Goal: Information Seeking & Learning: Learn about a topic

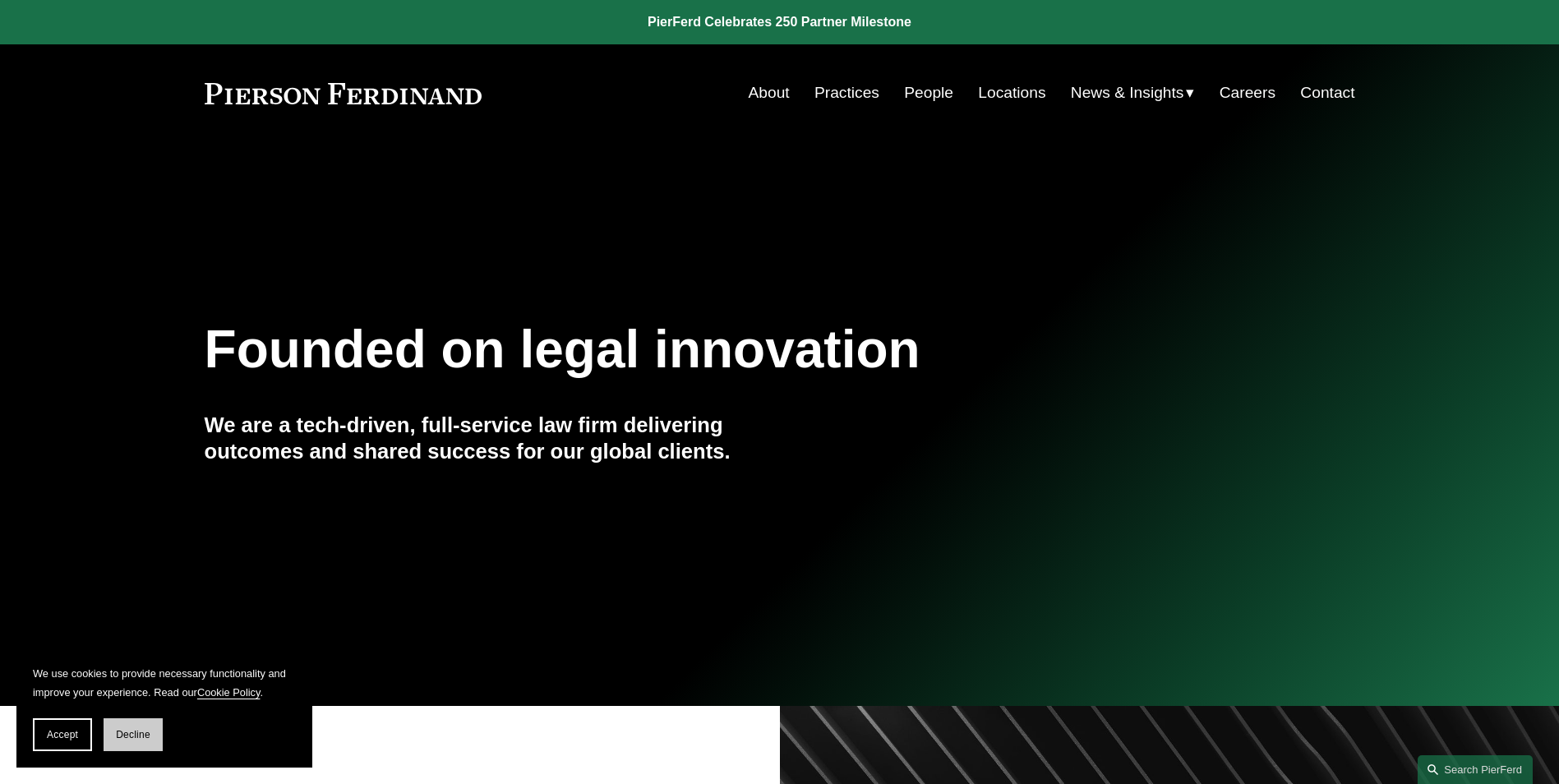
click at [145, 725] on button "Decline" at bounding box center [133, 734] width 59 height 33
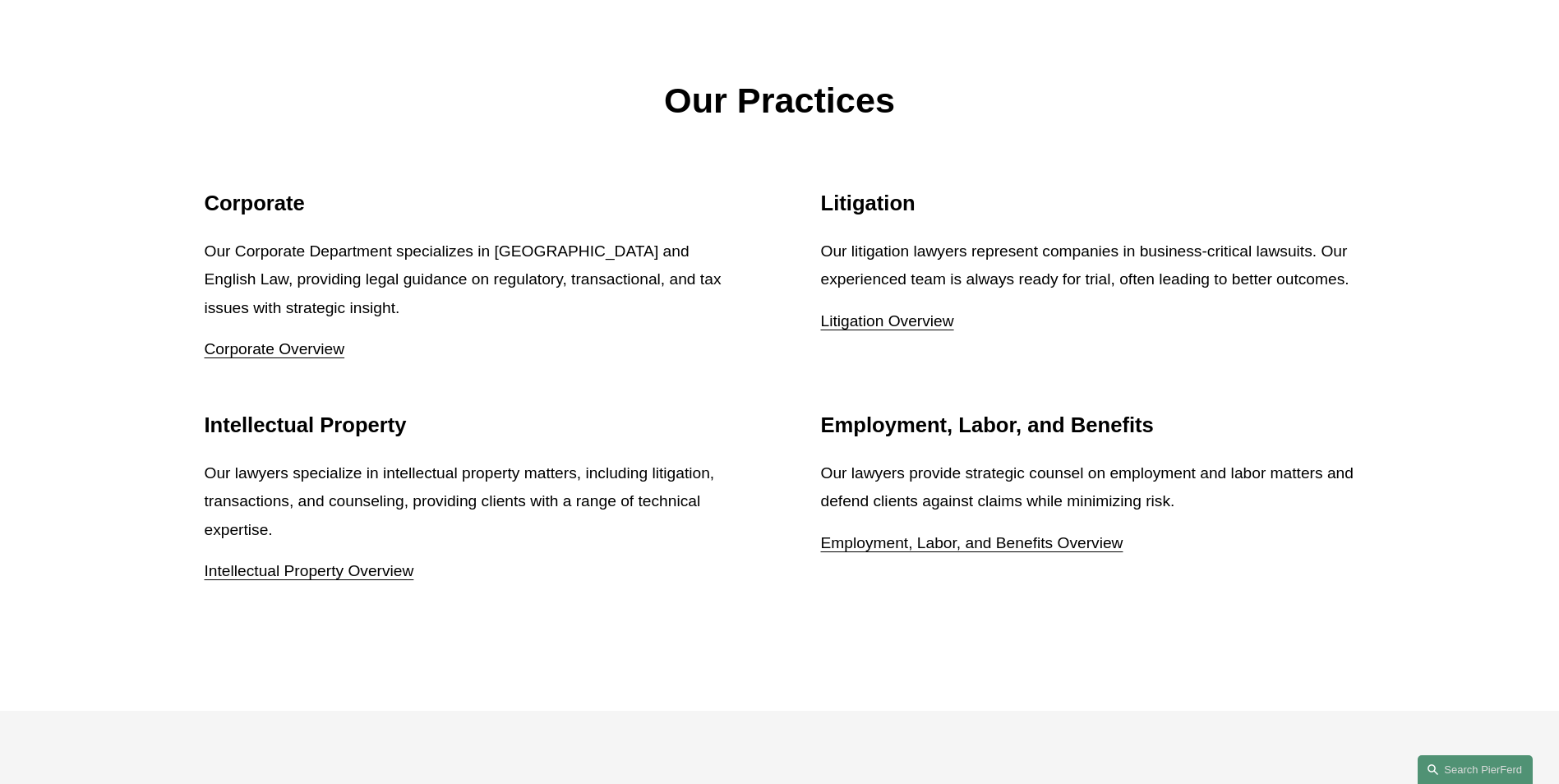
scroll to position [2054, 0]
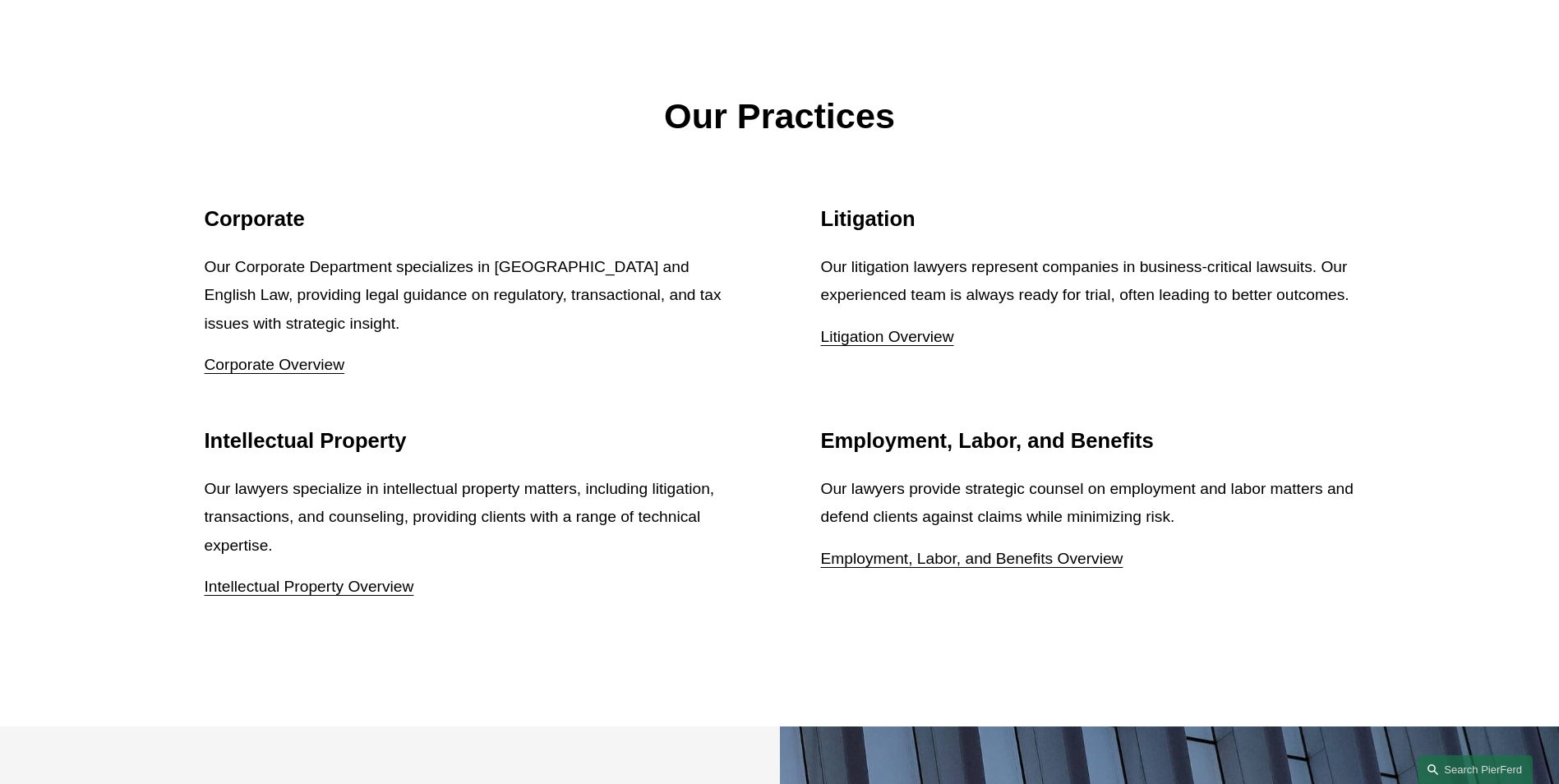
click at [890, 328] on link "Litigation Overview" at bounding box center [887, 336] width 133 height 17
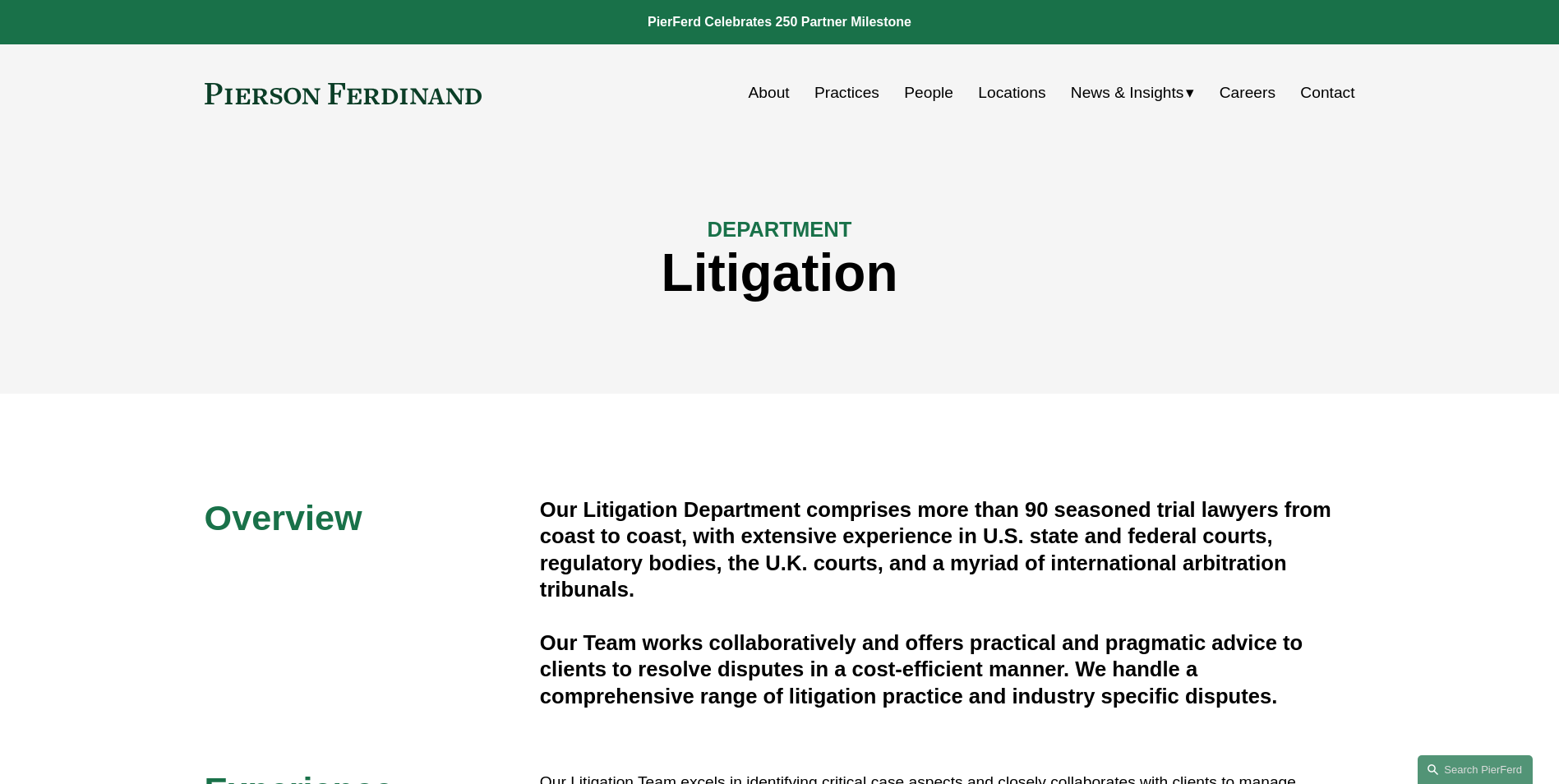
click at [947, 82] on nav "About Practices People Locations News & Insights News Insights Blogs Careers Co…" at bounding box center [1051, 93] width 607 height 31
click at [937, 97] on link "People" at bounding box center [928, 93] width 50 height 31
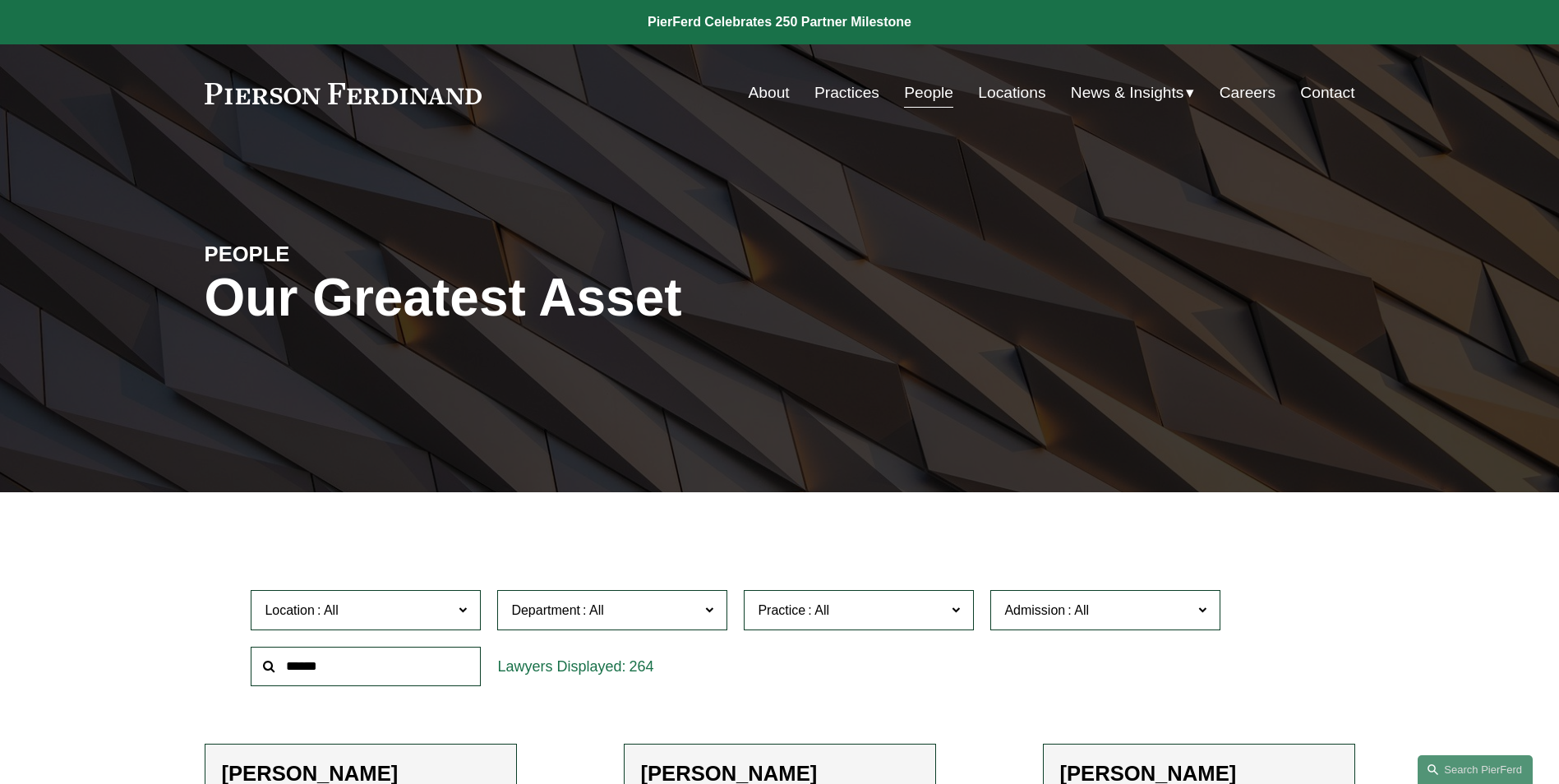
scroll to position [328, 0]
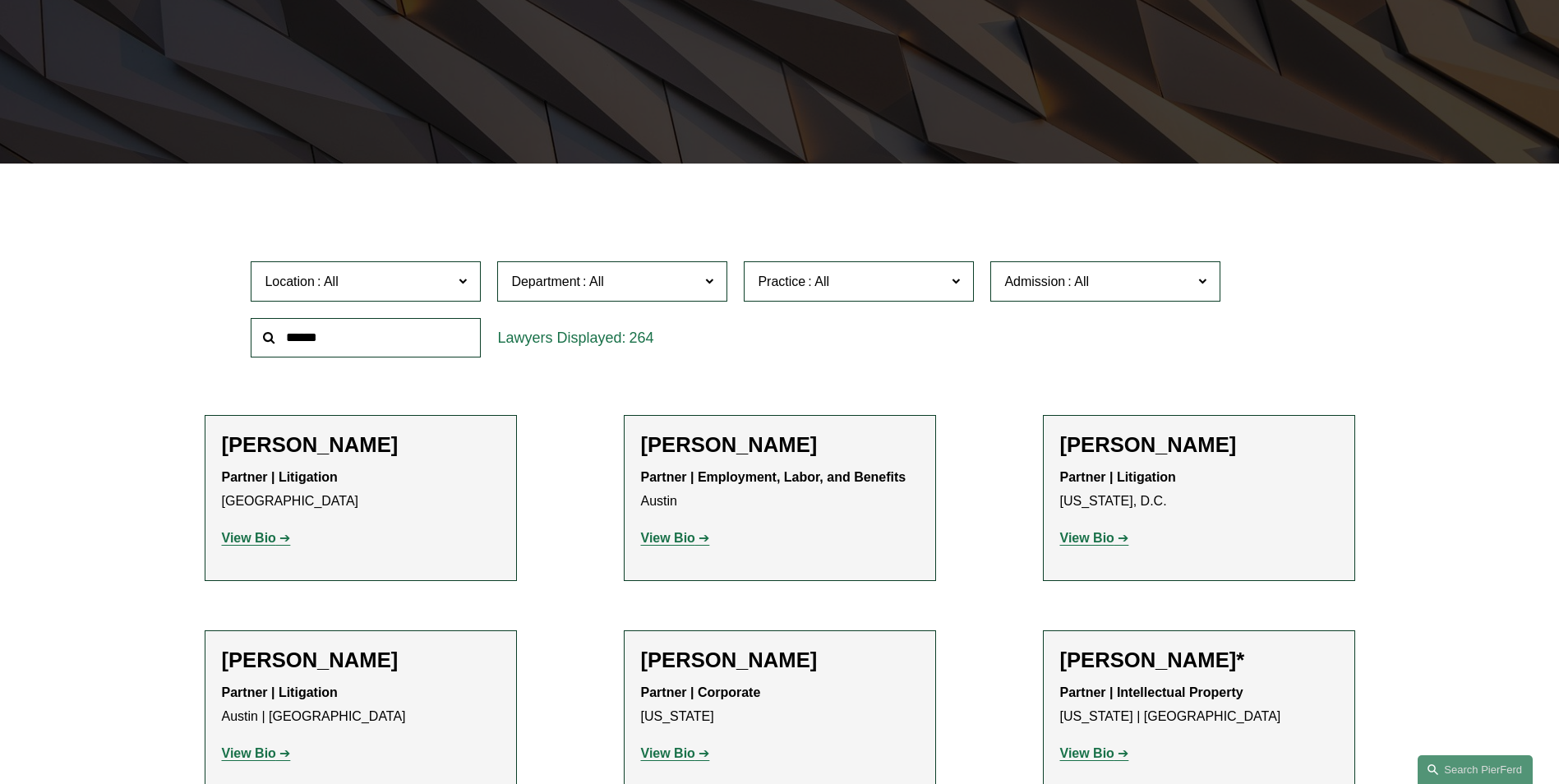
click at [427, 285] on span "Location" at bounding box center [359, 281] width 188 height 22
click at [0, 0] on link "Washington, D.C." at bounding box center [0, 0] width 0 height 0
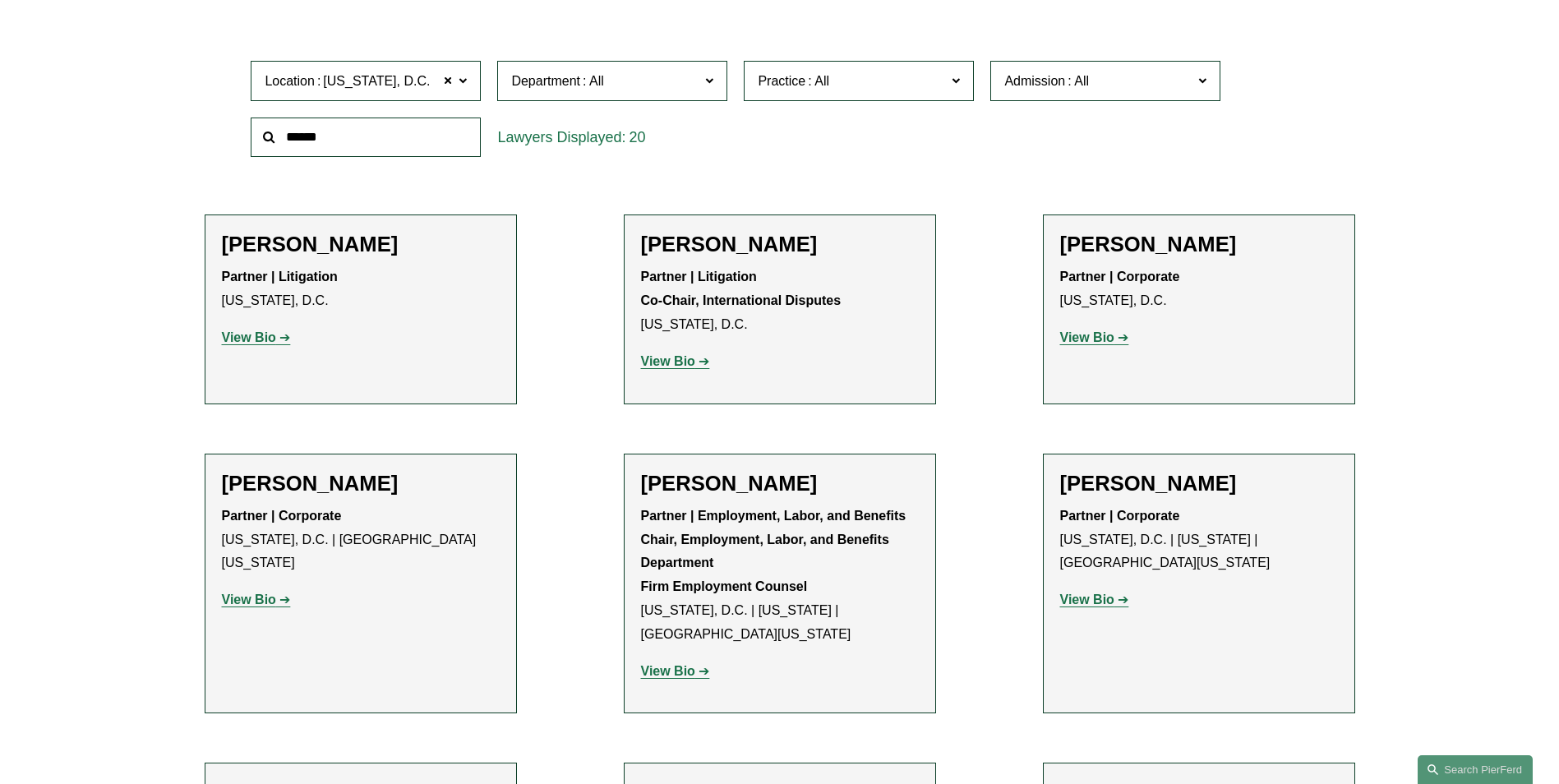
scroll to position [328, 0]
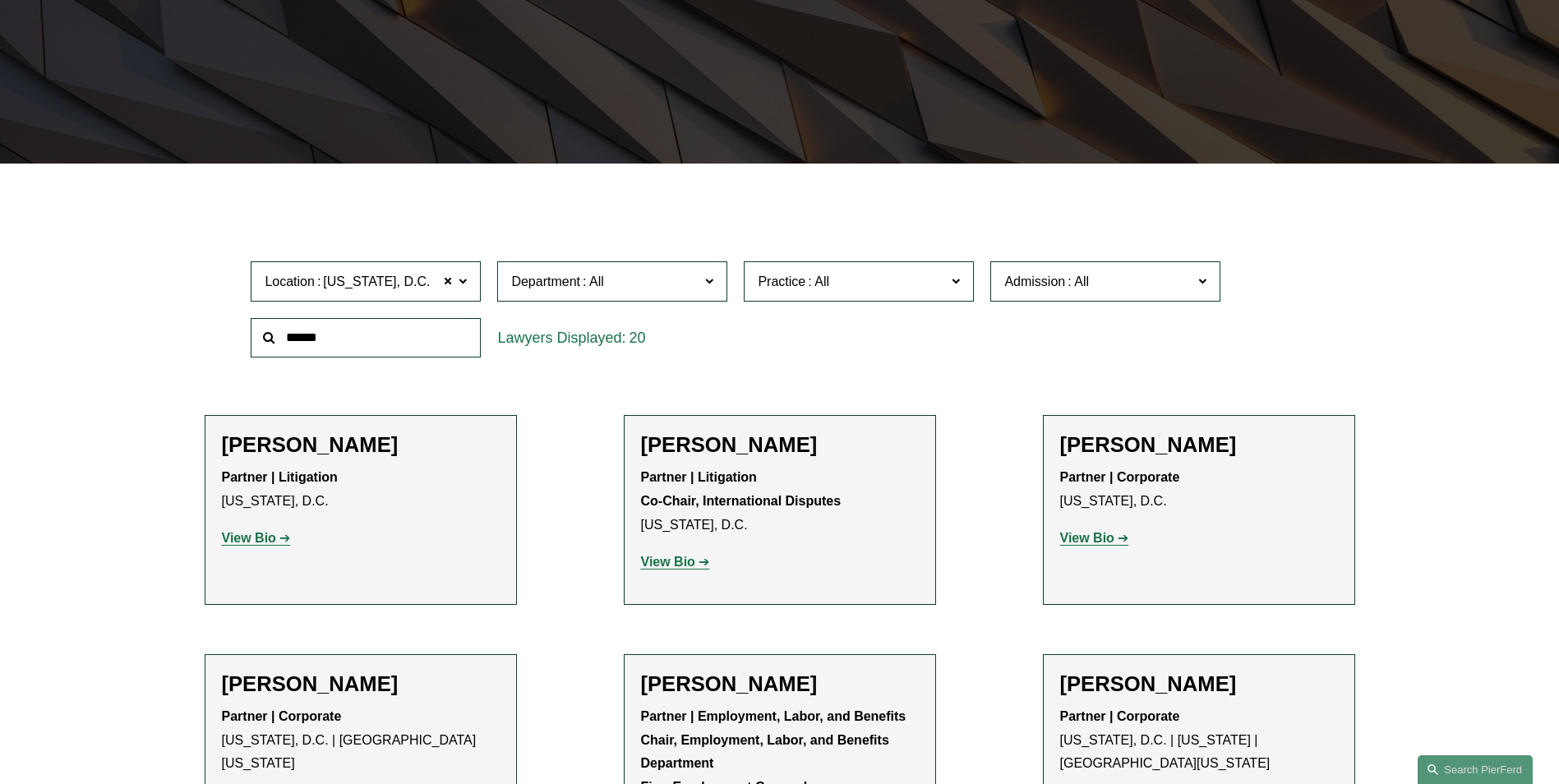
click at [702, 562] on link "View Bio" at bounding box center [676, 561] width 69 height 14
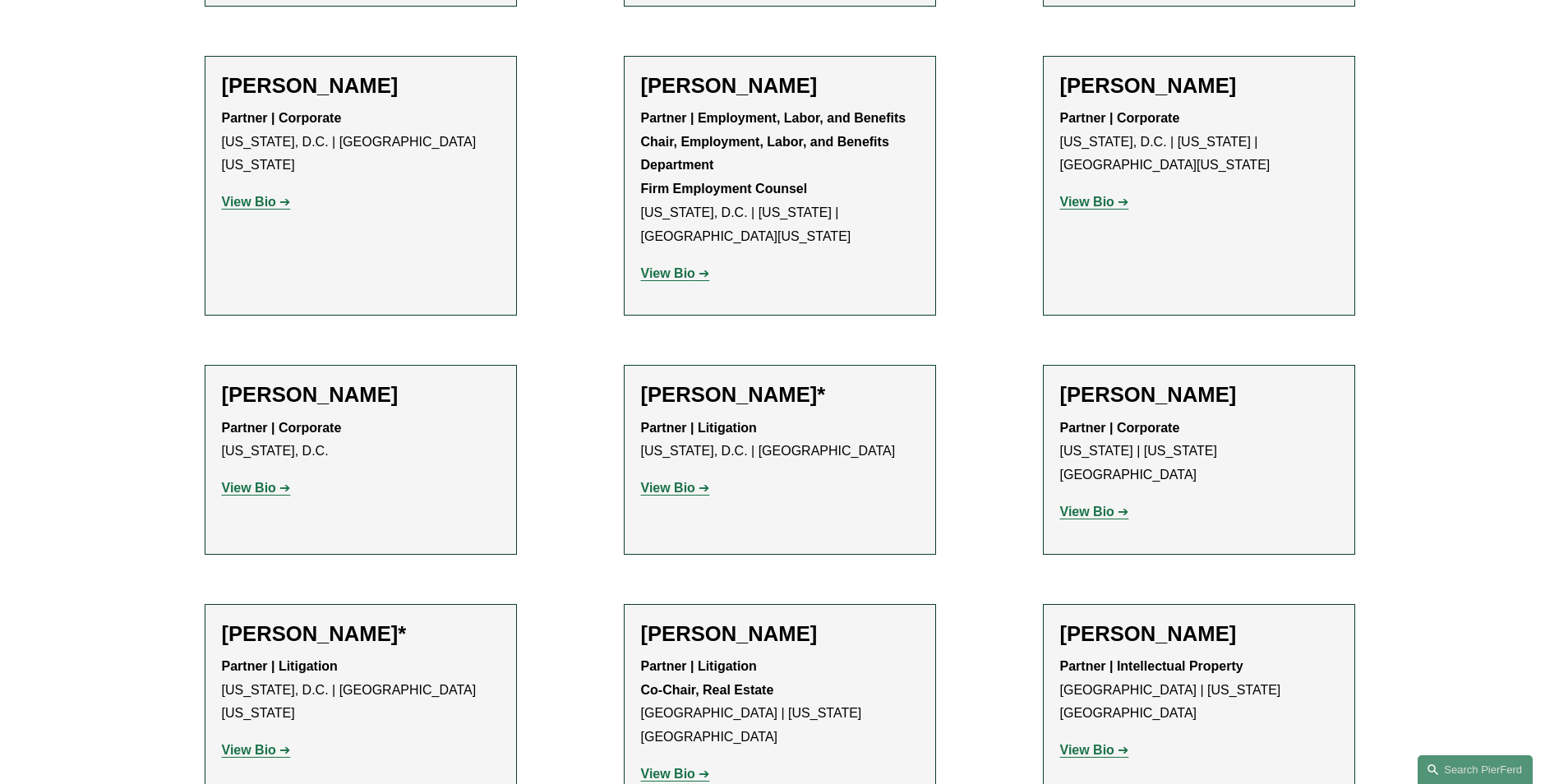
scroll to position [986, 0]
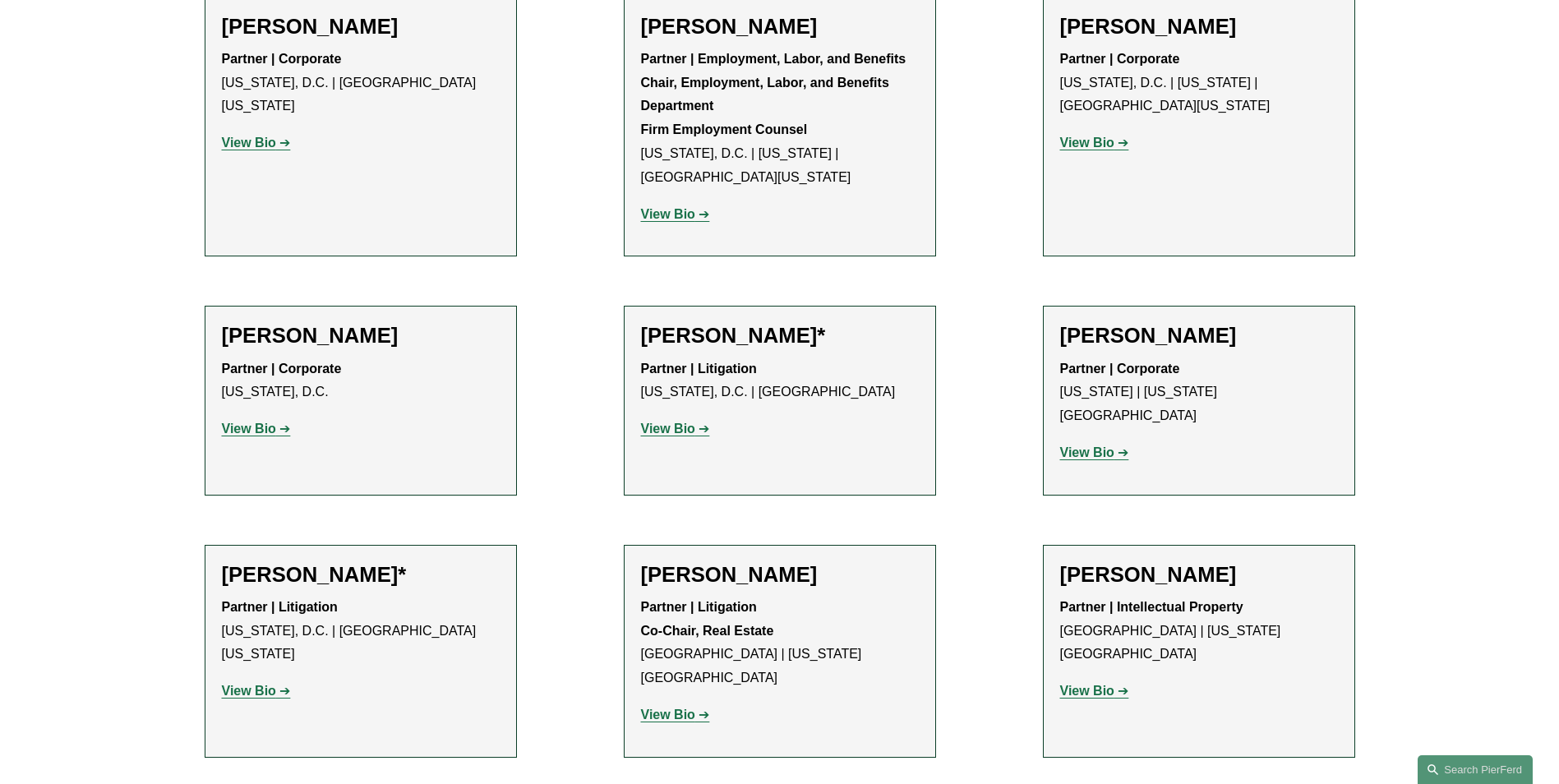
click at [681, 432] on strong "View Bio" at bounding box center [668, 428] width 54 height 14
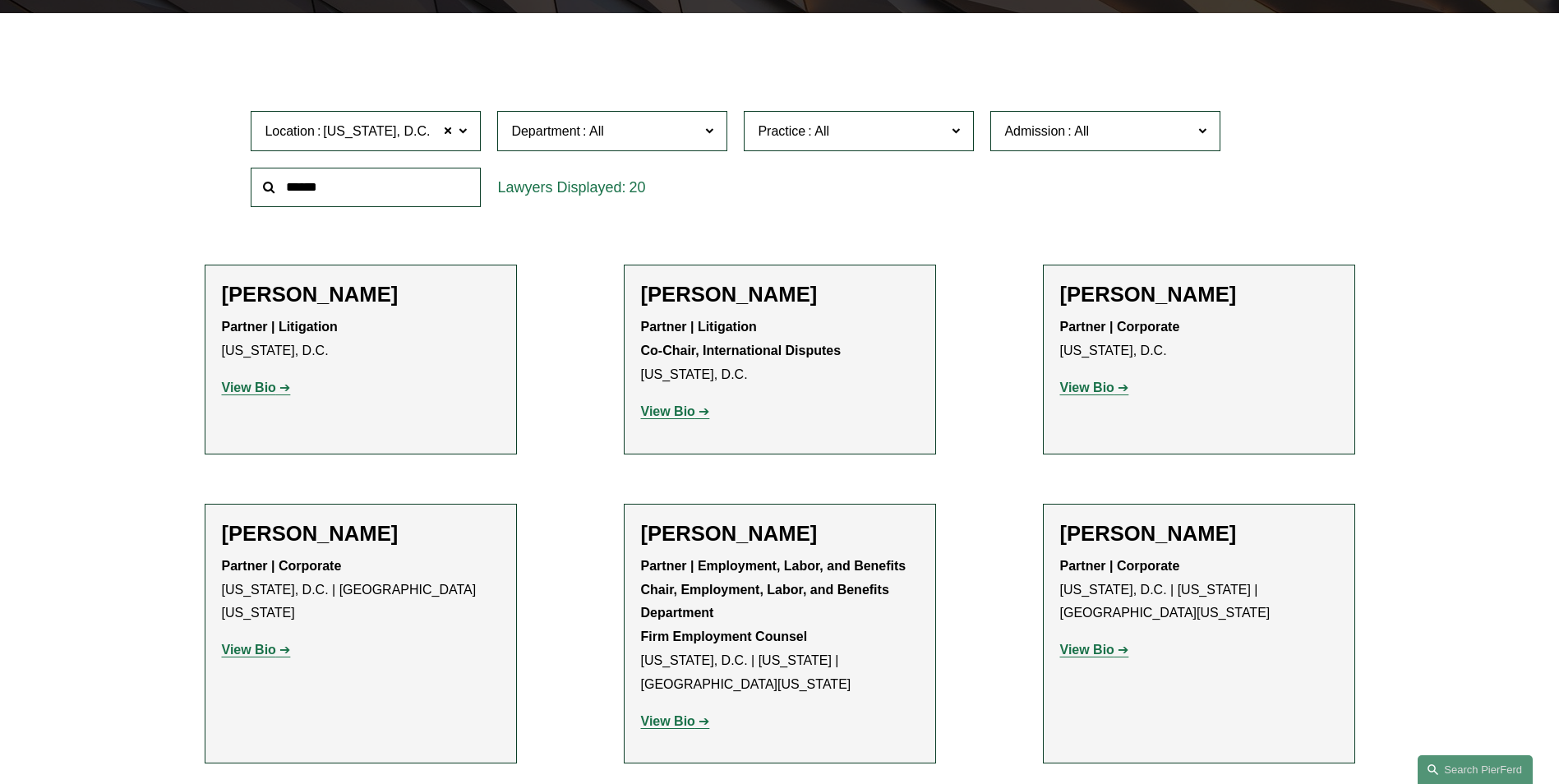
scroll to position [328, 0]
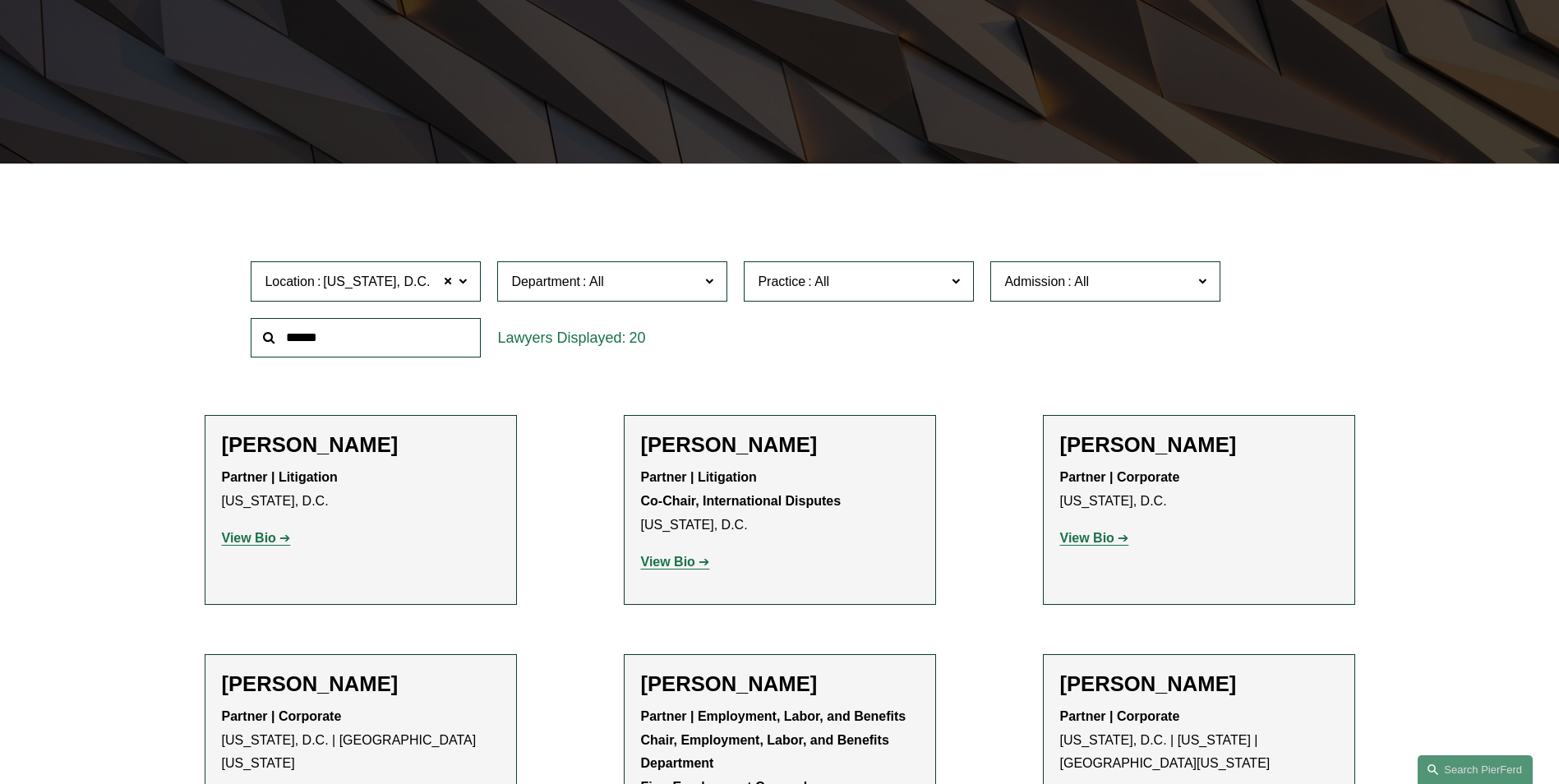
click at [270, 538] on strong "View Bio" at bounding box center [249, 537] width 54 height 14
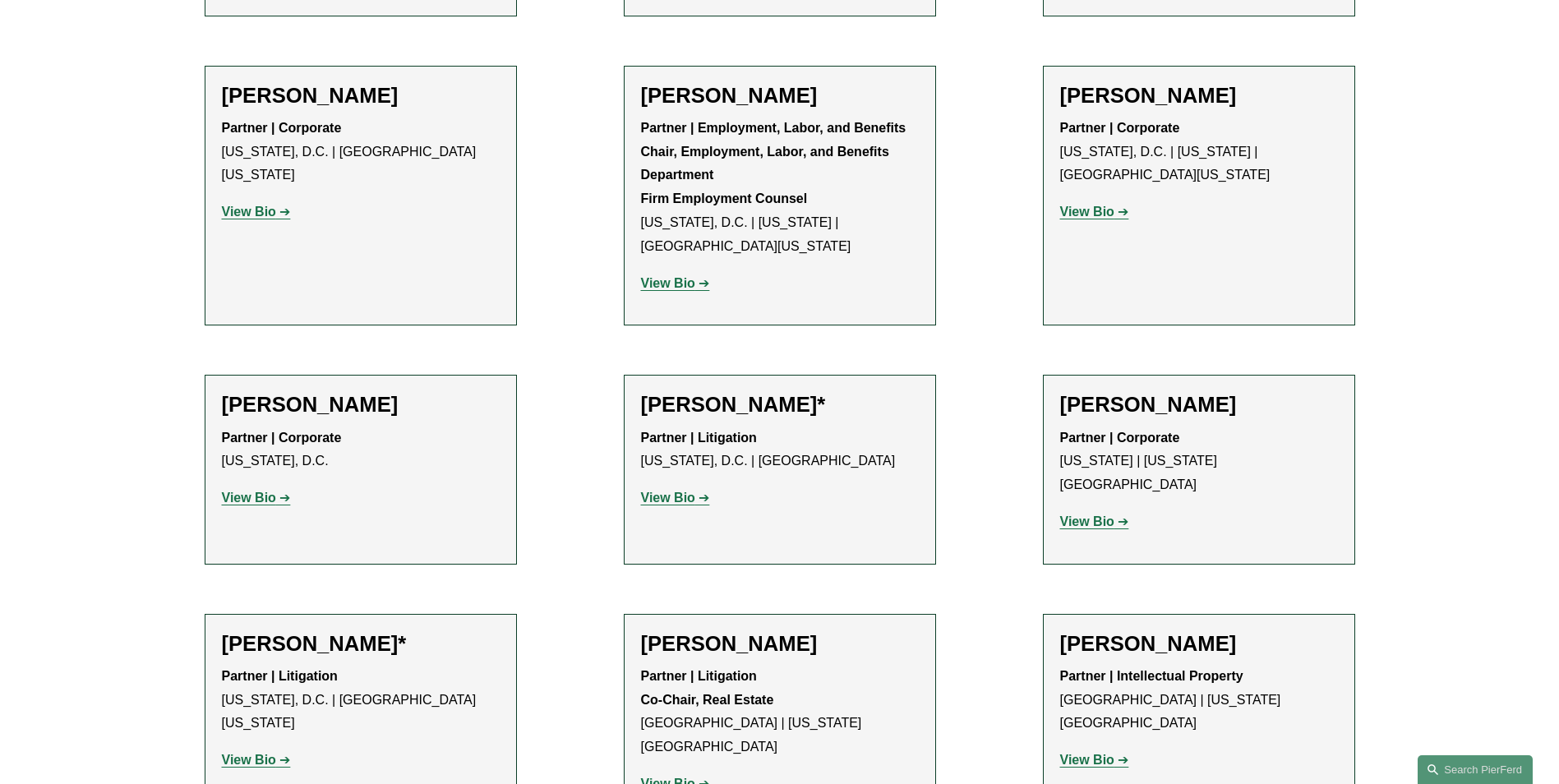
scroll to position [1069, 0]
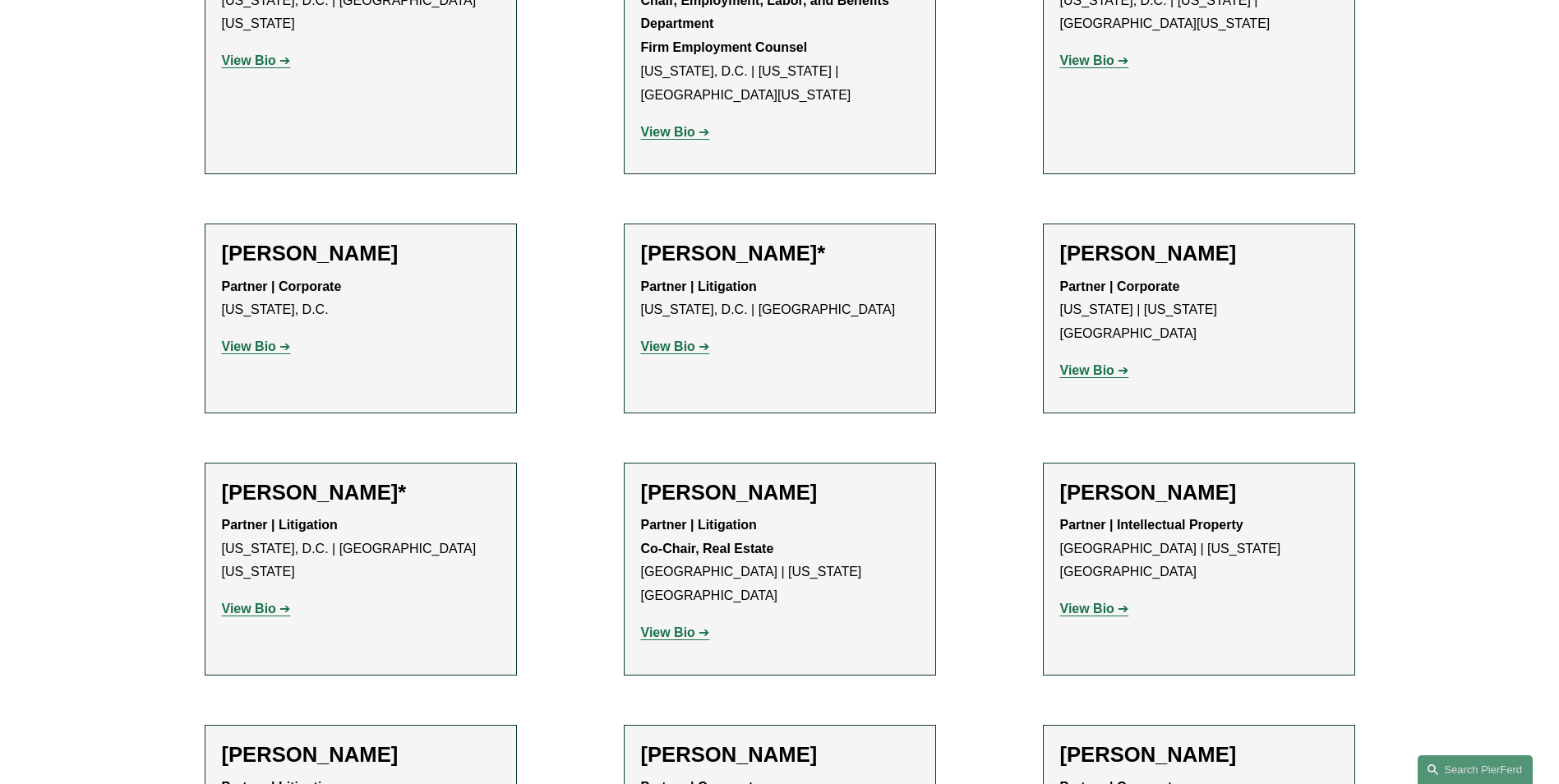
click at [685, 348] on strong "View Bio" at bounding box center [668, 346] width 54 height 14
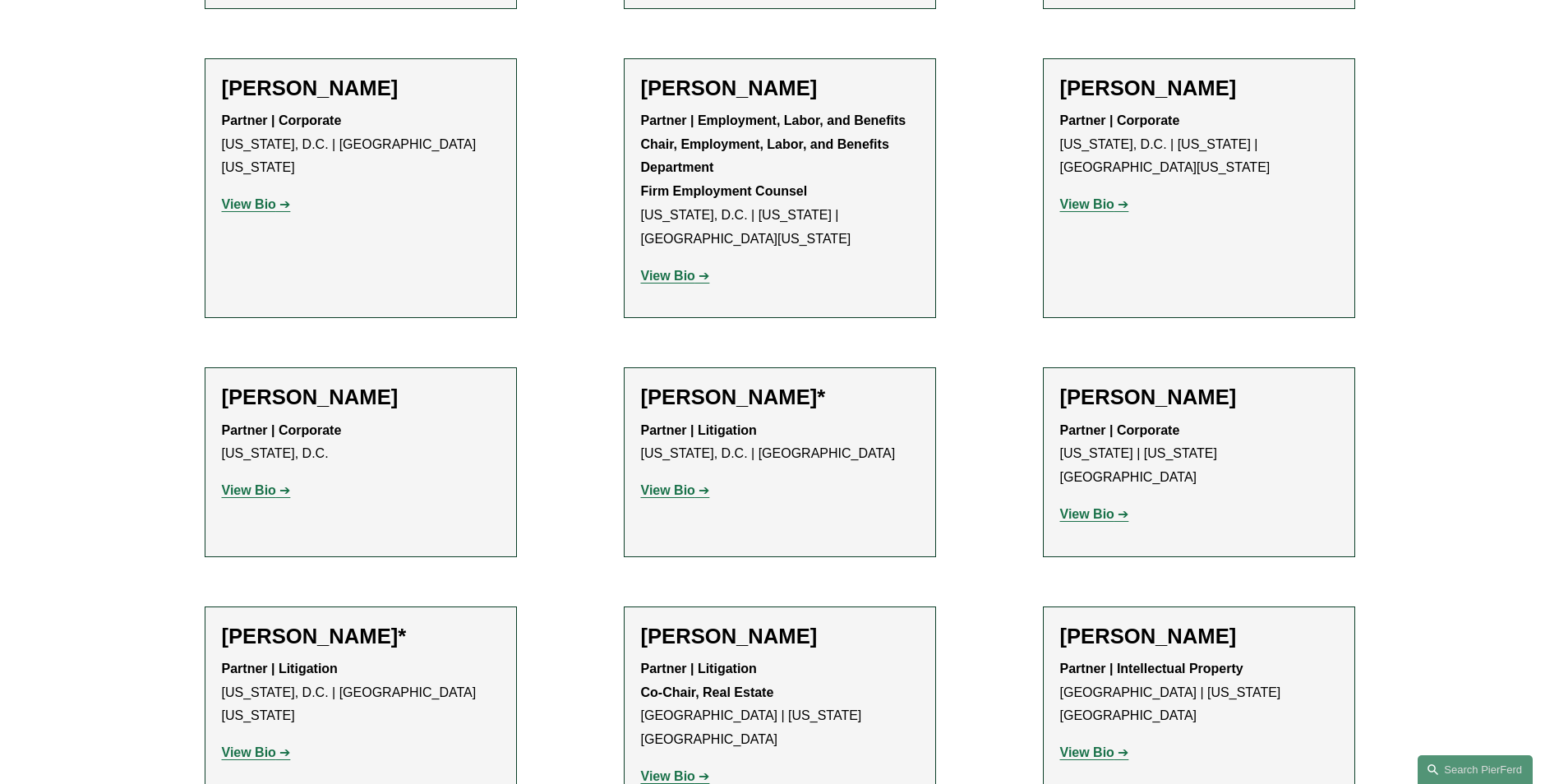
scroll to position [936, 0]
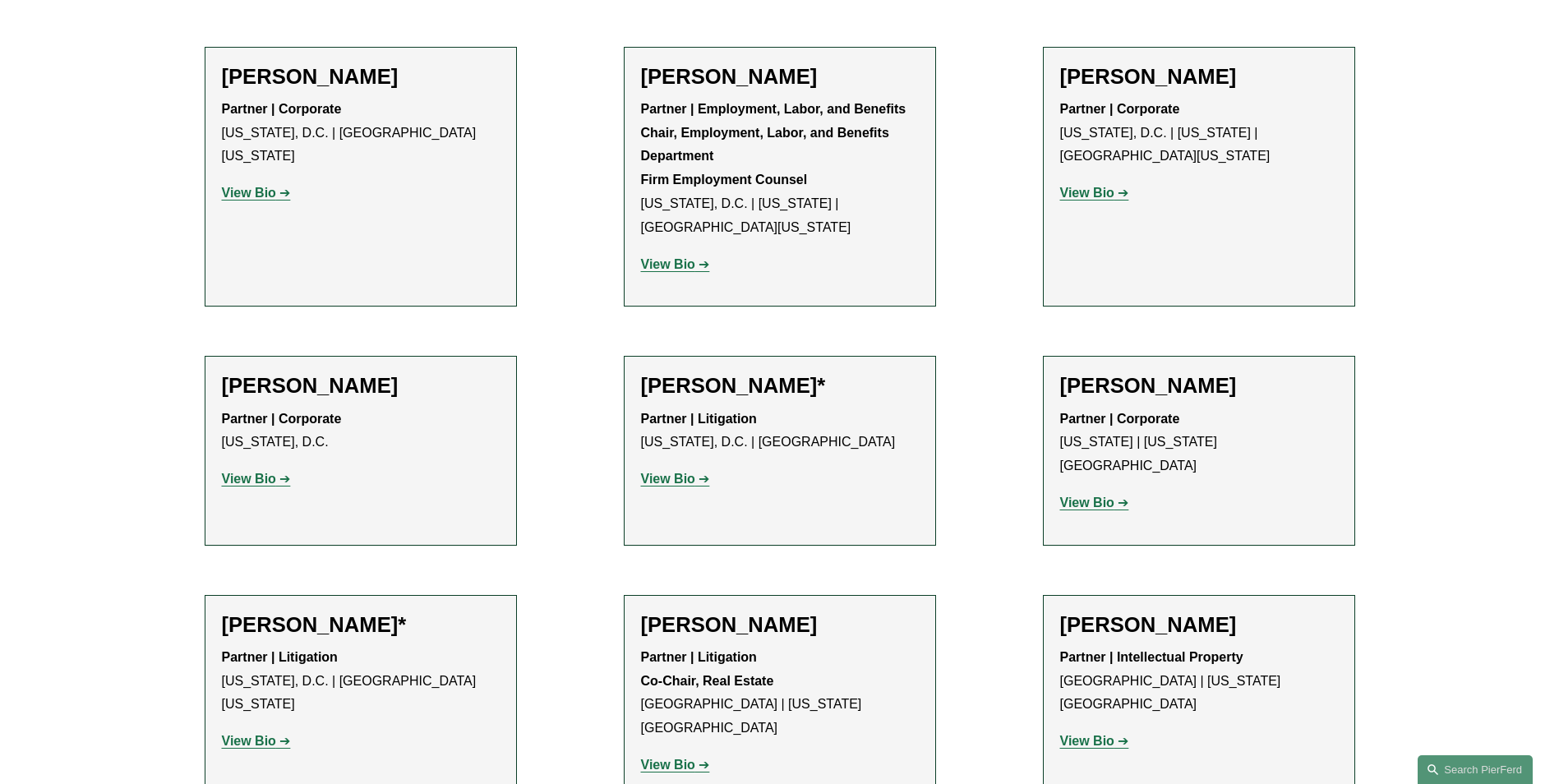
click at [533, 461] on ul "Filter Location Washington, D.C. Washington, D.C. All Atlanta Austin Bellevue B…" at bounding box center [780, 548] width 1245 height 1903
click at [687, 486] on strong "View Bio" at bounding box center [668, 479] width 54 height 14
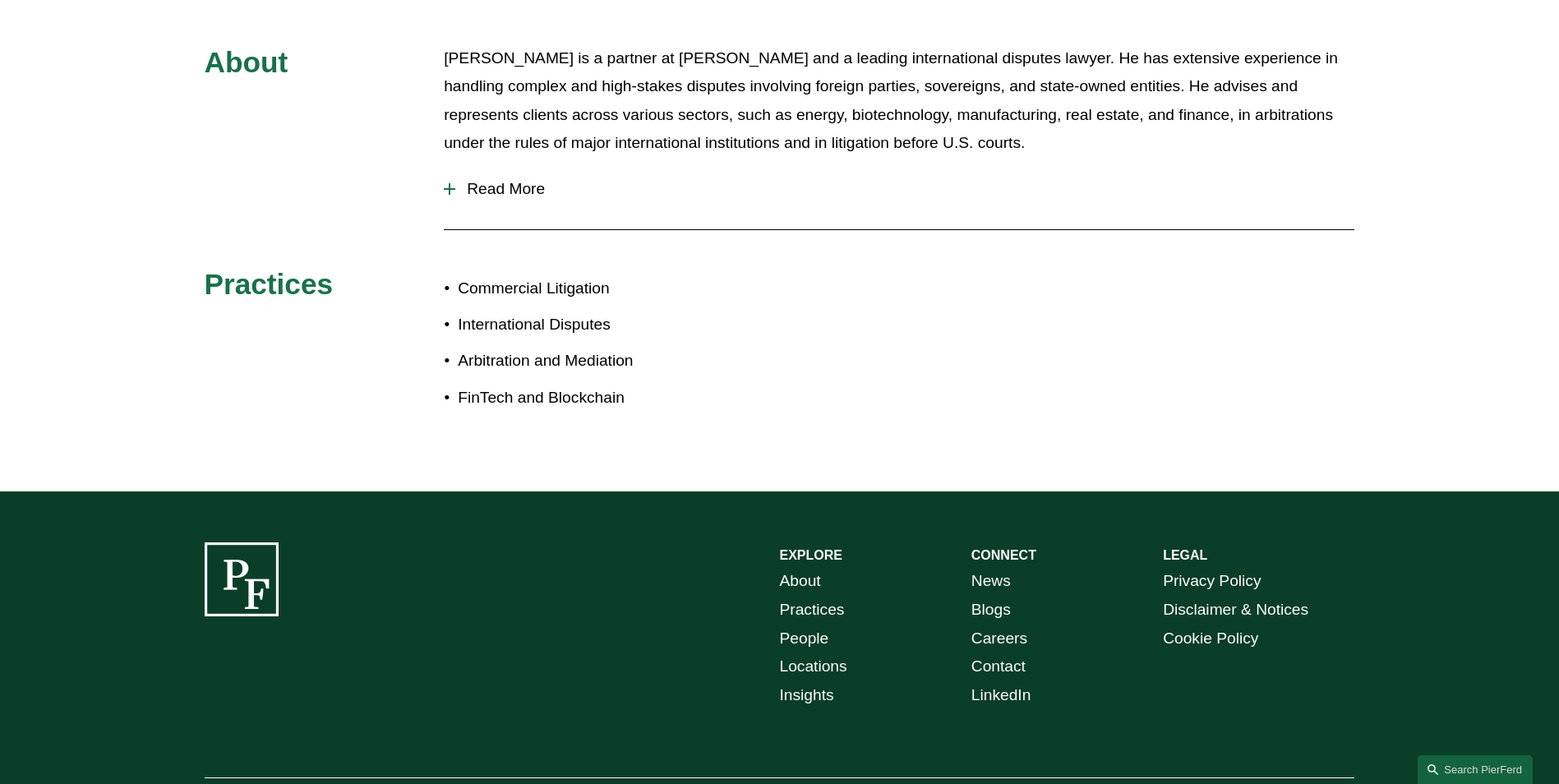
scroll to position [822, 0]
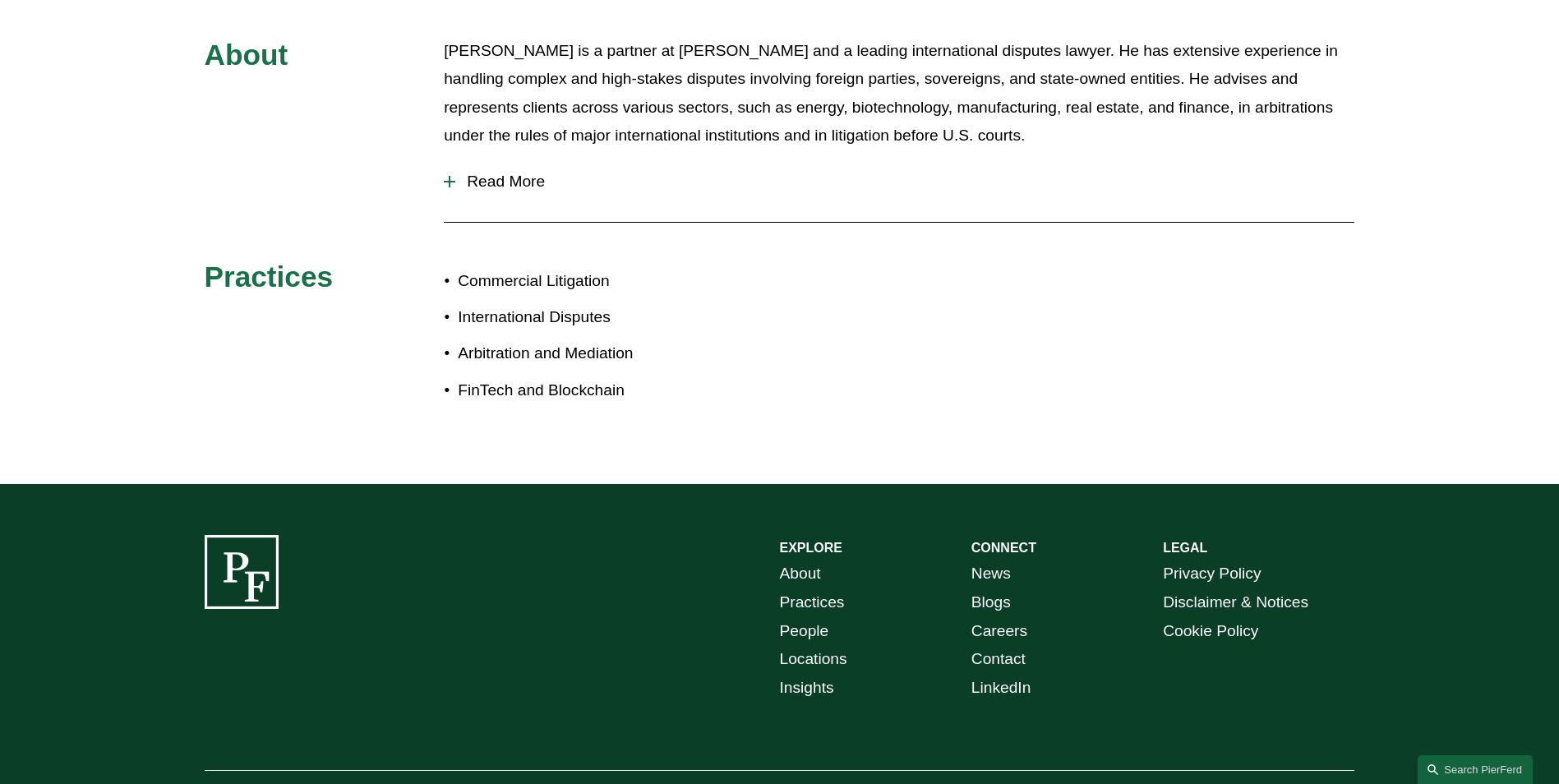
click at [490, 190] on span "Read More" at bounding box center [905, 182] width 899 height 18
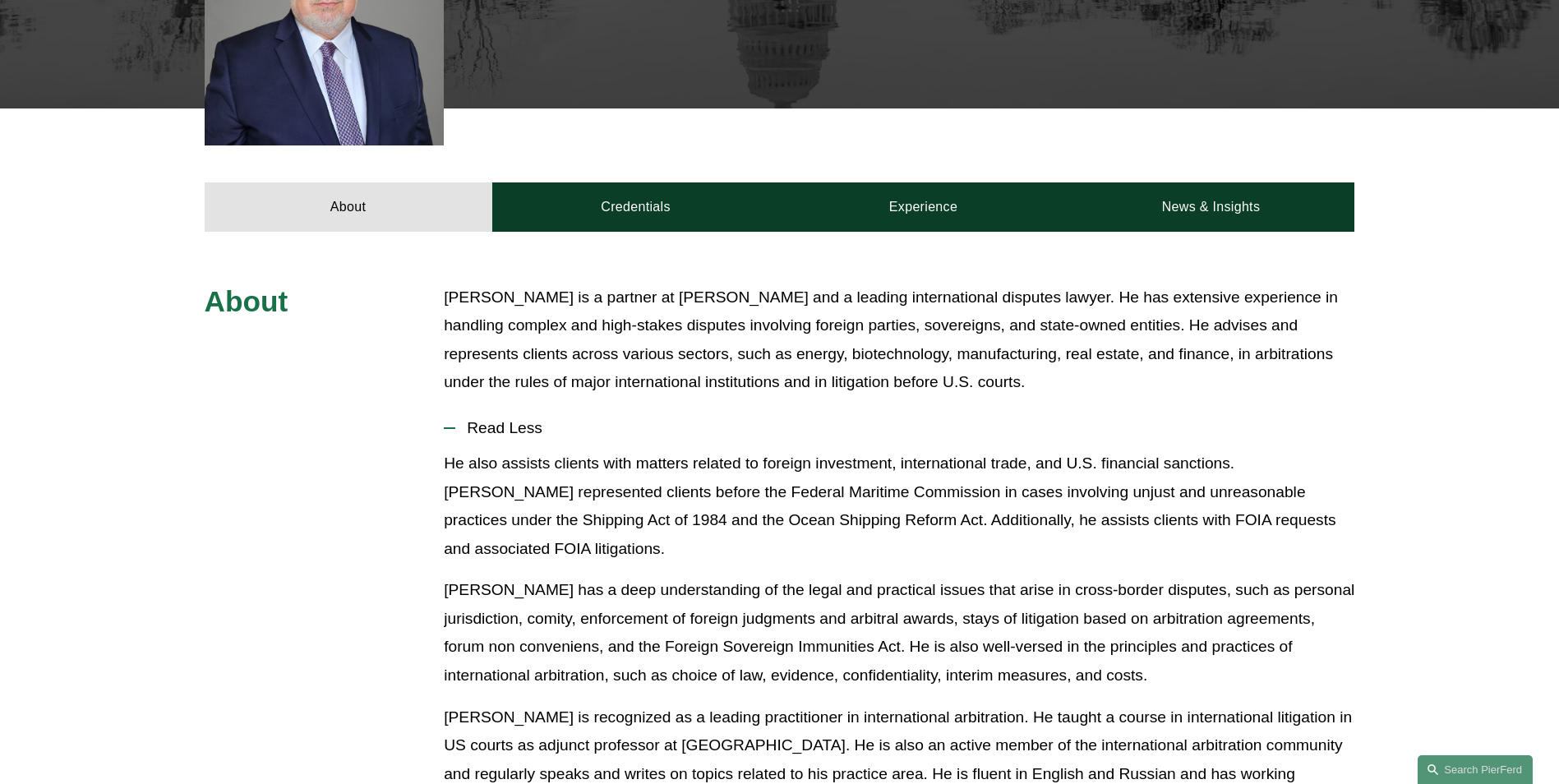
scroll to position [164, 0]
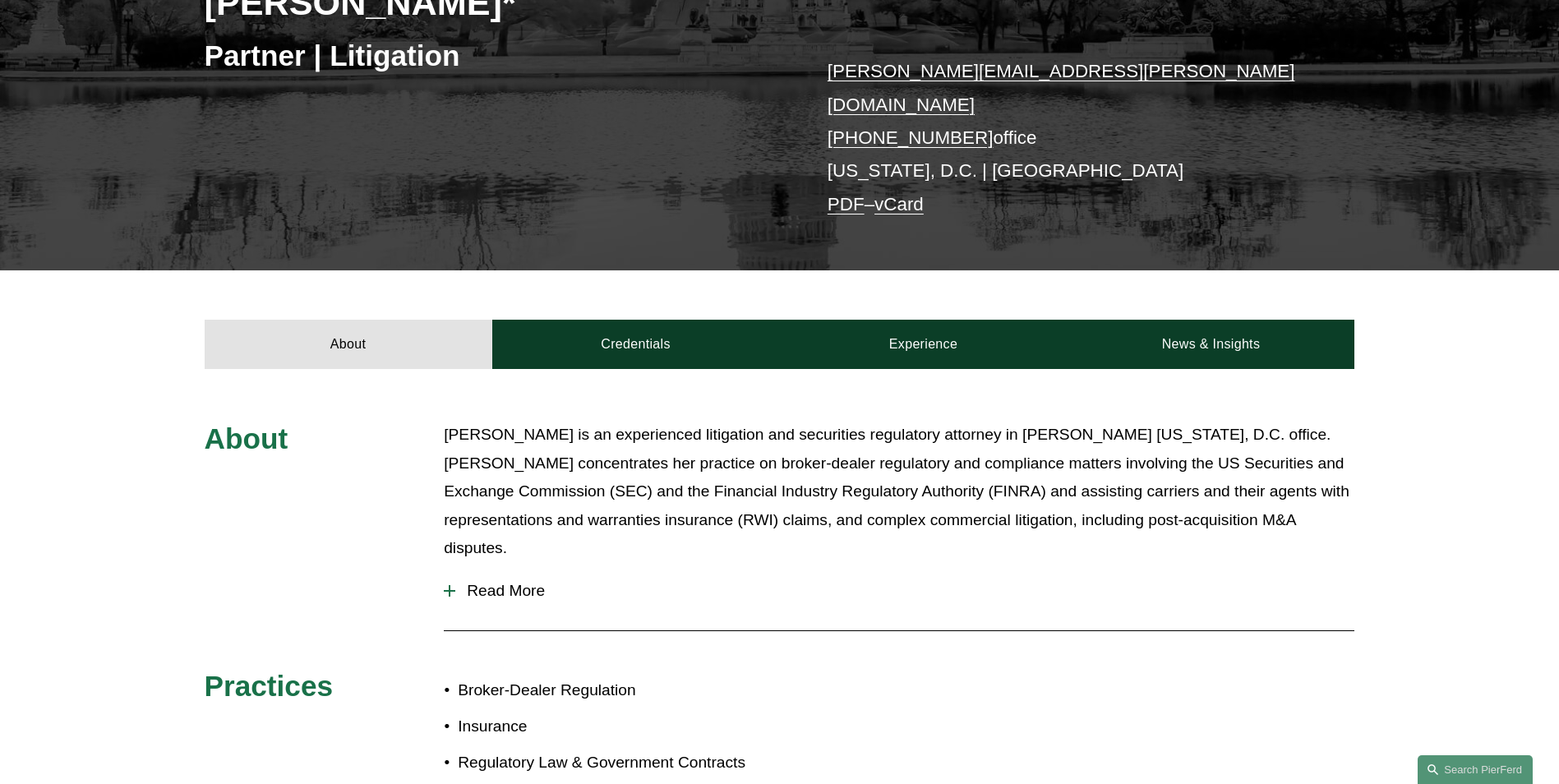
scroll to position [411, 0]
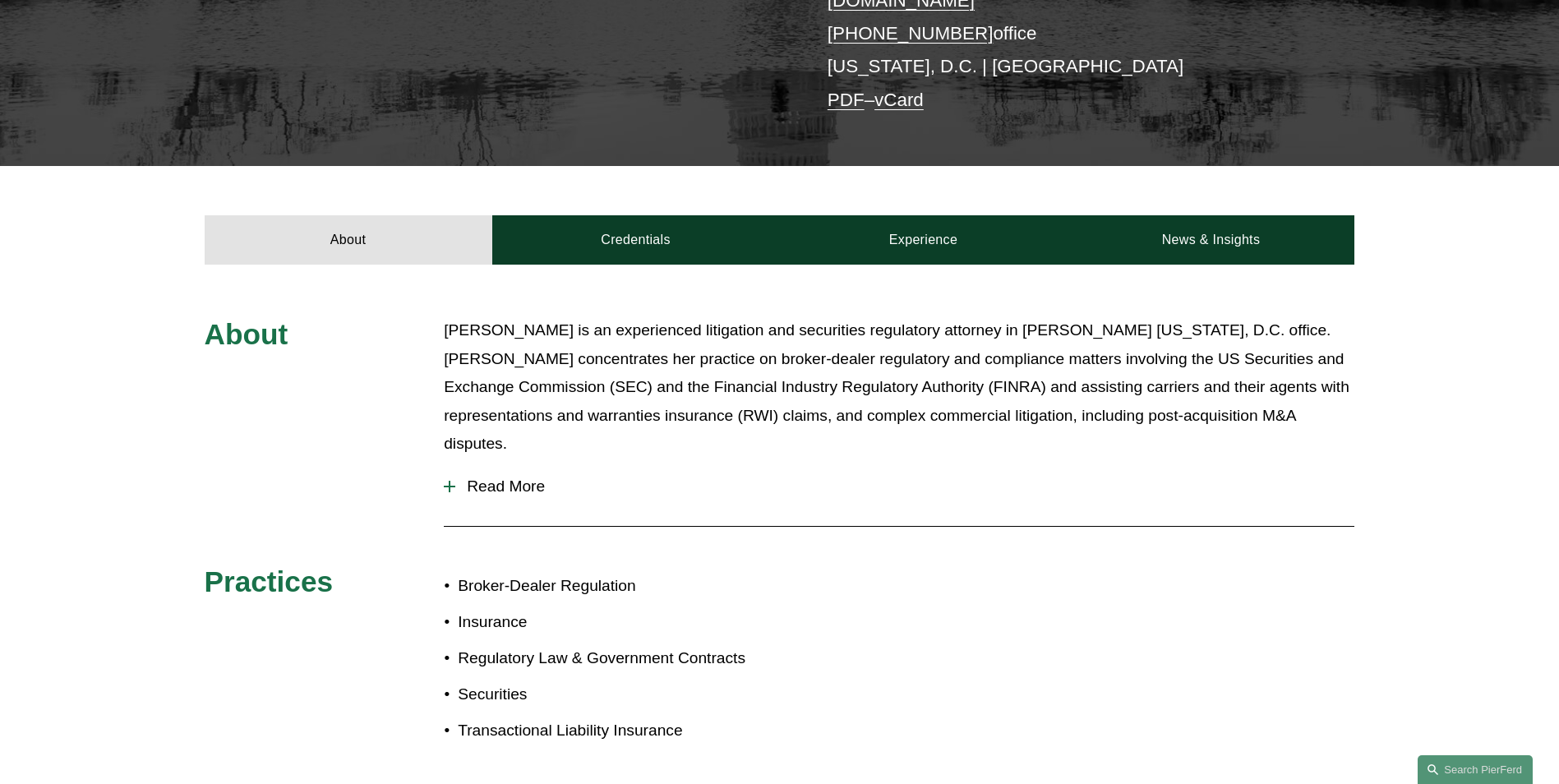
click at [599, 478] on span "Read More" at bounding box center [905, 487] width 899 height 18
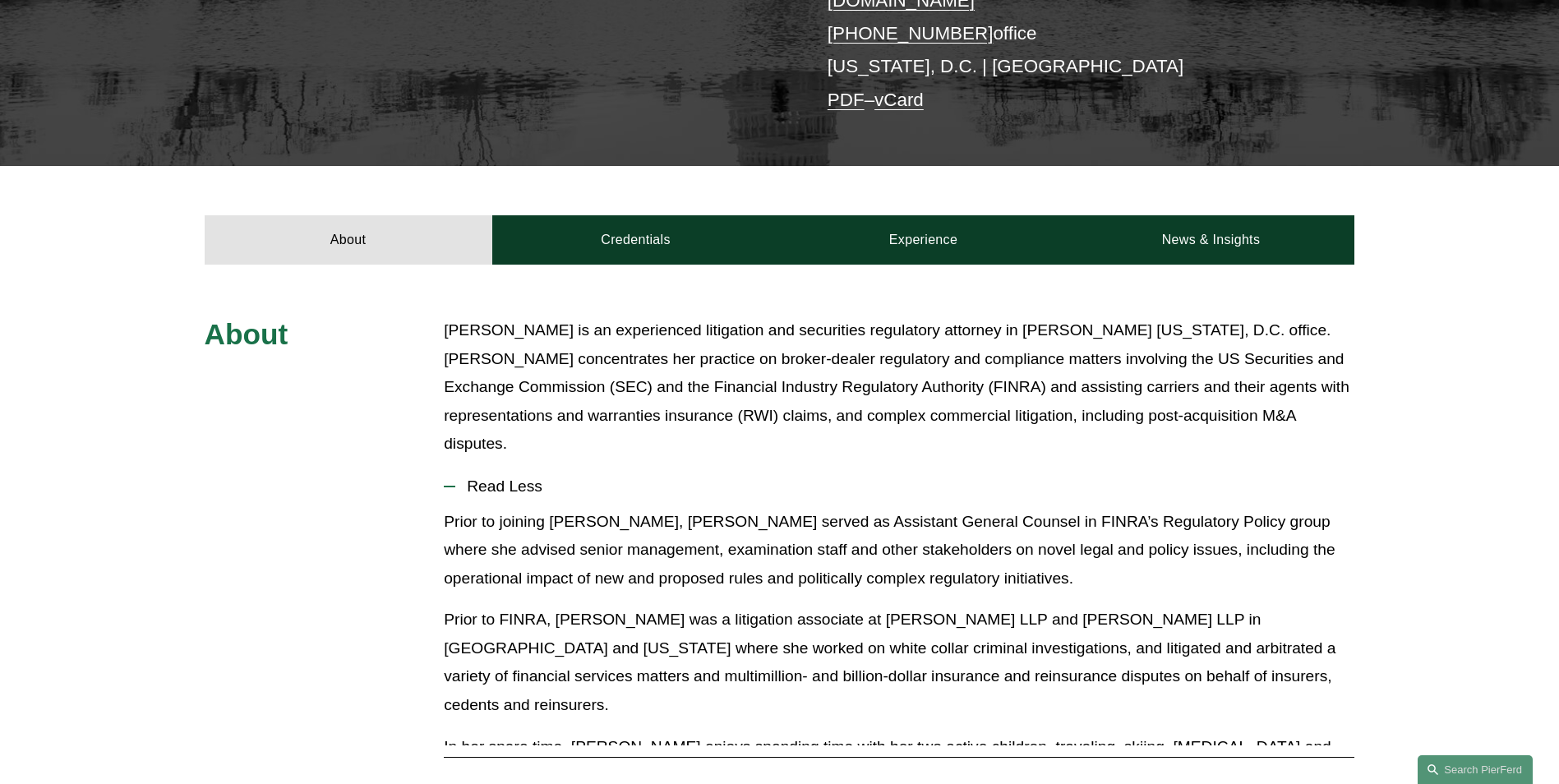
click at [562, 478] on span "Read Less" at bounding box center [905, 487] width 899 height 18
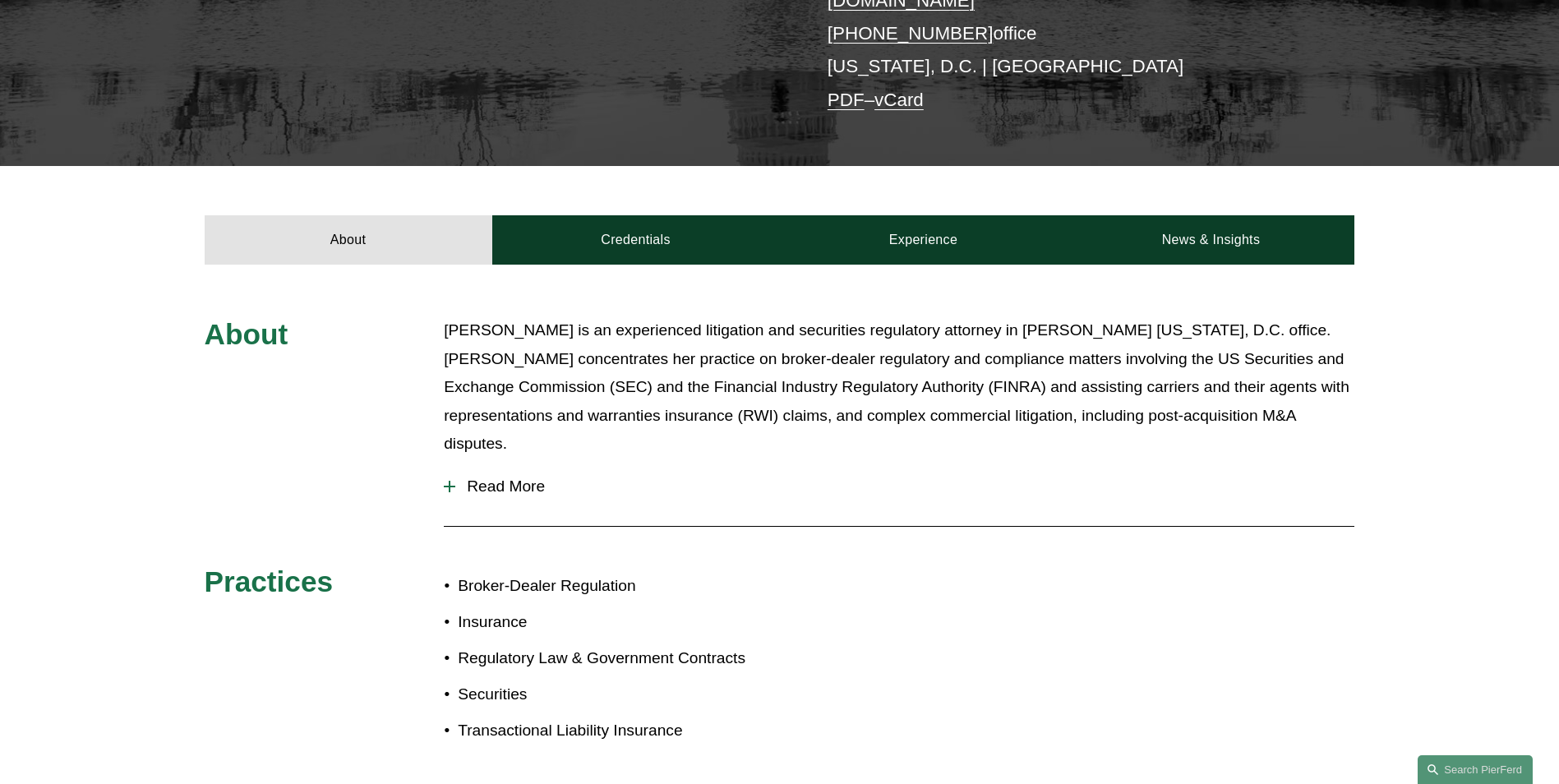
click at [562, 478] on span "Read More" at bounding box center [905, 487] width 899 height 18
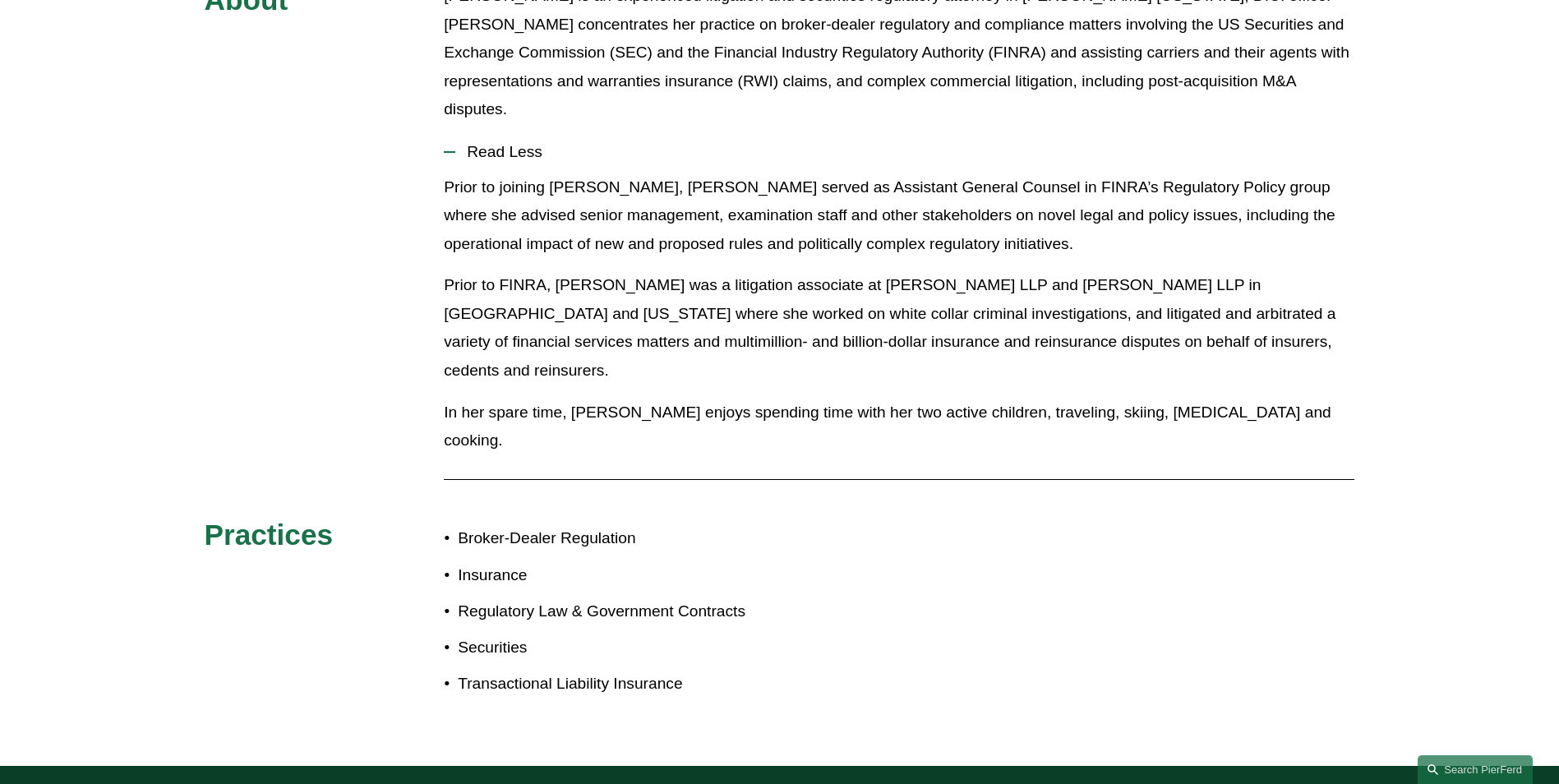
scroll to position [537, 0]
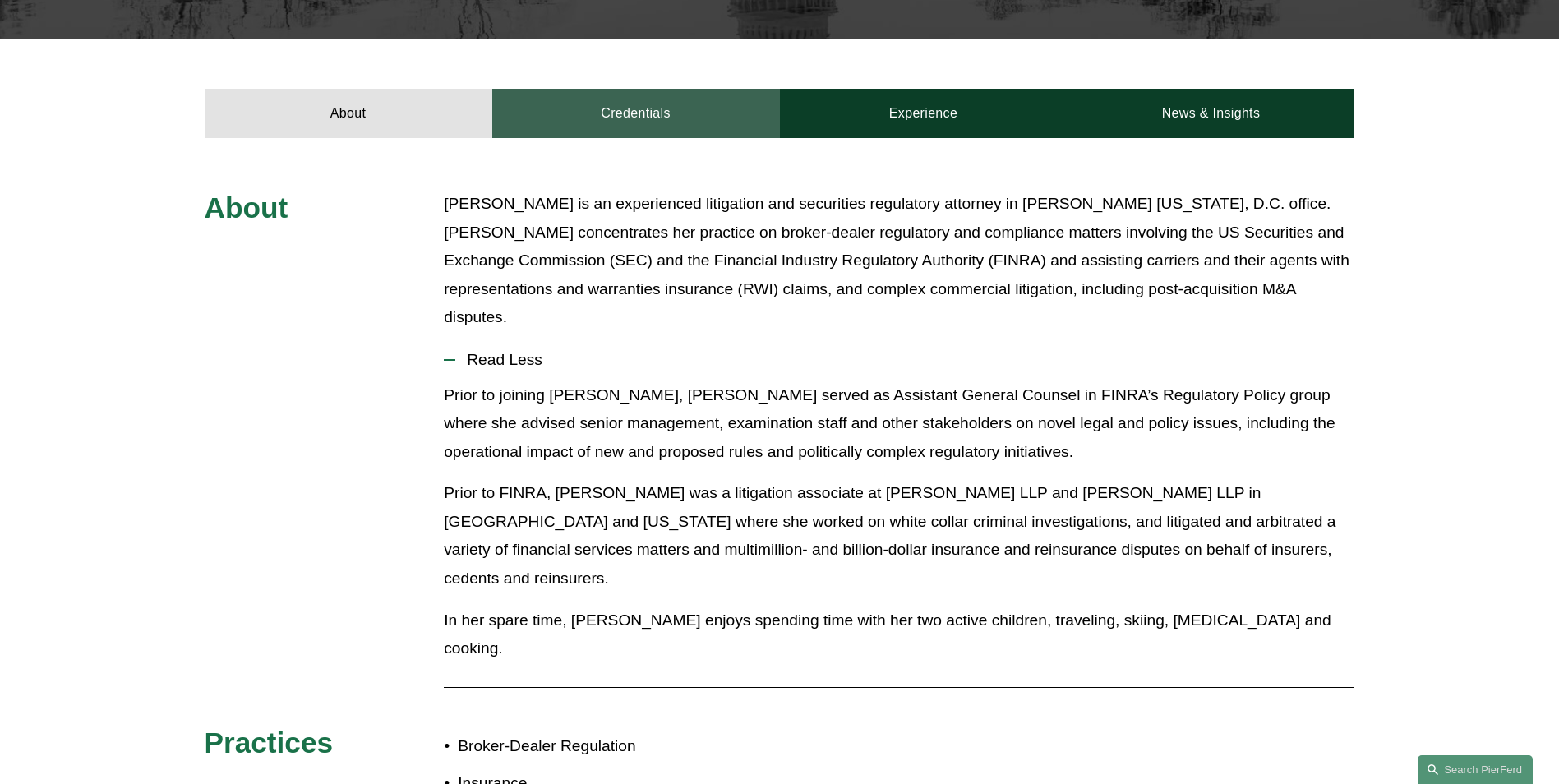
click at [621, 110] on link "Credentials" at bounding box center [635, 114] width 288 height 50
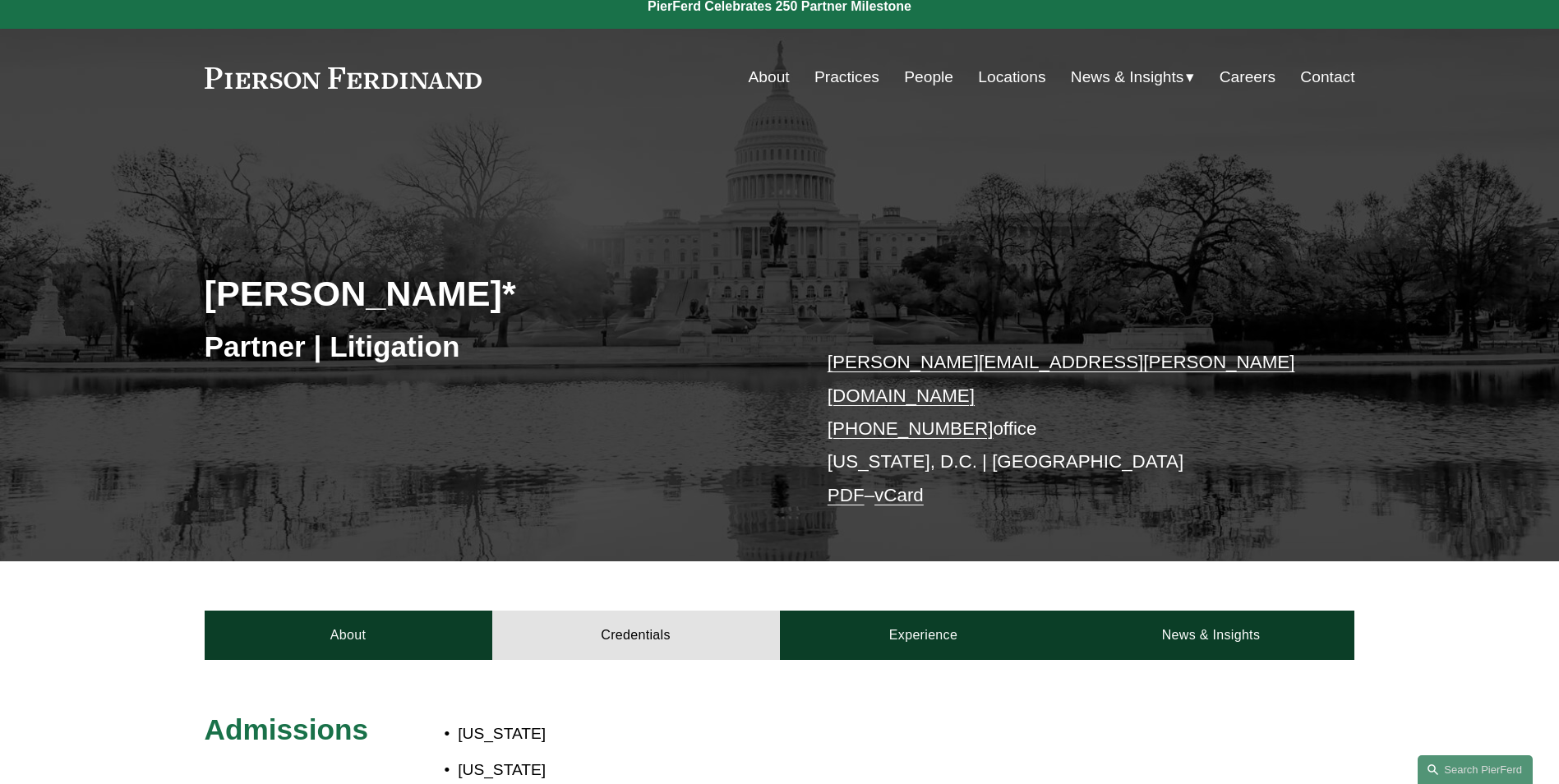
scroll to position [0, 0]
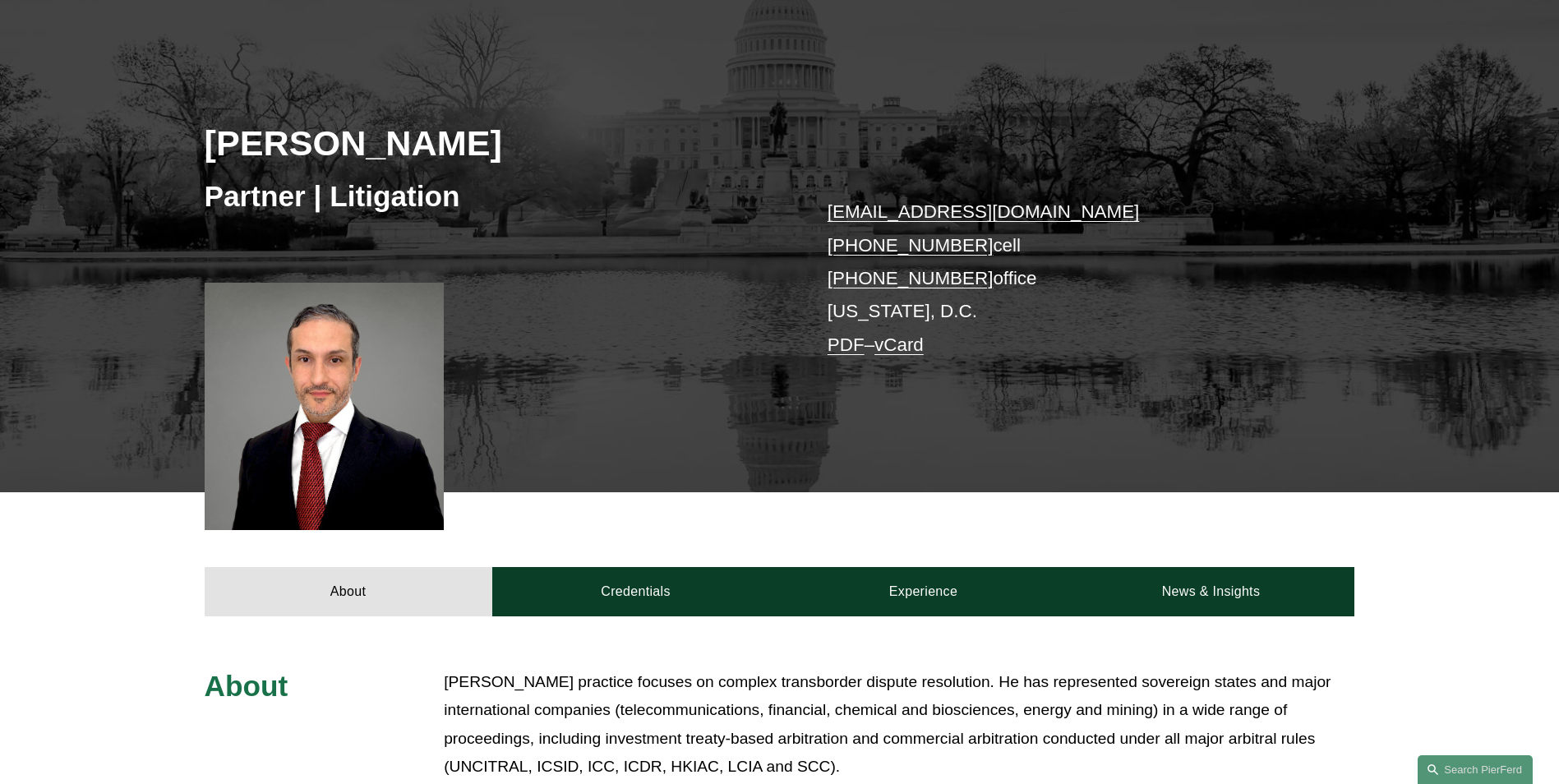
scroll to position [493, 0]
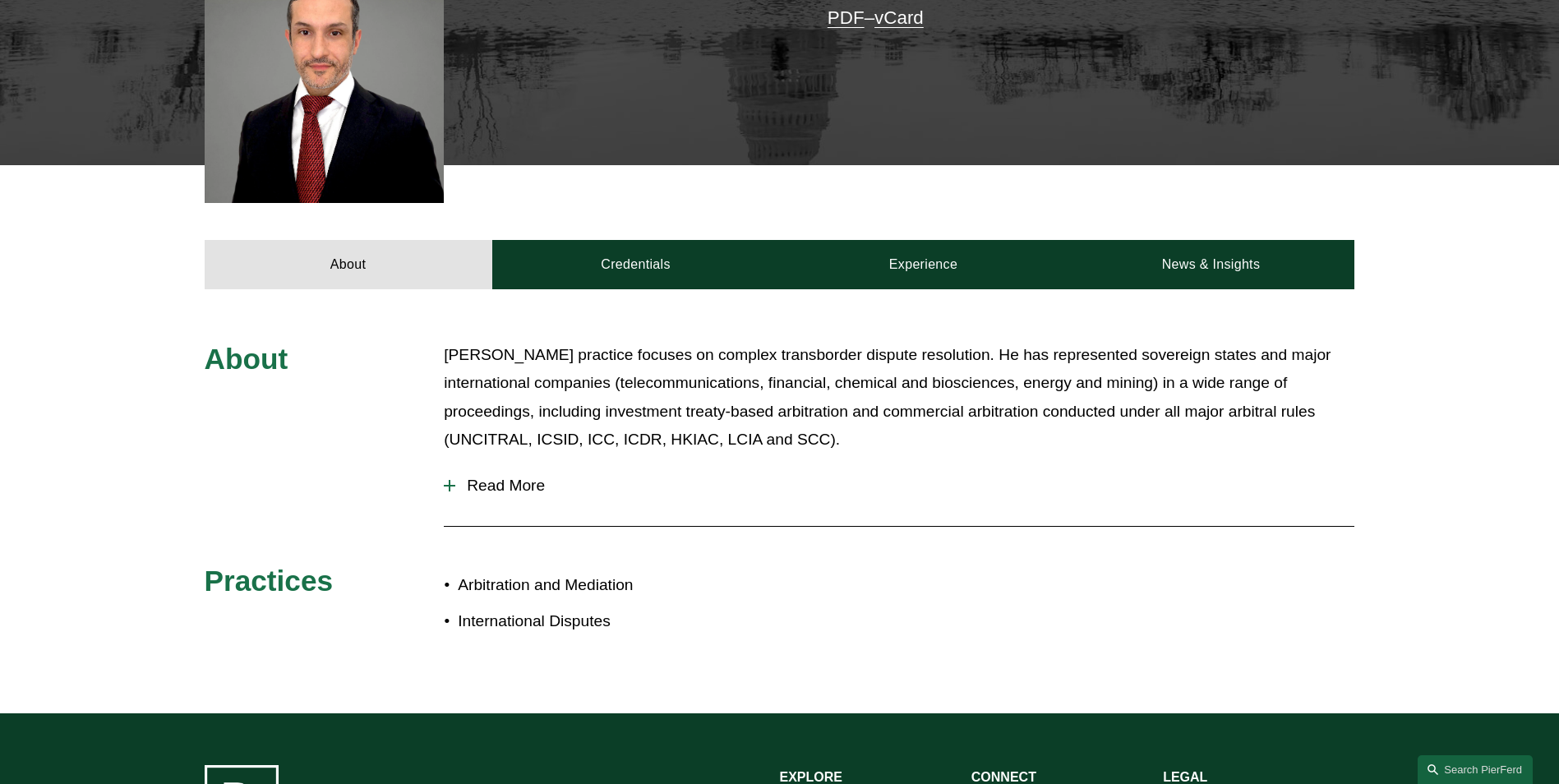
click at [524, 496] on button "Read More" at bounding box center [899, 486] width 910 height 43
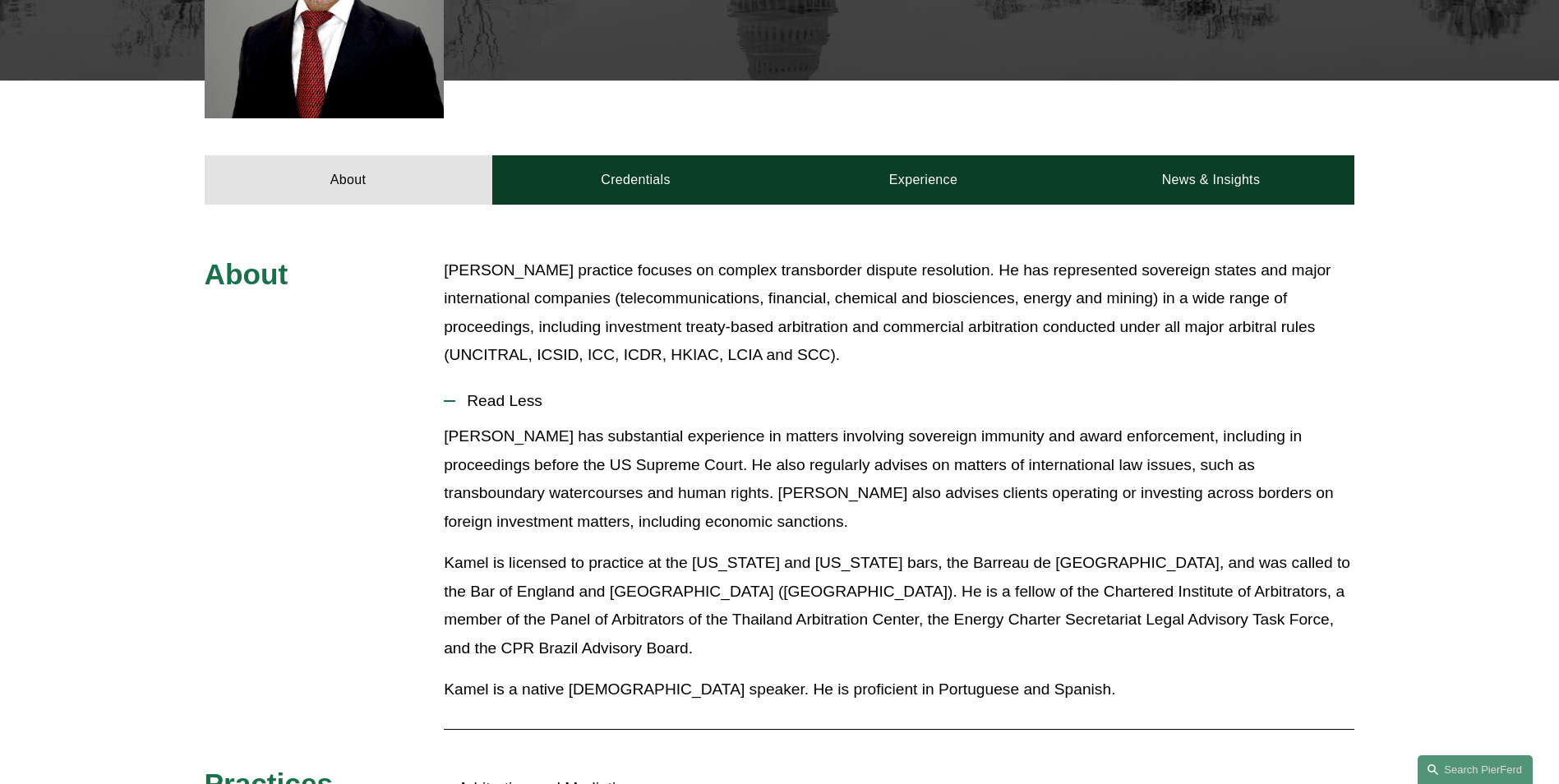
scroll to position [739, 0]
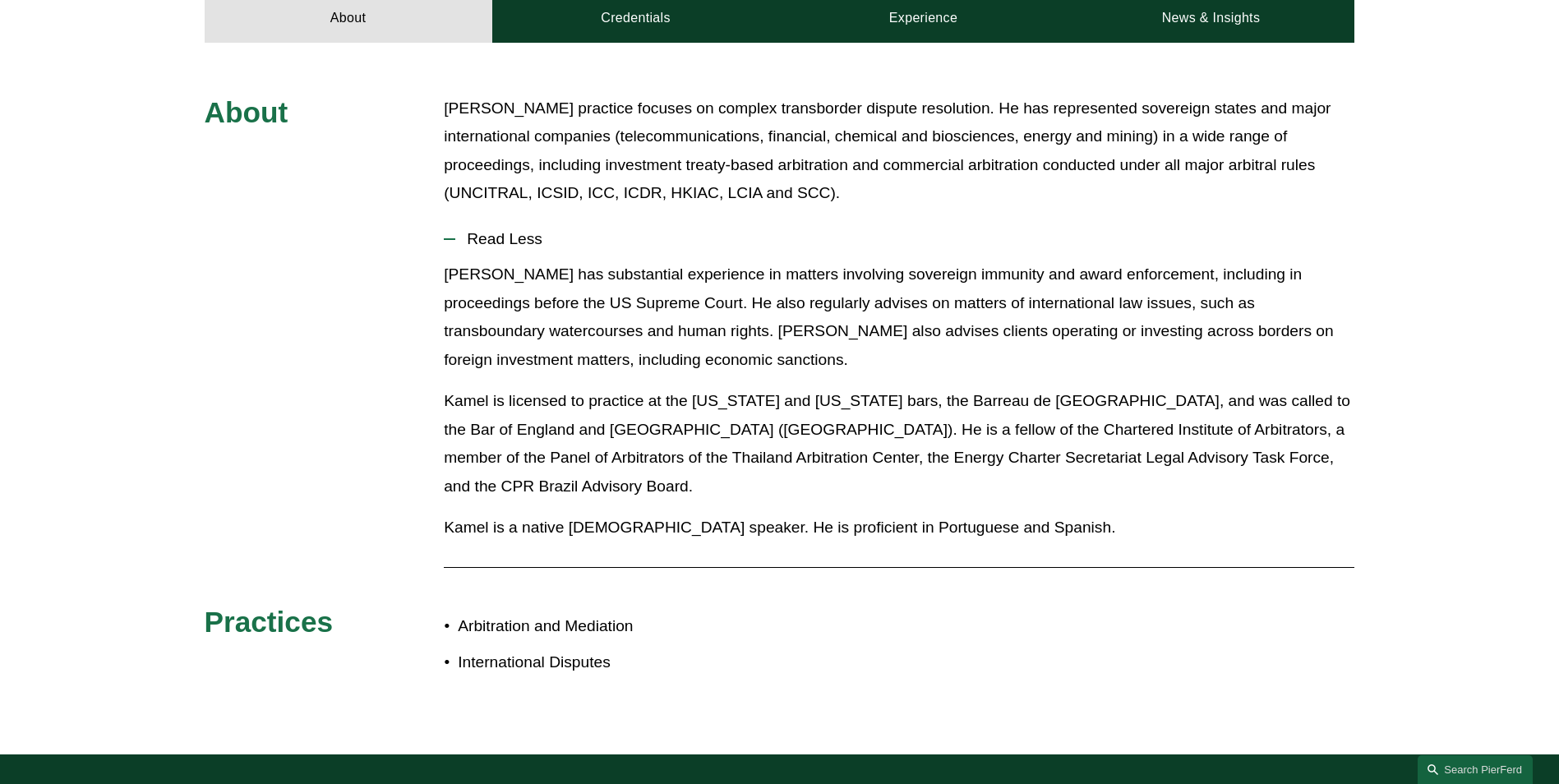
drag, startPoint x: 446, startPoint y: 258, endPoint x: 1100, endPoint y: 274, distance: 654.2
click at [1100, 274] on li "Read Less Kamel has substantial experience in matters involving sovereign immun…" at bounding box center [899, 386] width 910 height 337
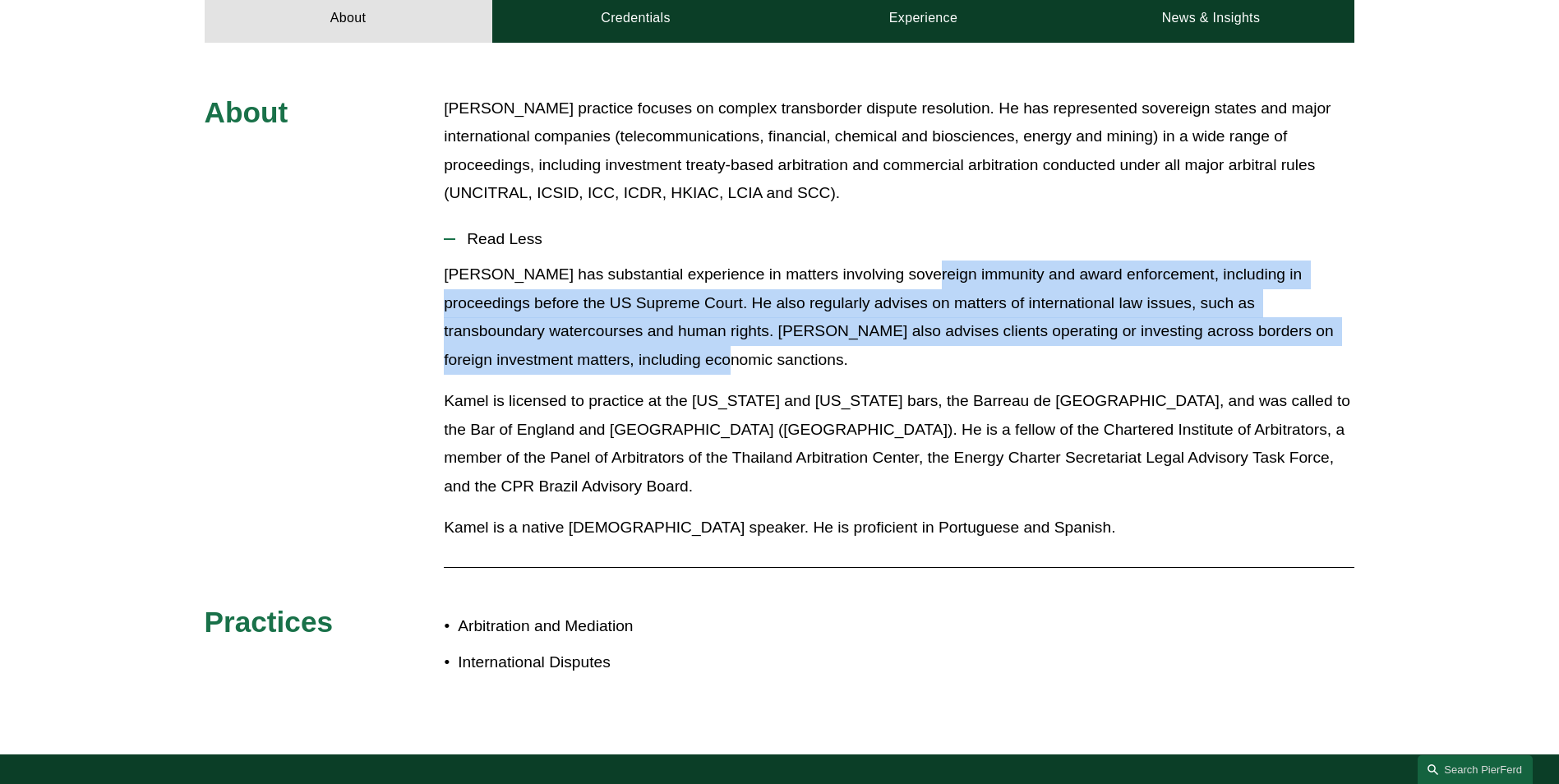
drag, startPoint x: 909, startPoint y: 272, endPoint x: 654, endPoint y: 360, distance: 269.8
click at [654, 360] on p "Kamel has substantial experience in matters involving sovereign immunity and aw…" at bounding box center [899, 317] width 910 height 113
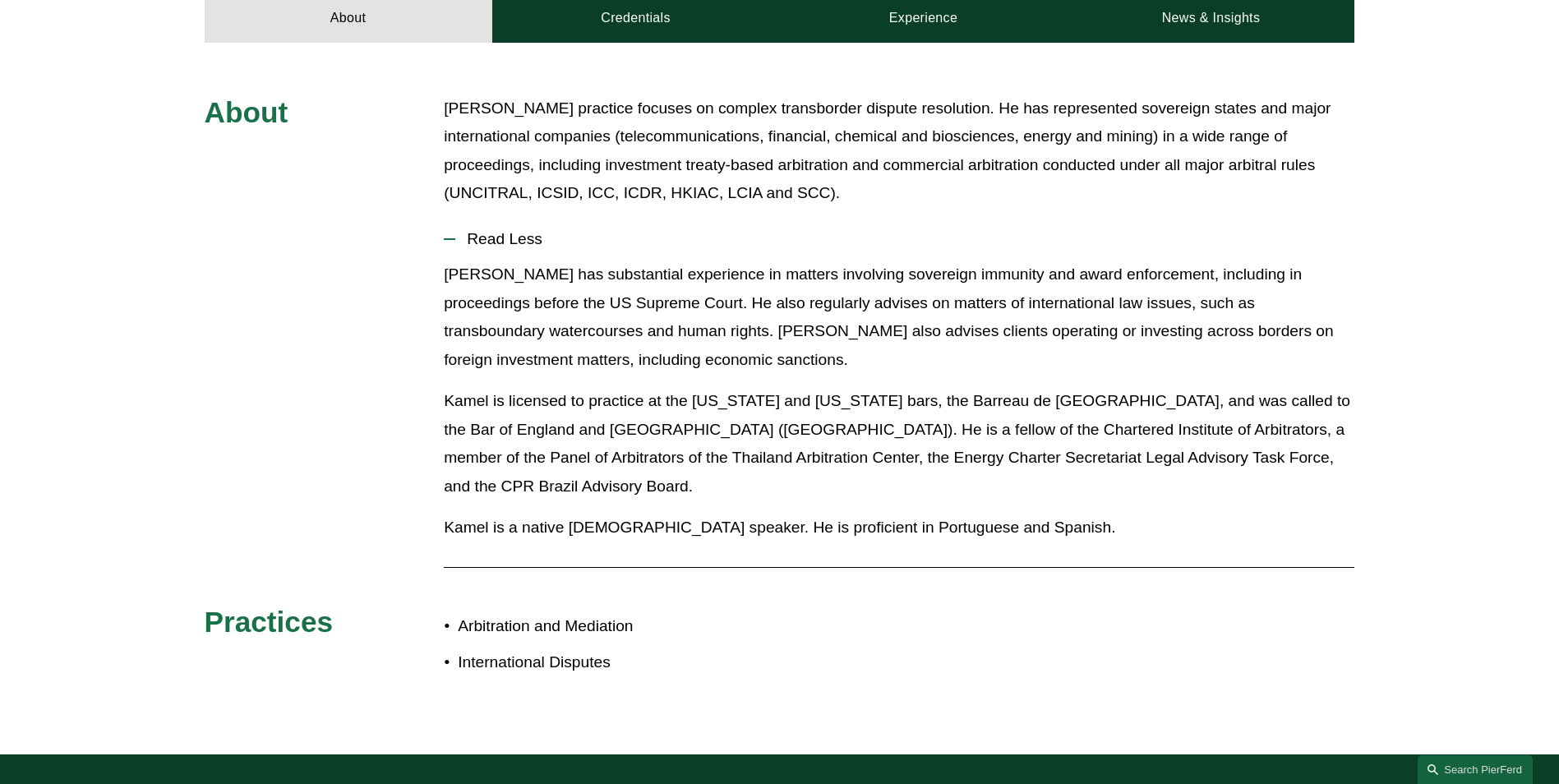
drag, startPoint x: 654, startPoint y: 360, endPoint x: 592, endPoint y: 424, distance: 89.1
click at [592, 424] on p "Kamel is licensed to practice at the District of Columbia and New York bars, th…" at bounding box center [899, 443] width 910 height 113
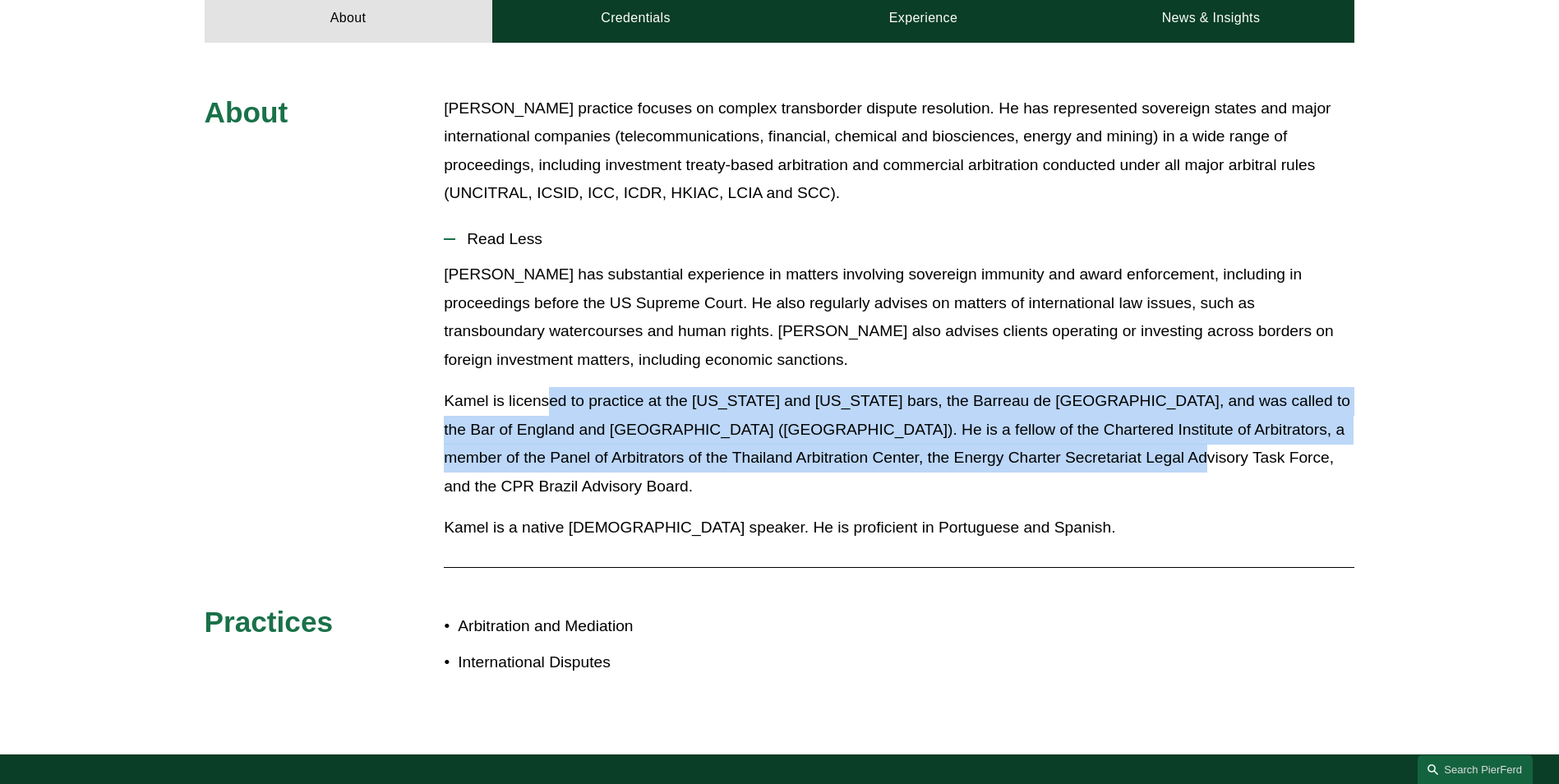
drag, startPoint x: 549, startPoint y: 397, endPoint x: 1076, endPoint y: 466, distance: 531.5
click at [1076, 466] on p "Kamel is licensed to practice at the District of Columbia and New York bars, th…" at bounding box center [899, 443] width 910 height 113
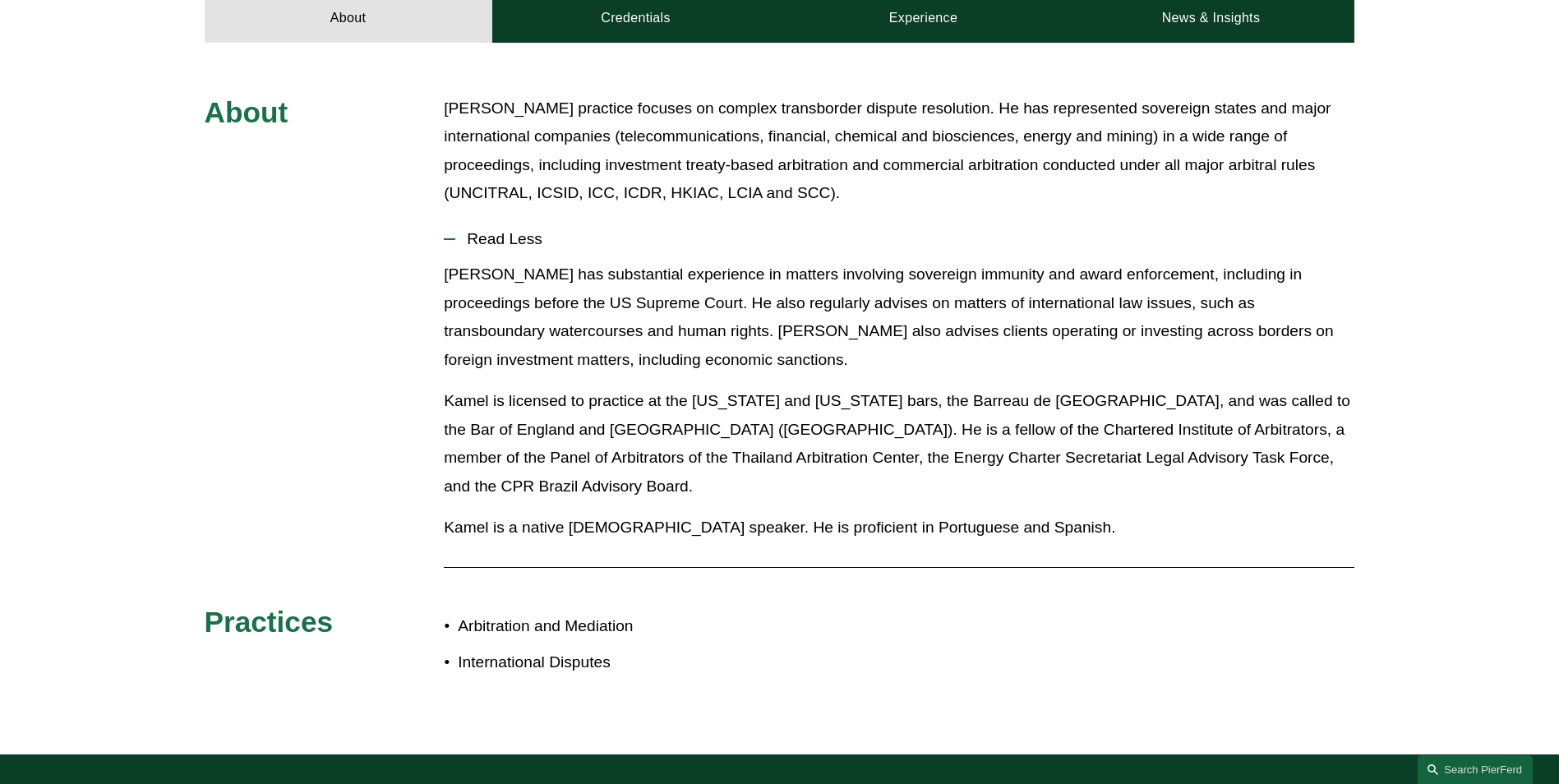
drag, startPoint x: 1076, startPoint y: 466, endPoint x: 946, endPoint y: 503, distance: 135.2
click at [946, 513] on p "Kamel is a native French speaker. He is proficient in Portuguese and Spanish." at bounding box center [899, 527] width 910 height 29
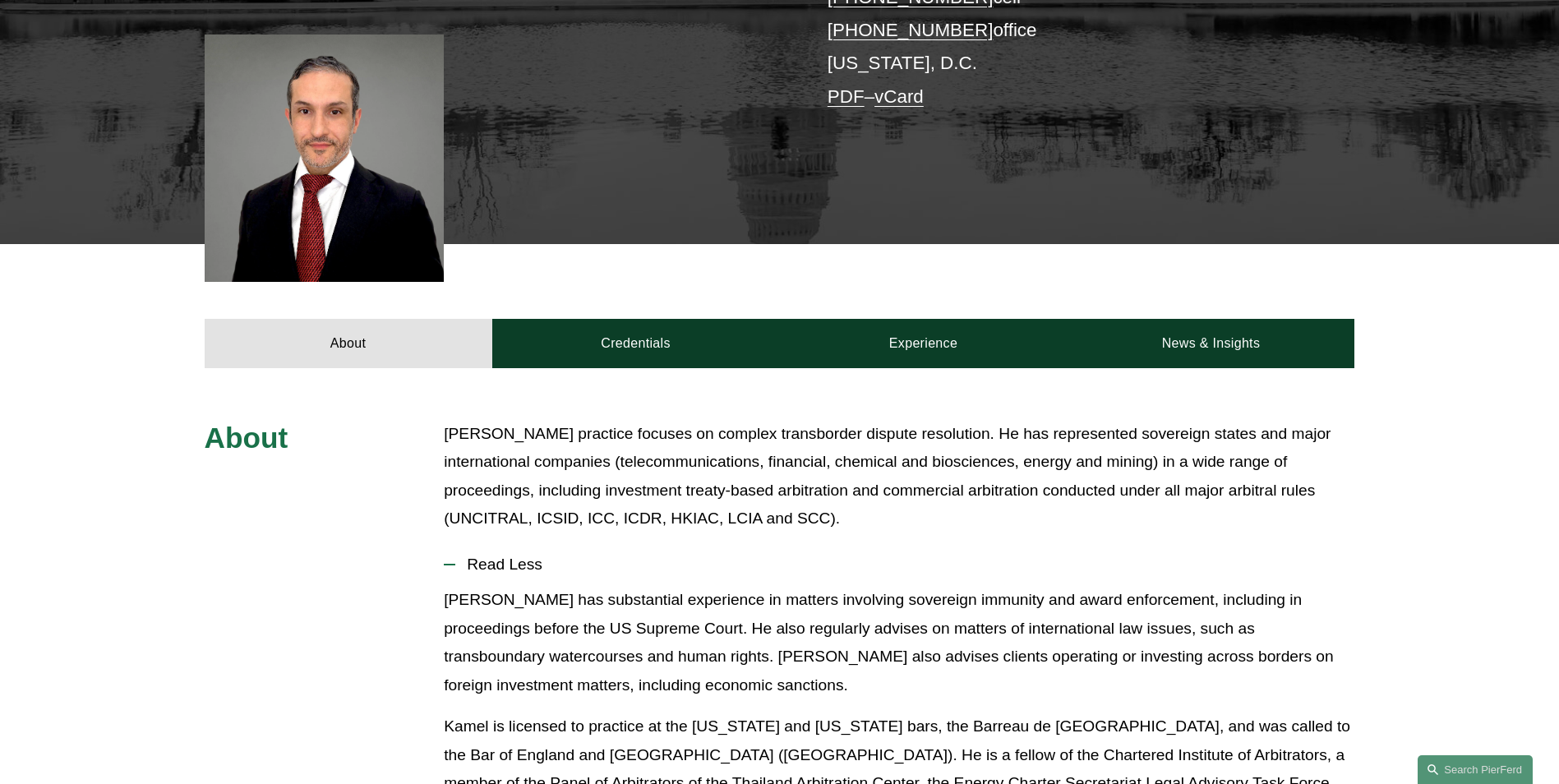
scroll to position [411, 0]
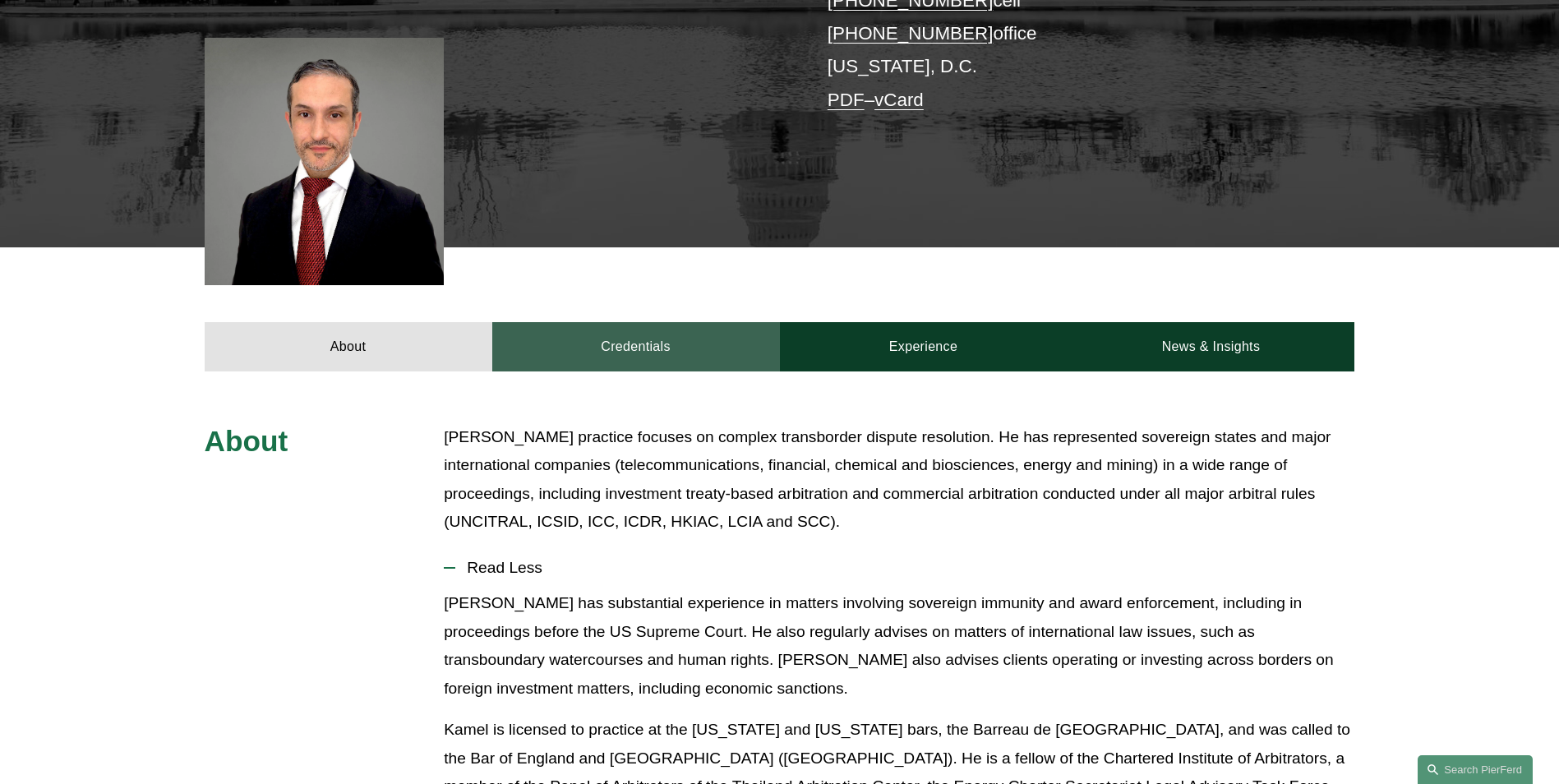
click at [691, 353] on link "Credentials" at bounding box center [635, 347] width 288 height 50
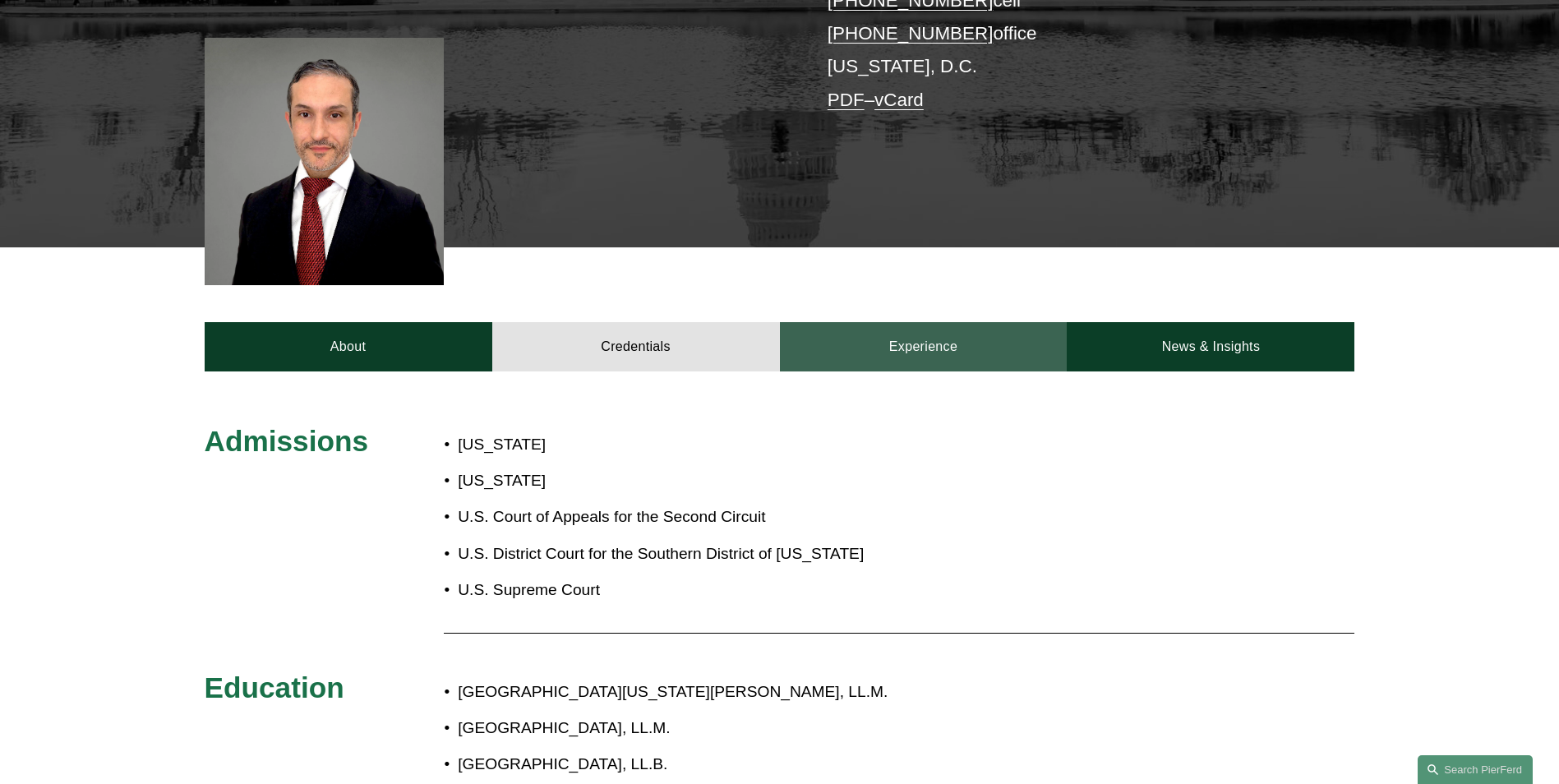
click at [902, 352] on link "Experience" at bounding box center [924, 347] width 288 height 50
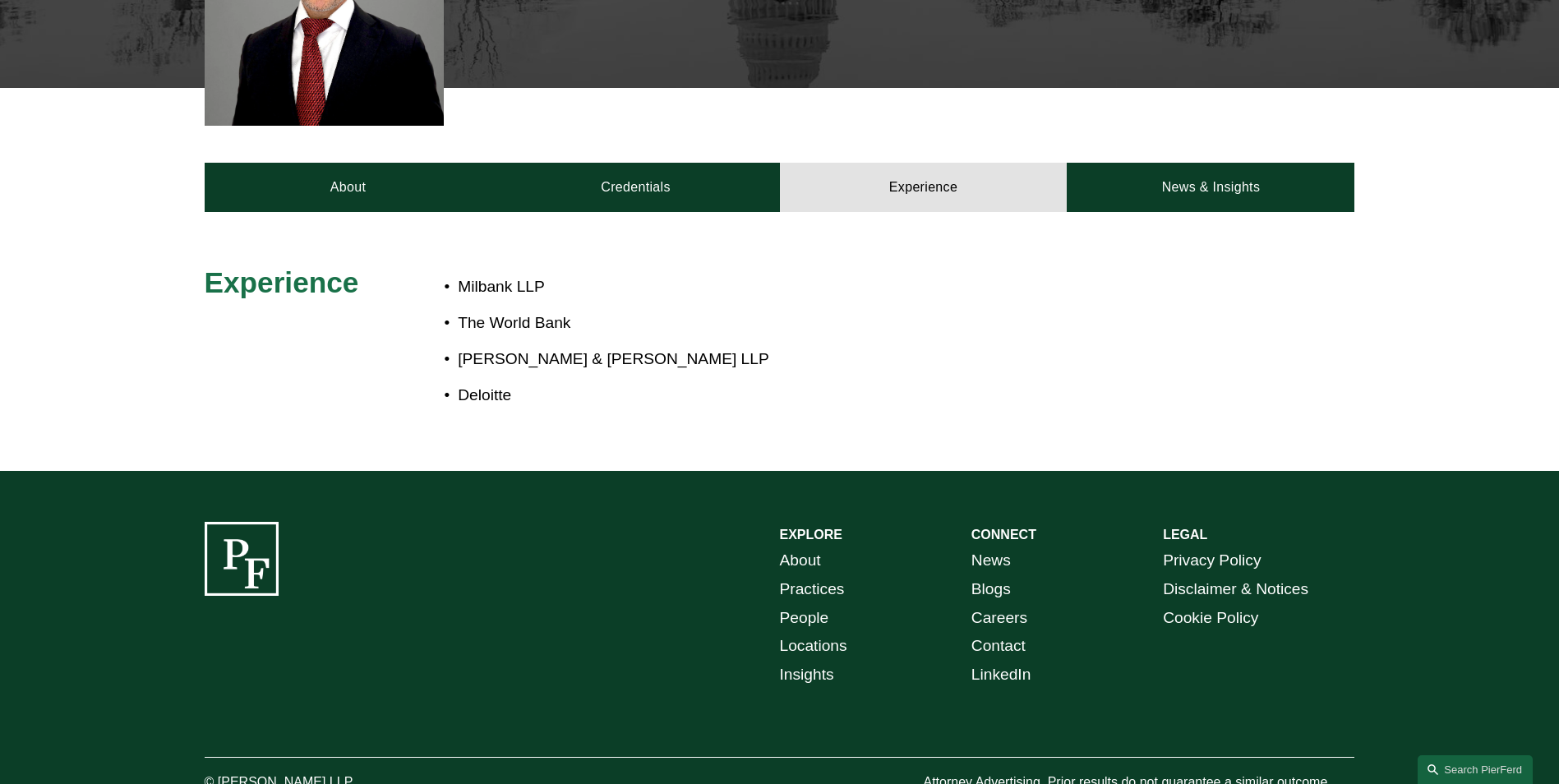
scroll to position [575, 0]
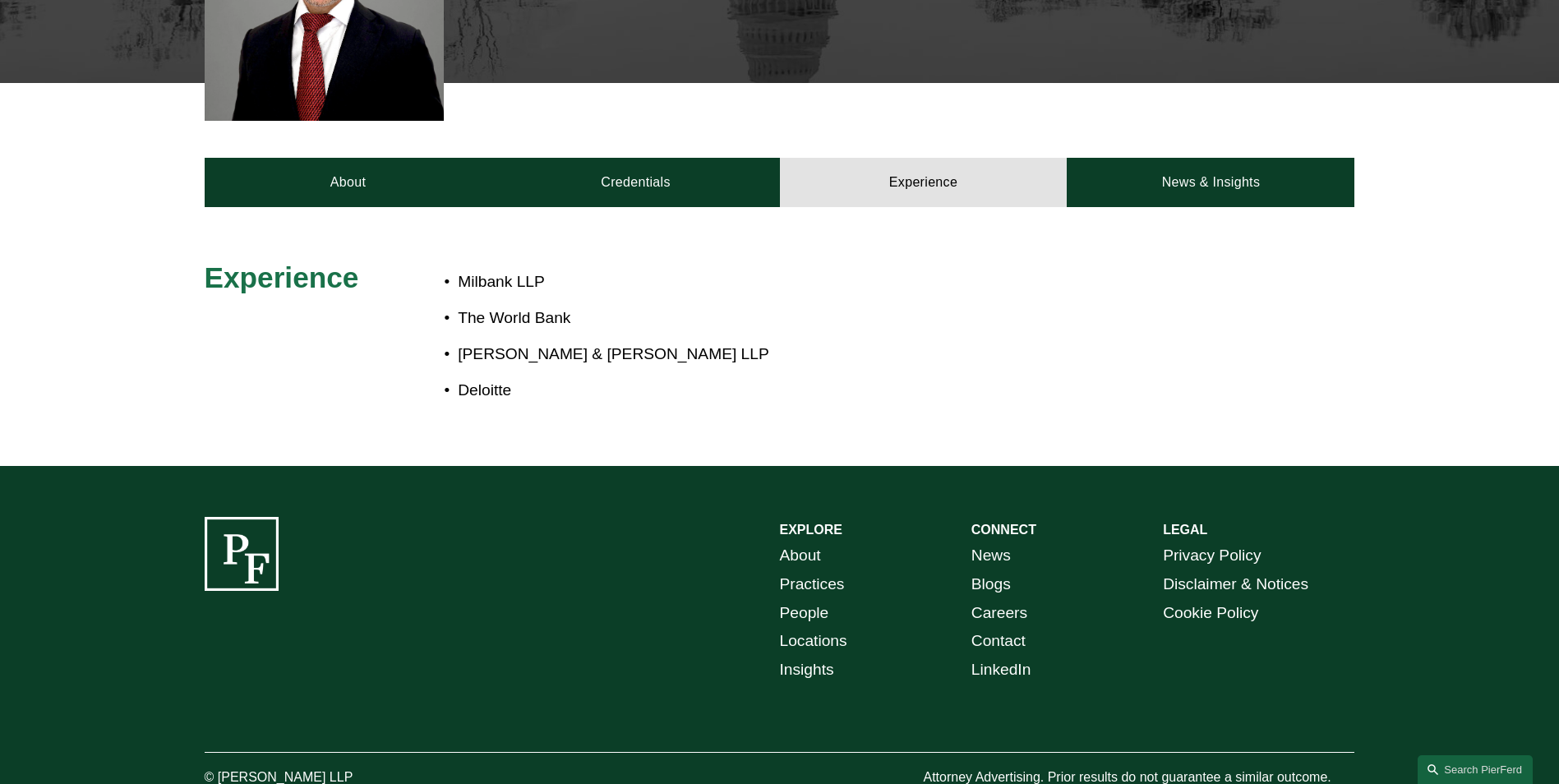
click at [496, 288] on p "Milbank LLP" at bounding box center [834, 282] width 753 height 29
click at [484, 323] on p "The World Bank" at bounding box center [834, 318] width 753 height 29
click at [470, 356] on p "Kramer Levin Naftalis & Frankel LLP" at bounding box center [834, 354] width 753 height 29
click at [473, 396] on p "Deloitte" at bounding box center [834, 390] width 753 height 29
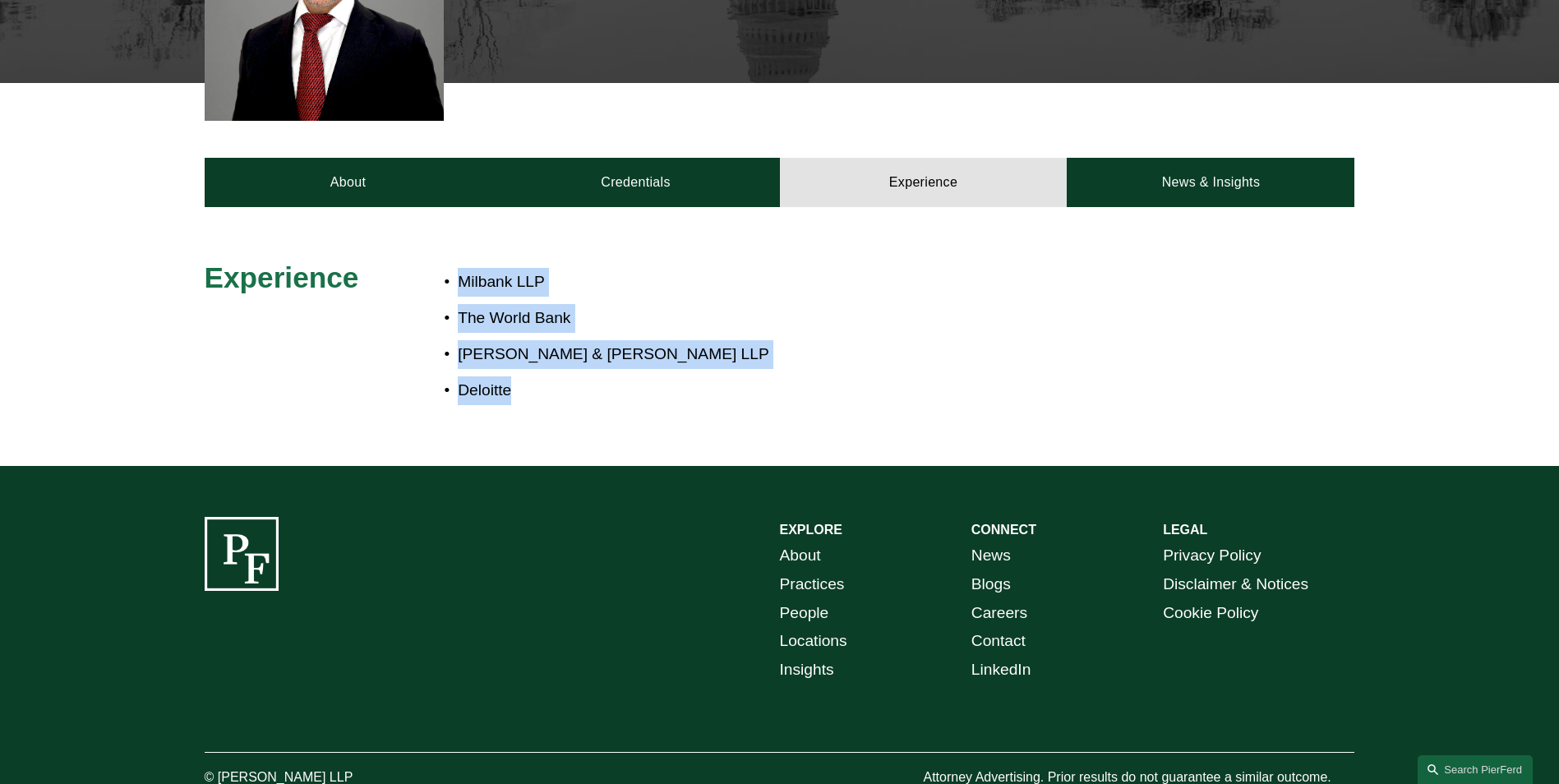
drag, startPoint x: 558, startPoint y: 388, endPoint x: 389, endPoint y: 229, distance: 232.0
click at [389, 229] on div "Experience Milbank LLP The World Bank Kramer Levin Naftalis & Frankel LLP Deloi…" at bounding box center [779, 337] width 1559 height 256
drag, startPoint x: 389, startPoint y: 229, endPoint x: 437, endPoint y: 300, distance: 85.7
click at [458, 313] on p "The World Bank" at bounding box center [834, 318] width 753 height 29
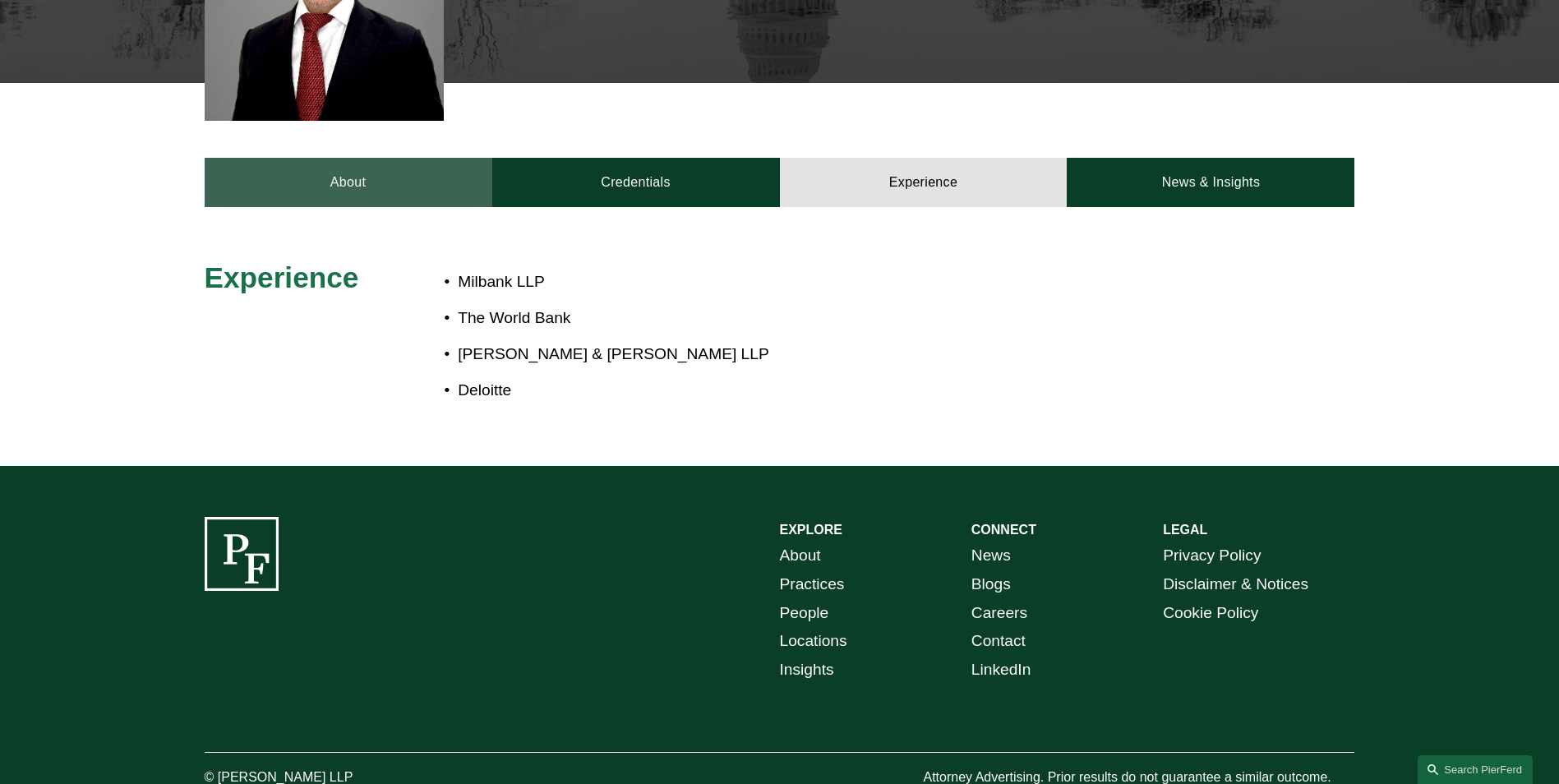
click at [335, 174] on link "About" at bounding box center [348, 182] width 288 height 50
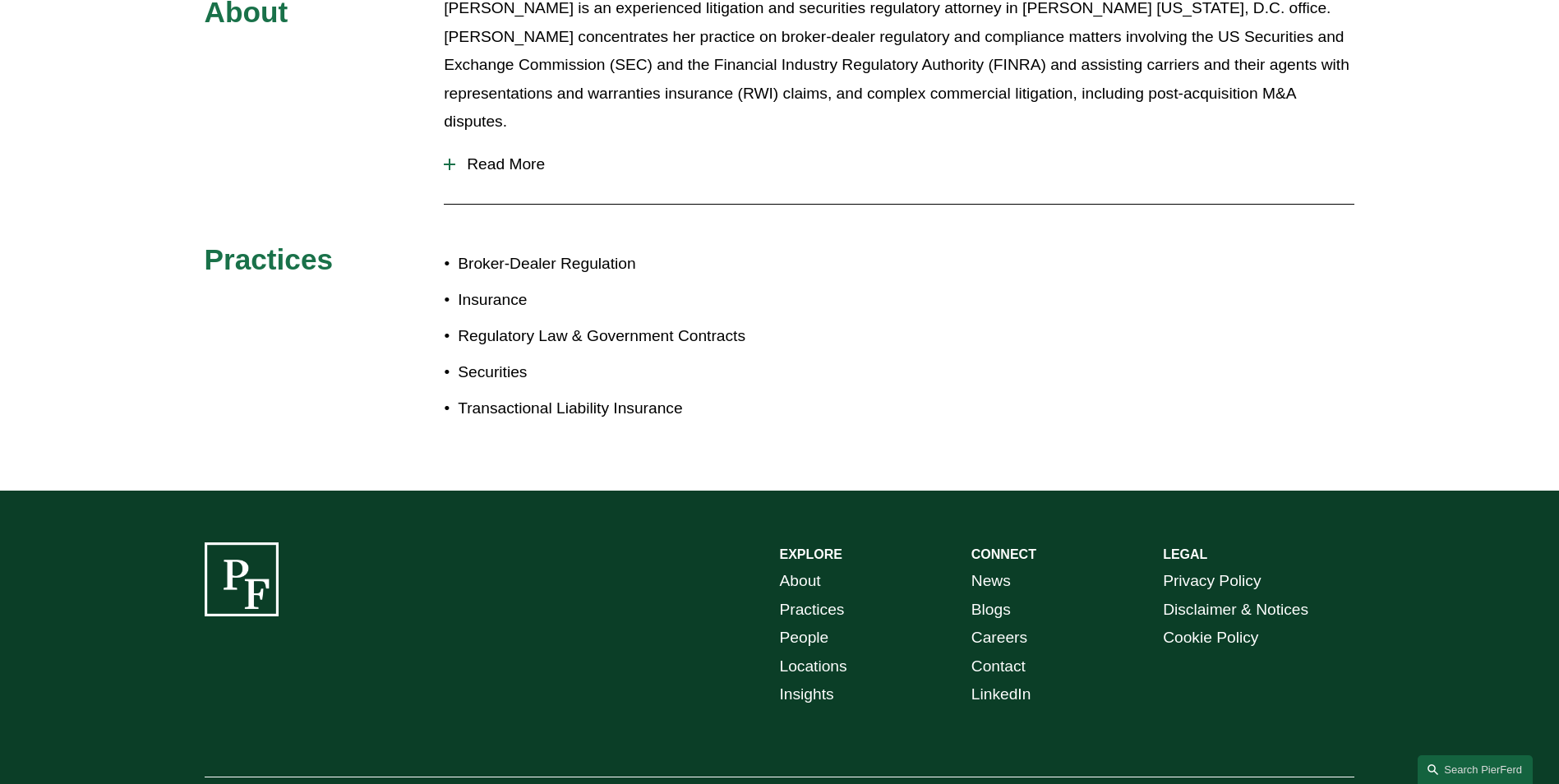
scroll to position [800, 0]
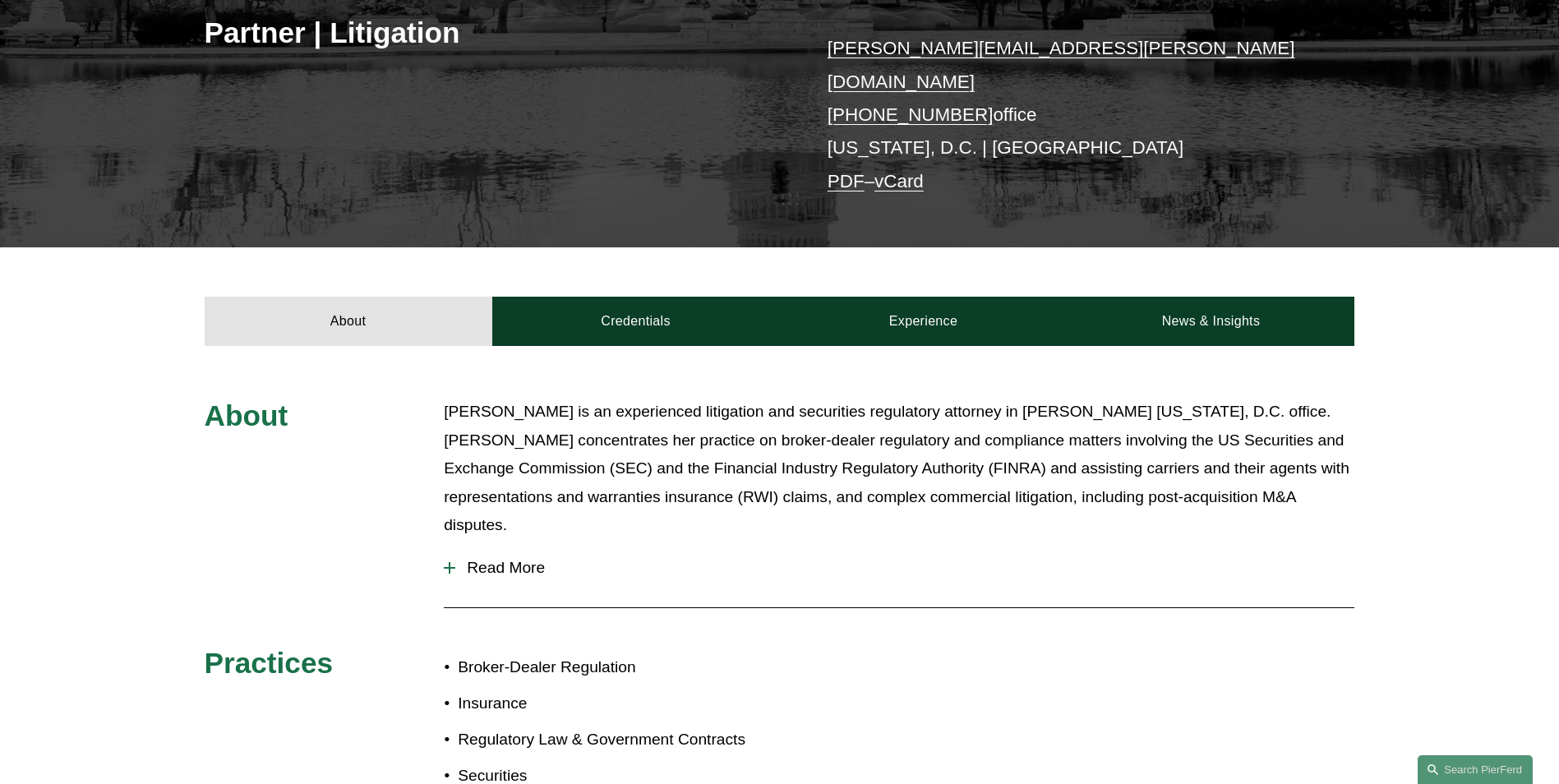
scroll to position [328, 0]
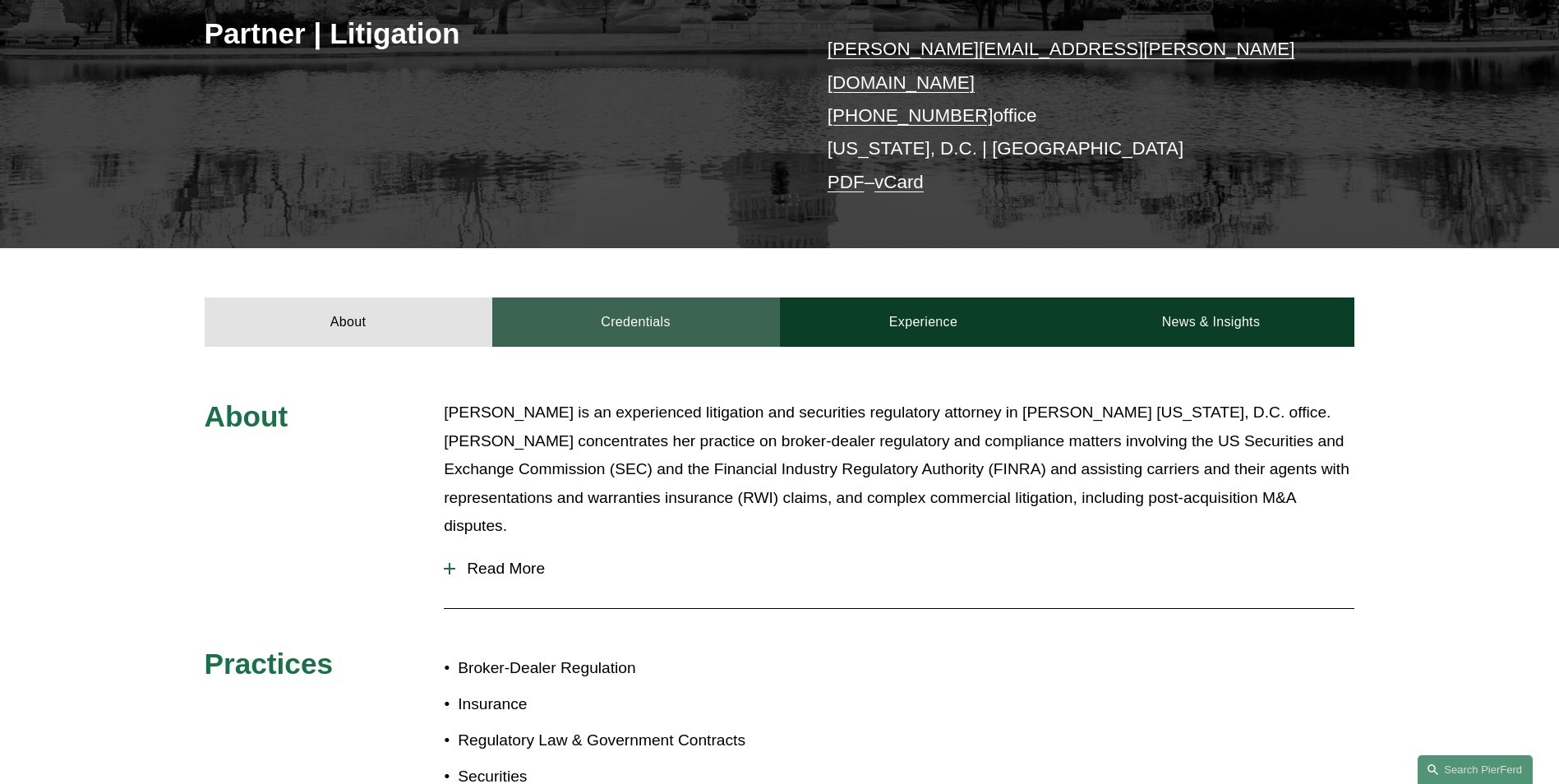
click at [700, 315] on link "Credentials" at bounding box center [635, 322] width 288 height 50
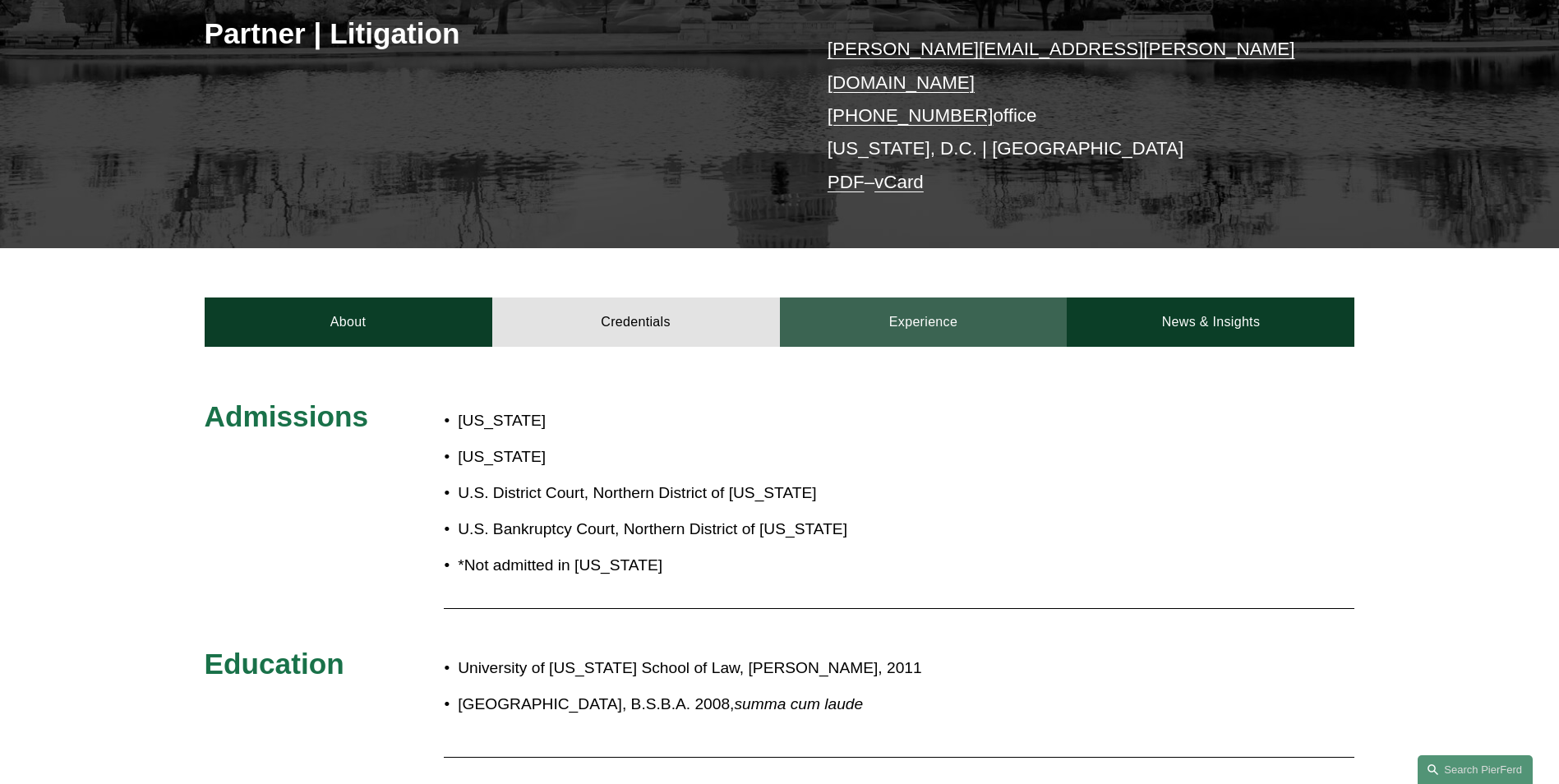
click at [899, 311] on link "Experience" at bounding box center [924, 322] width 288 height 50
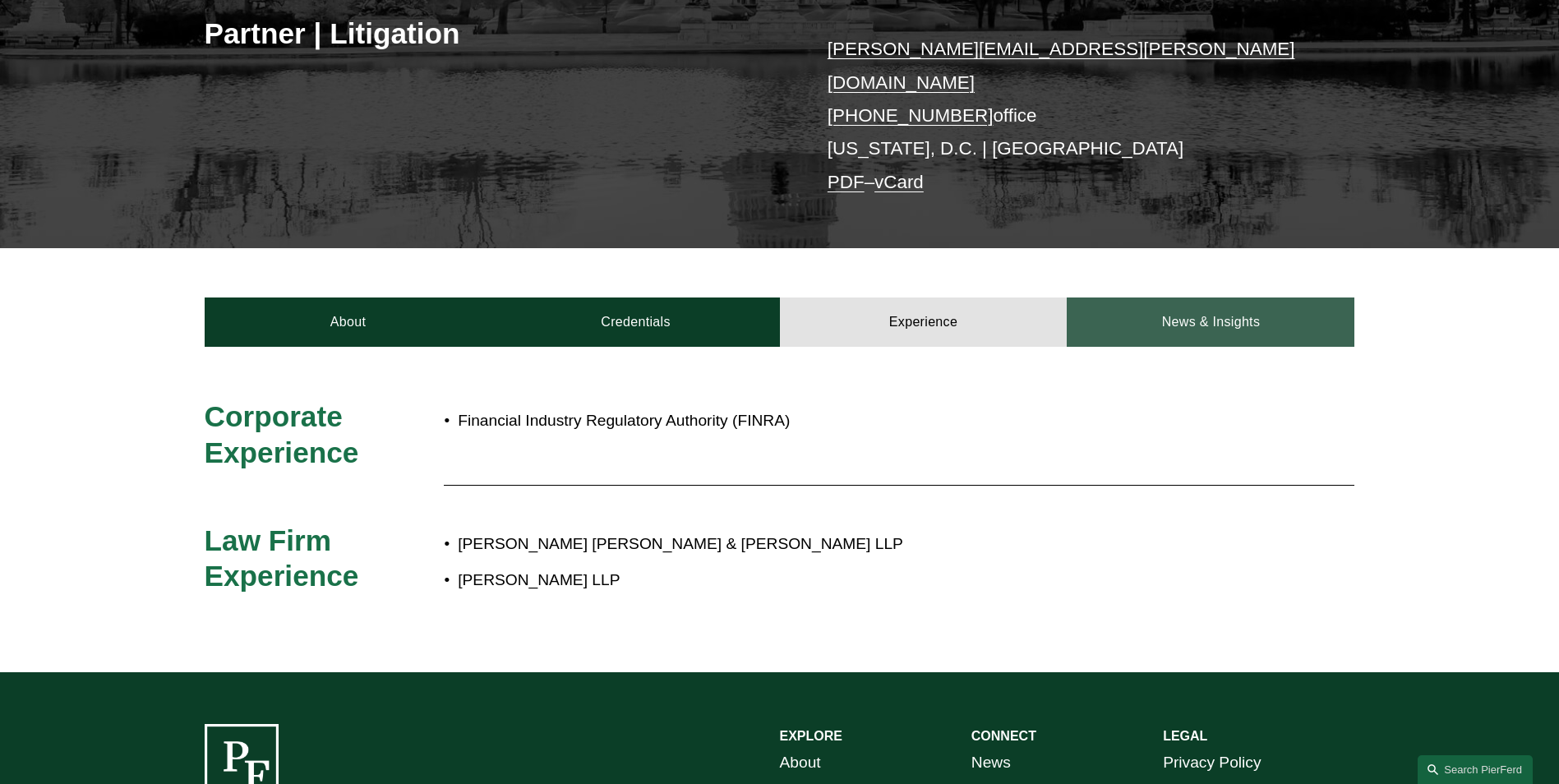
click at [1236, 305] on link "News & Insights" at bounding box center [1211, 322] width 288 height 50
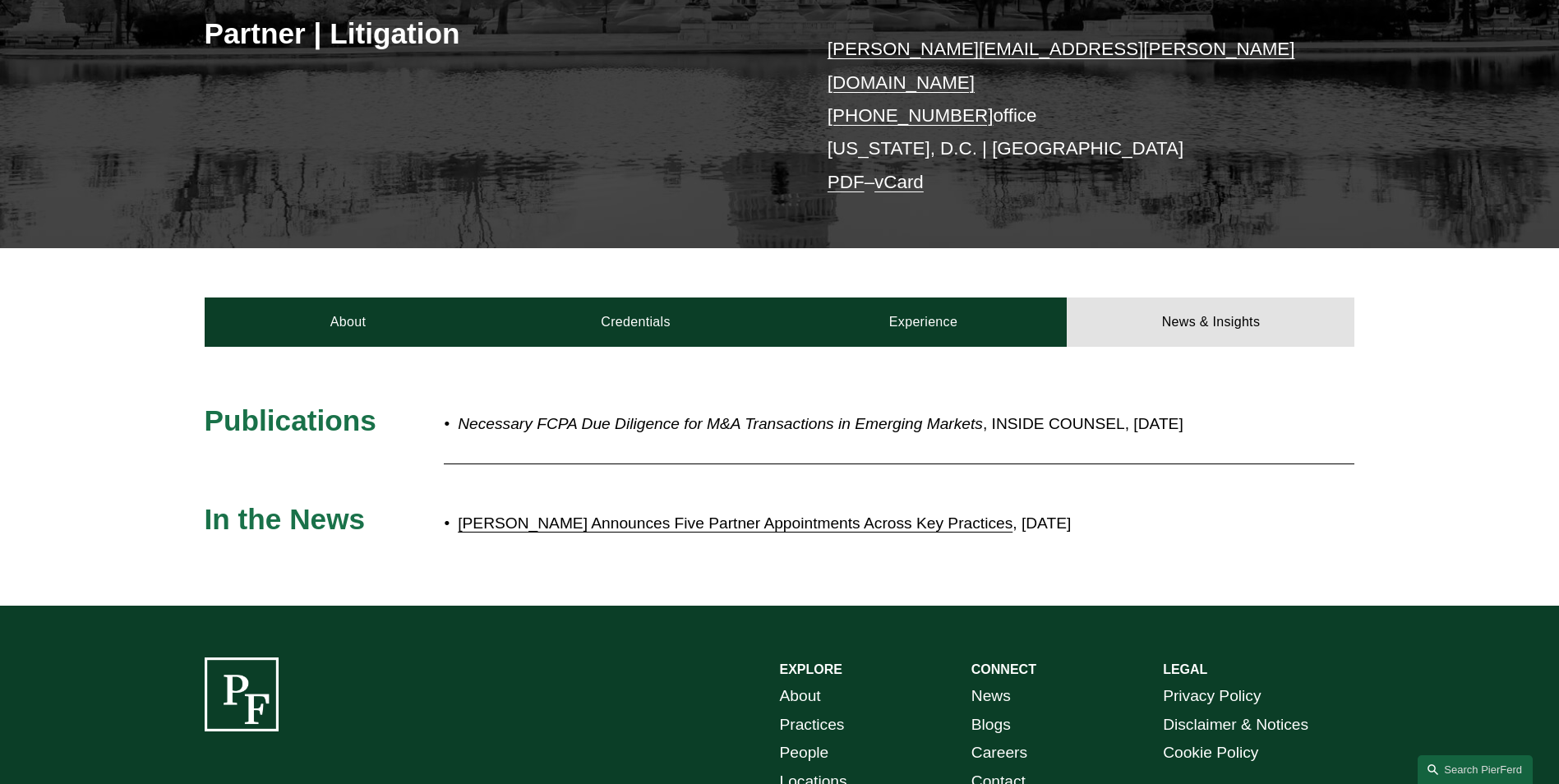
click at [760, 514] on link "[PERSON_NAME] Announces Five Partner Appointments Across Key Practices" at bounding box center [735, 522] width 555 height 17
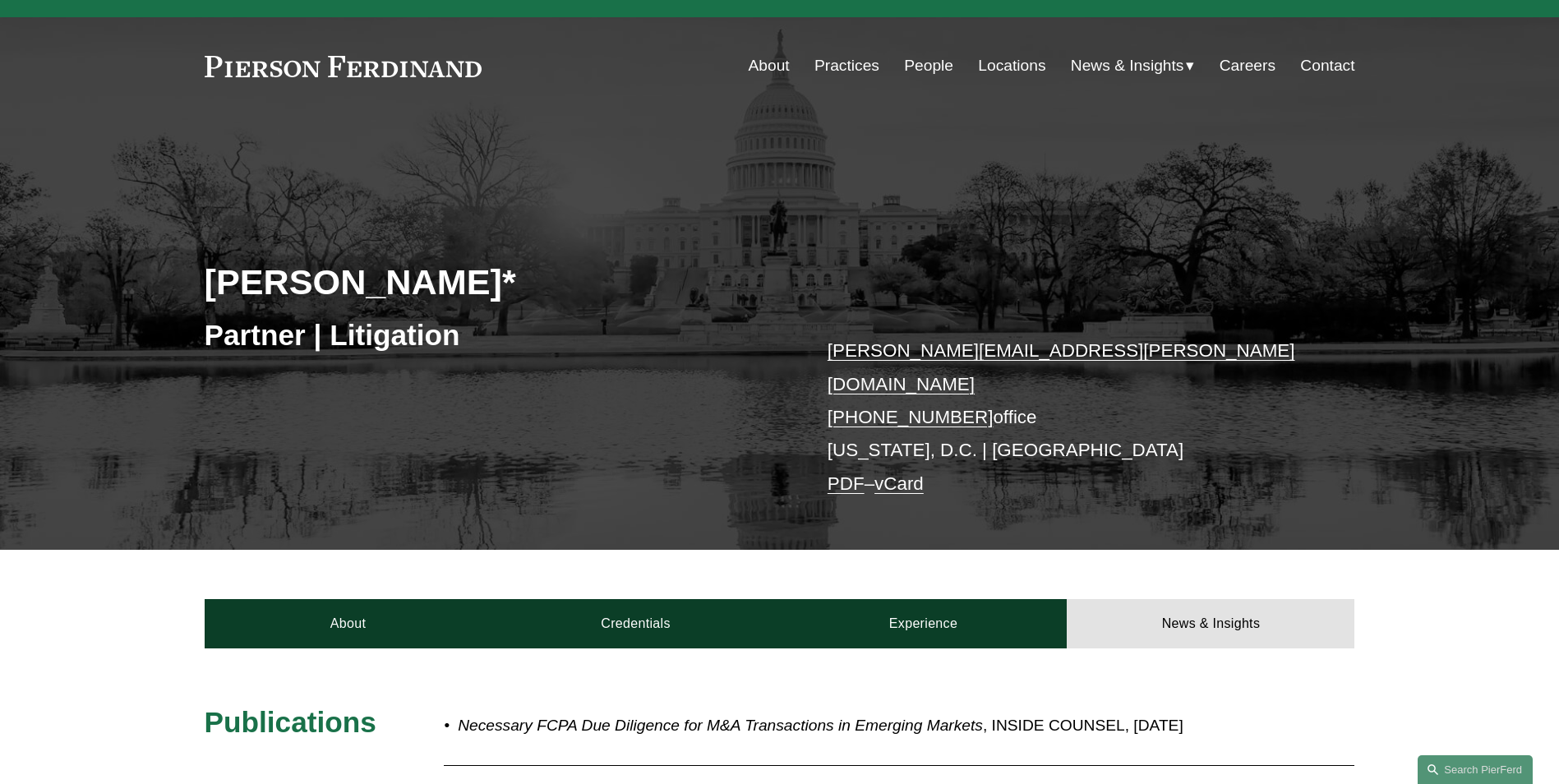
scroll to position [0, 0]
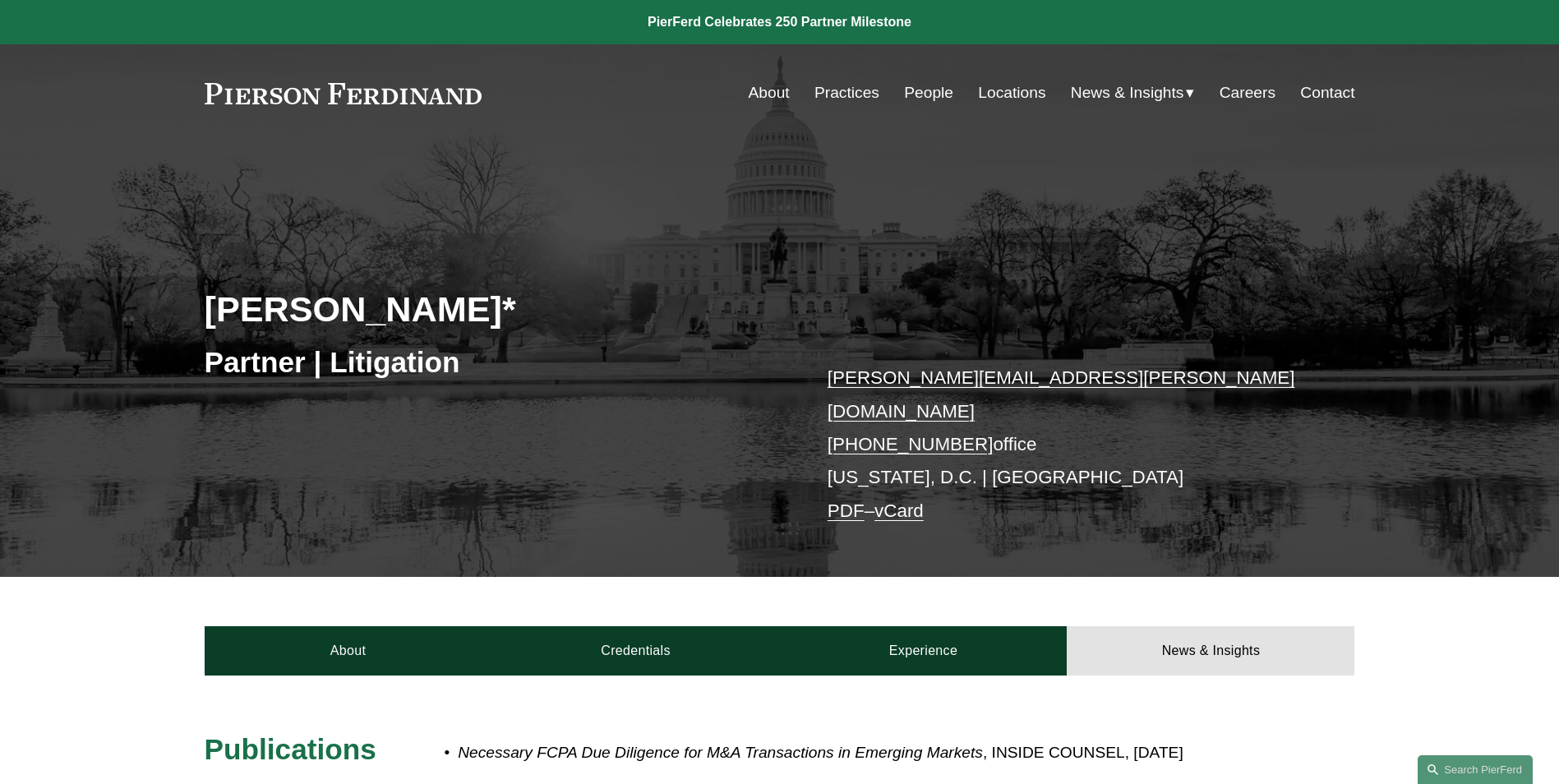
click at [764, 94] on link "About" at bounding box center [769, 93] width 41 height 31
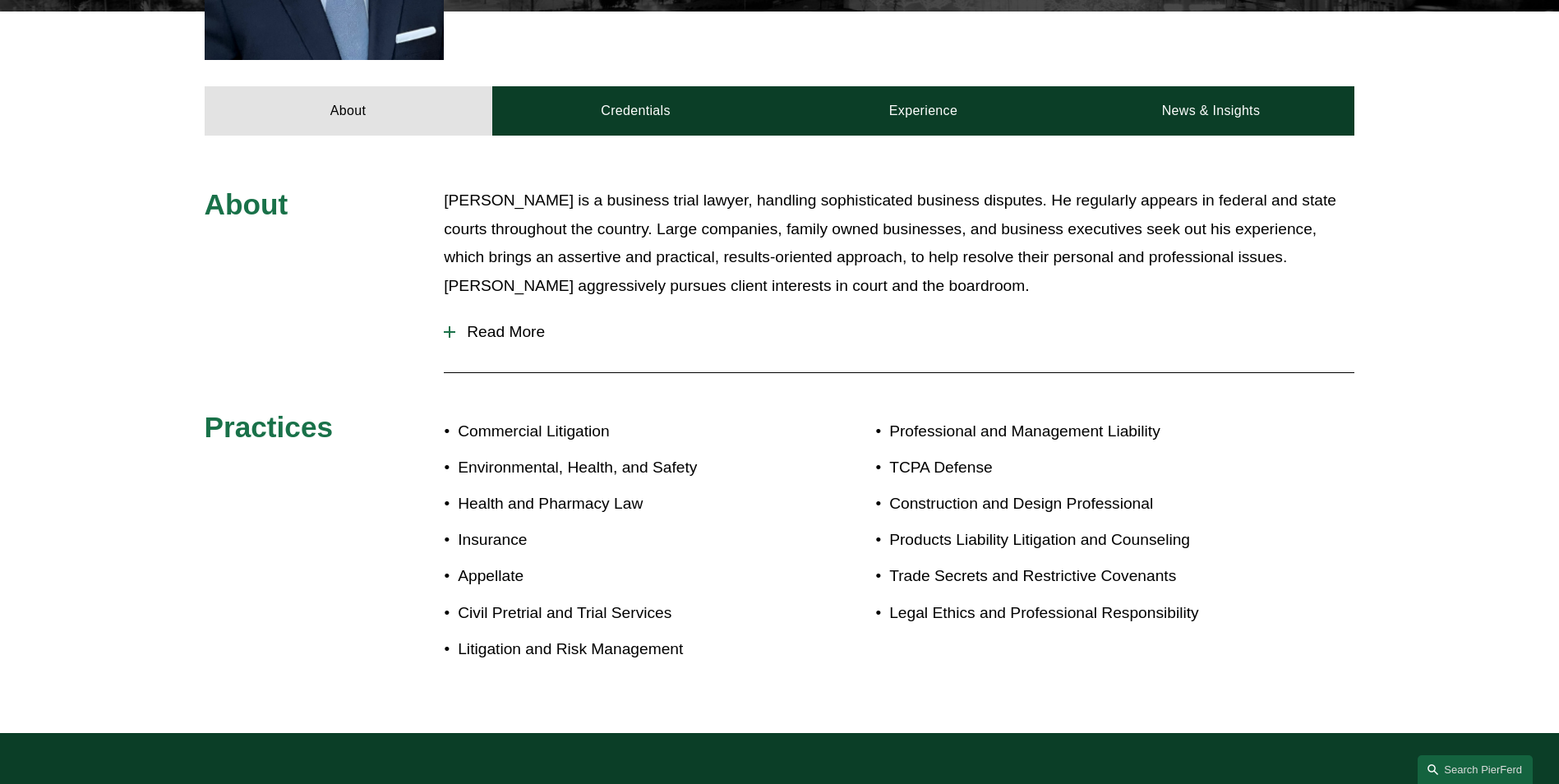
scroll to position [739, 0]
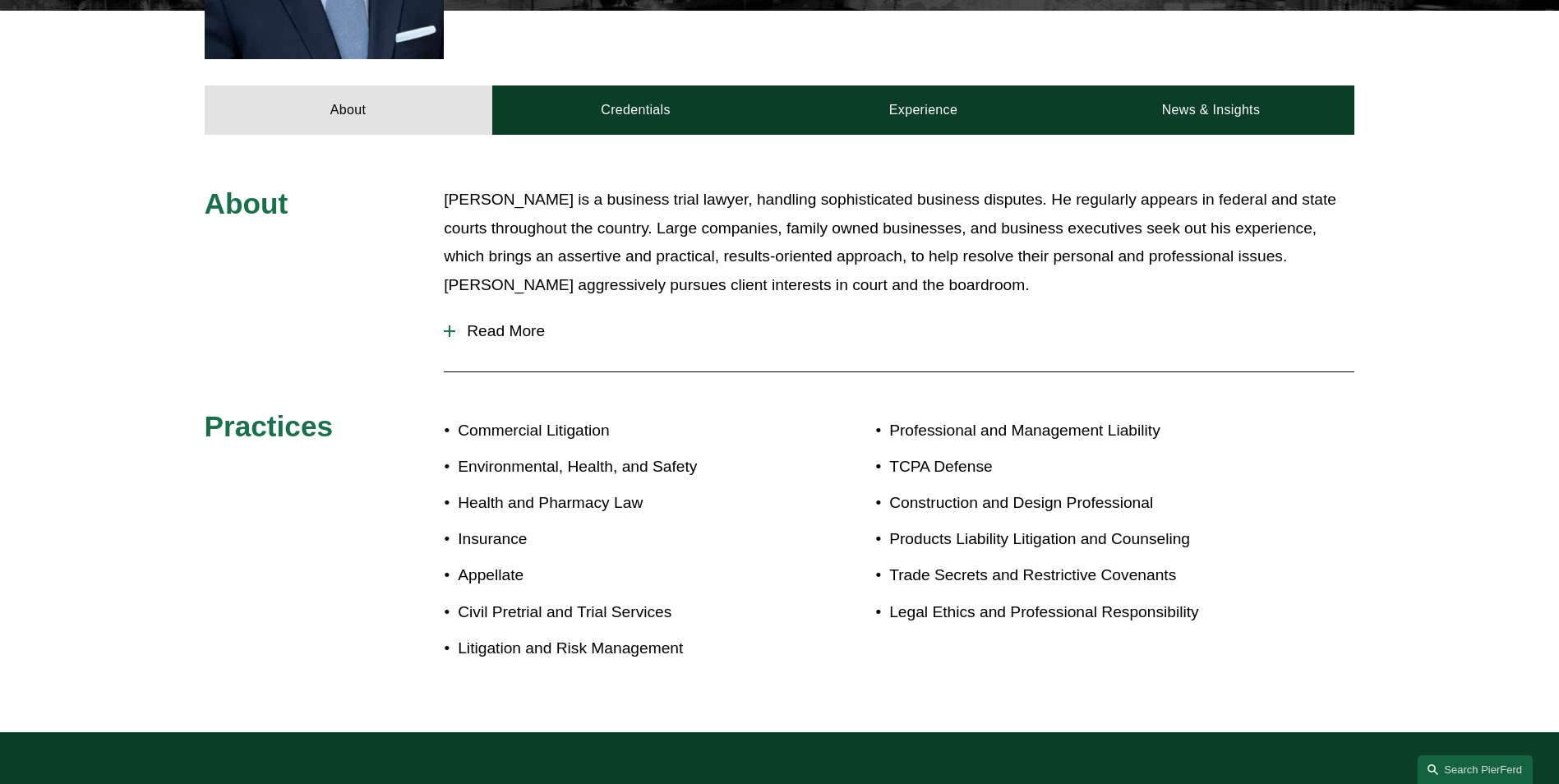
click at [534, 322] on span "Read More" at bounding box center [905, 331] width 899 height 18
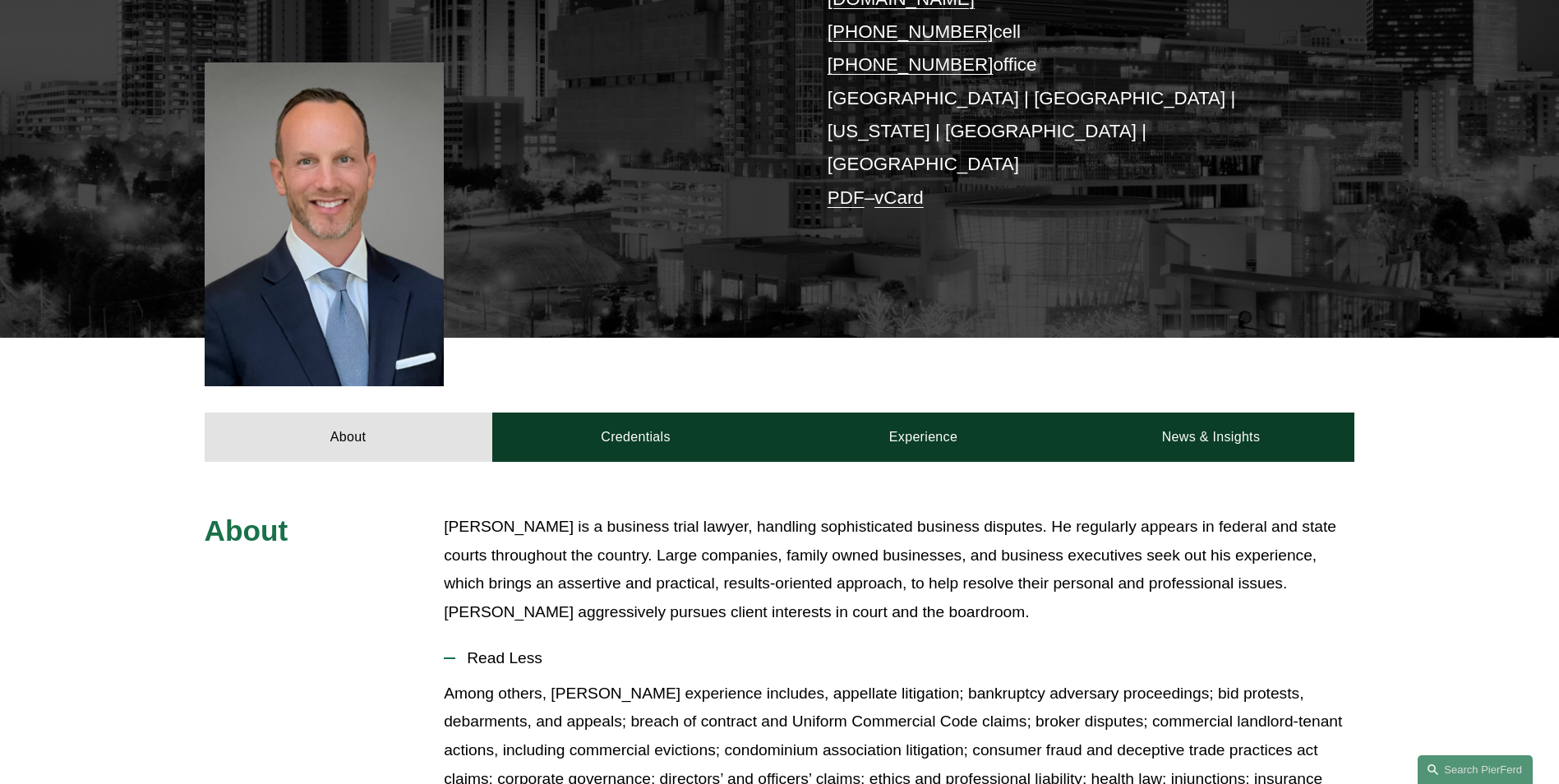
scroll to position [411, 0]
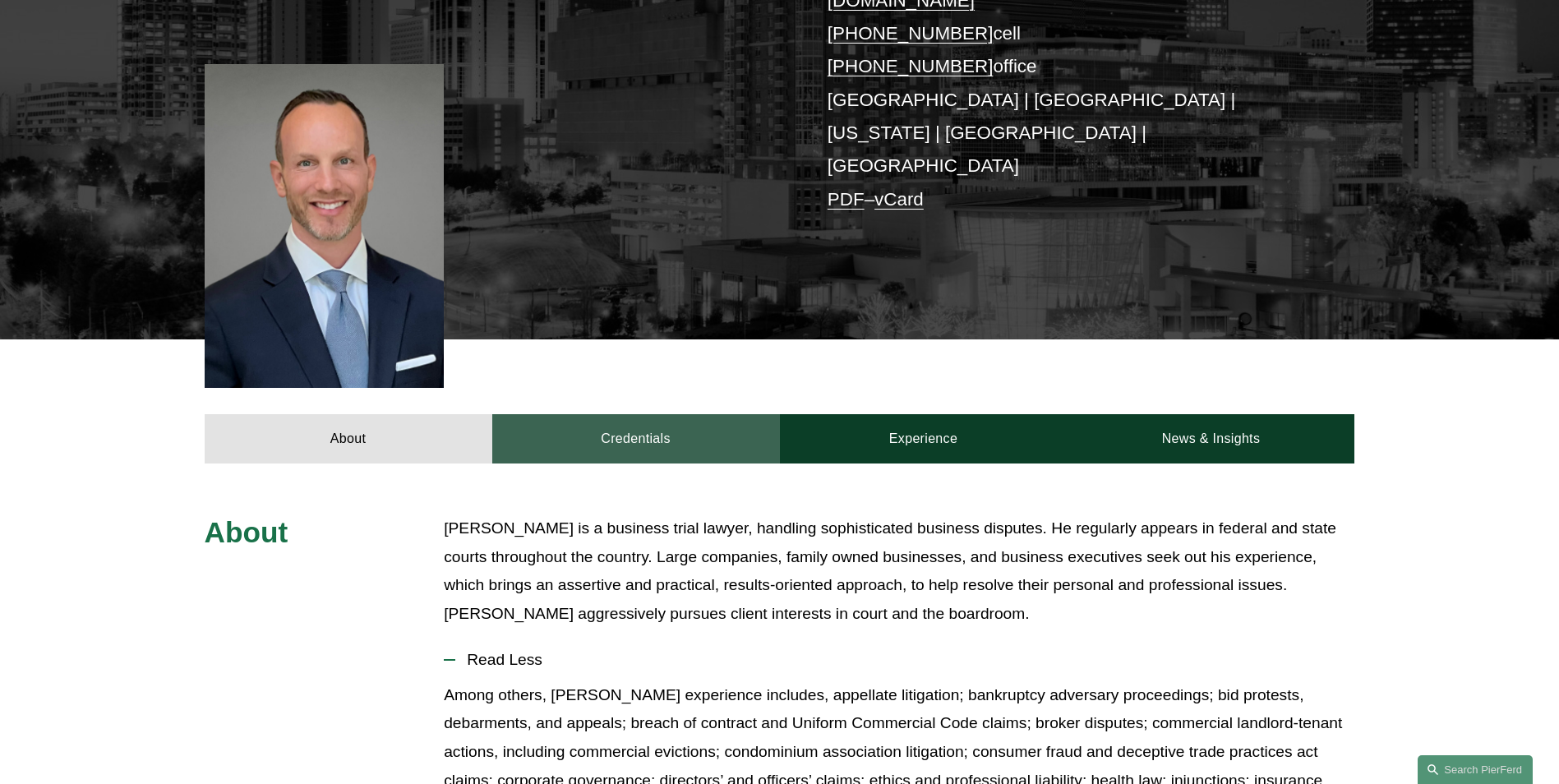
click at [692, 414] on link "Credentials" at bounding box center [635, 439] width 288 height 50
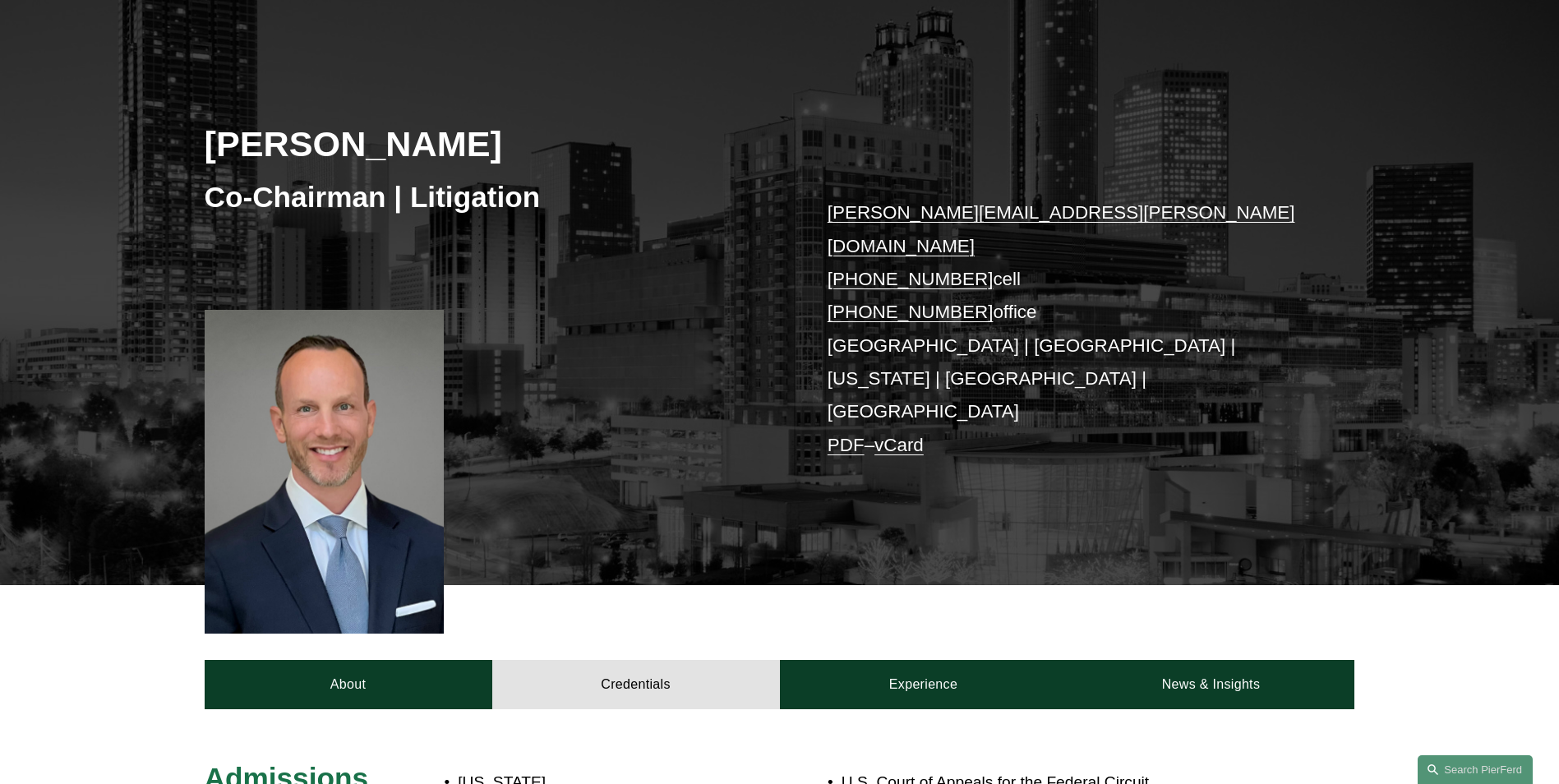
scroll to position [164, 0]
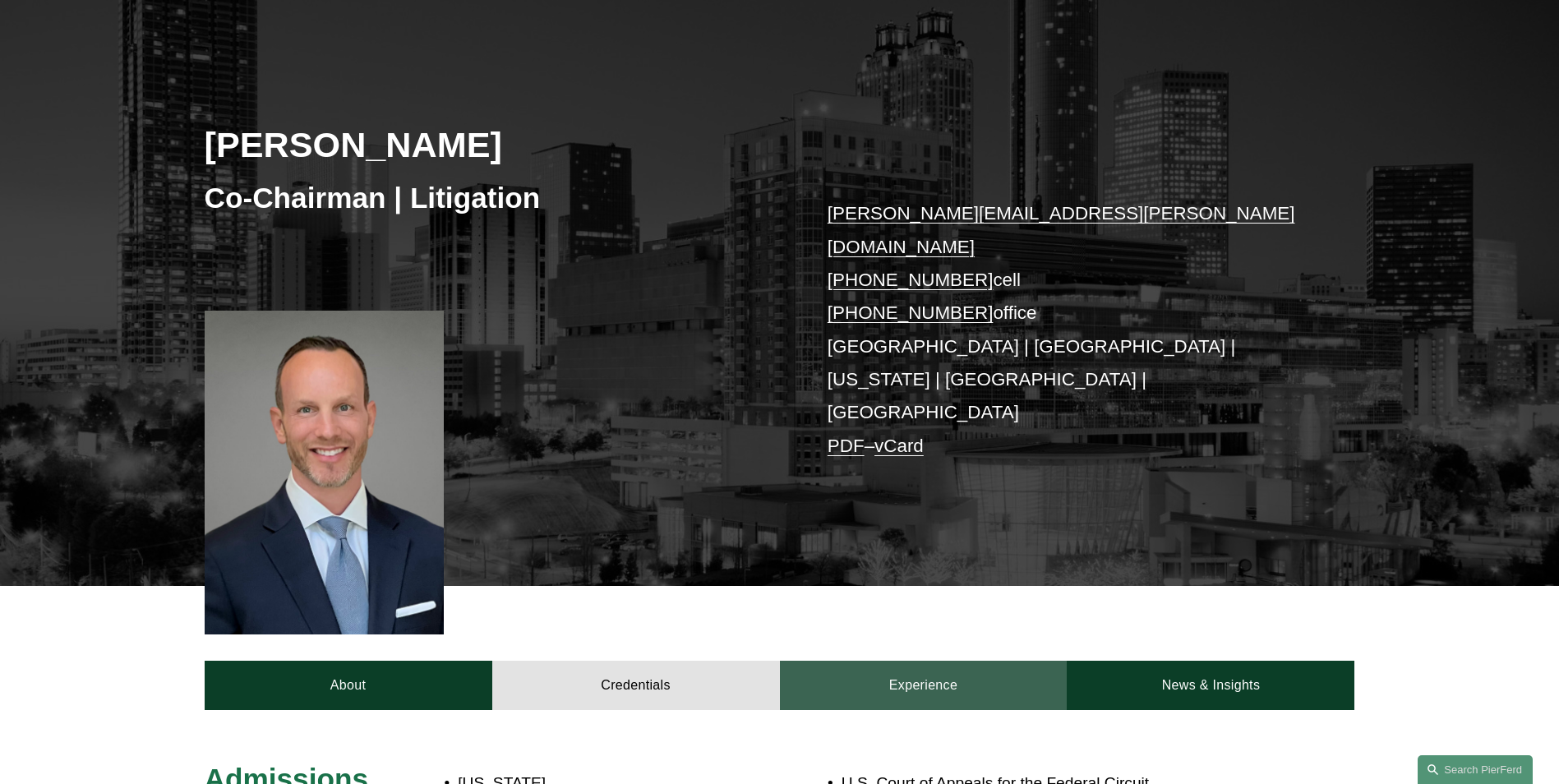
click at [938, 661] on link "Experience" at bounding box center [924, 686] width 288 height 50
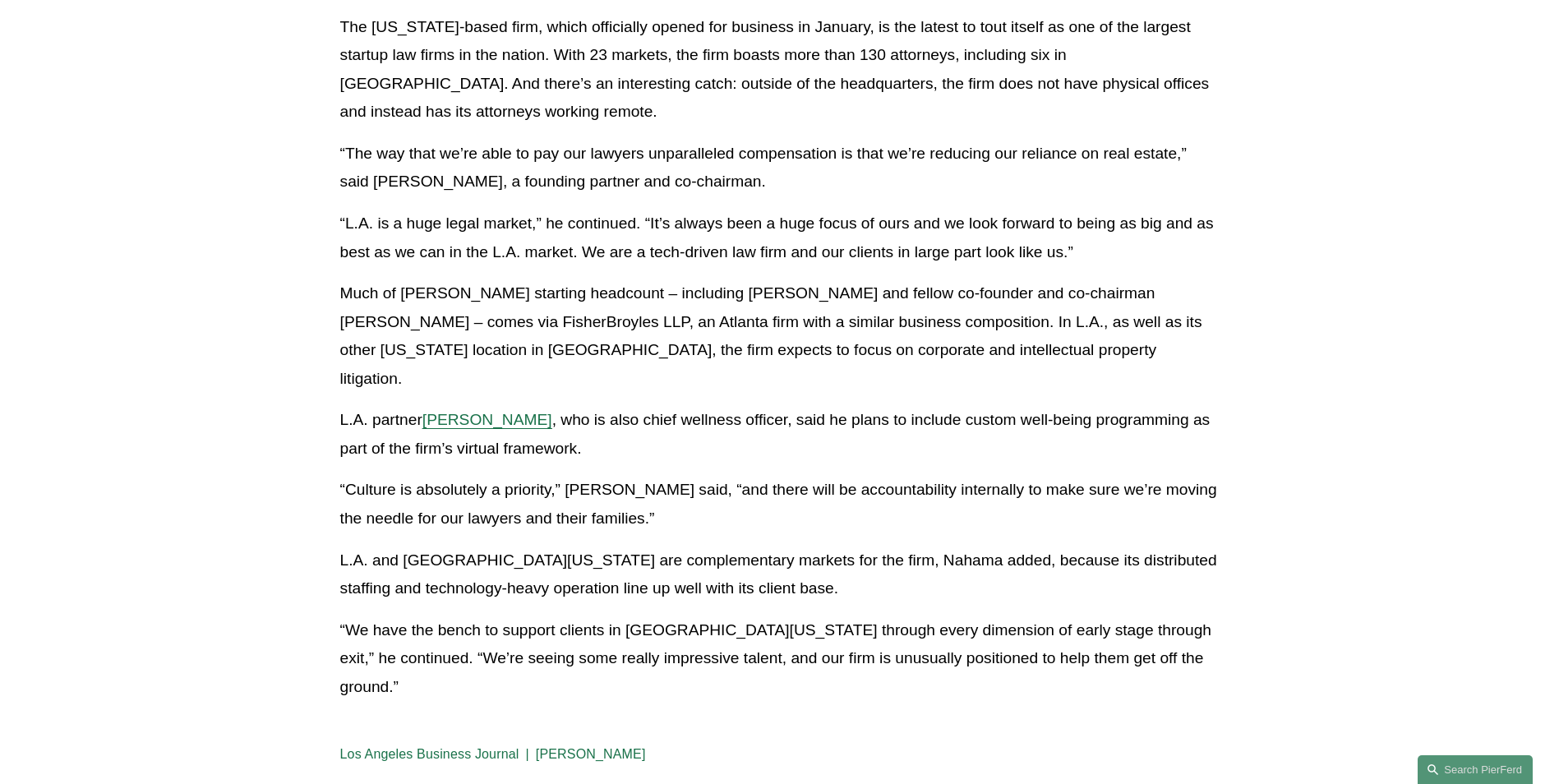
scroll to position [411, 0]
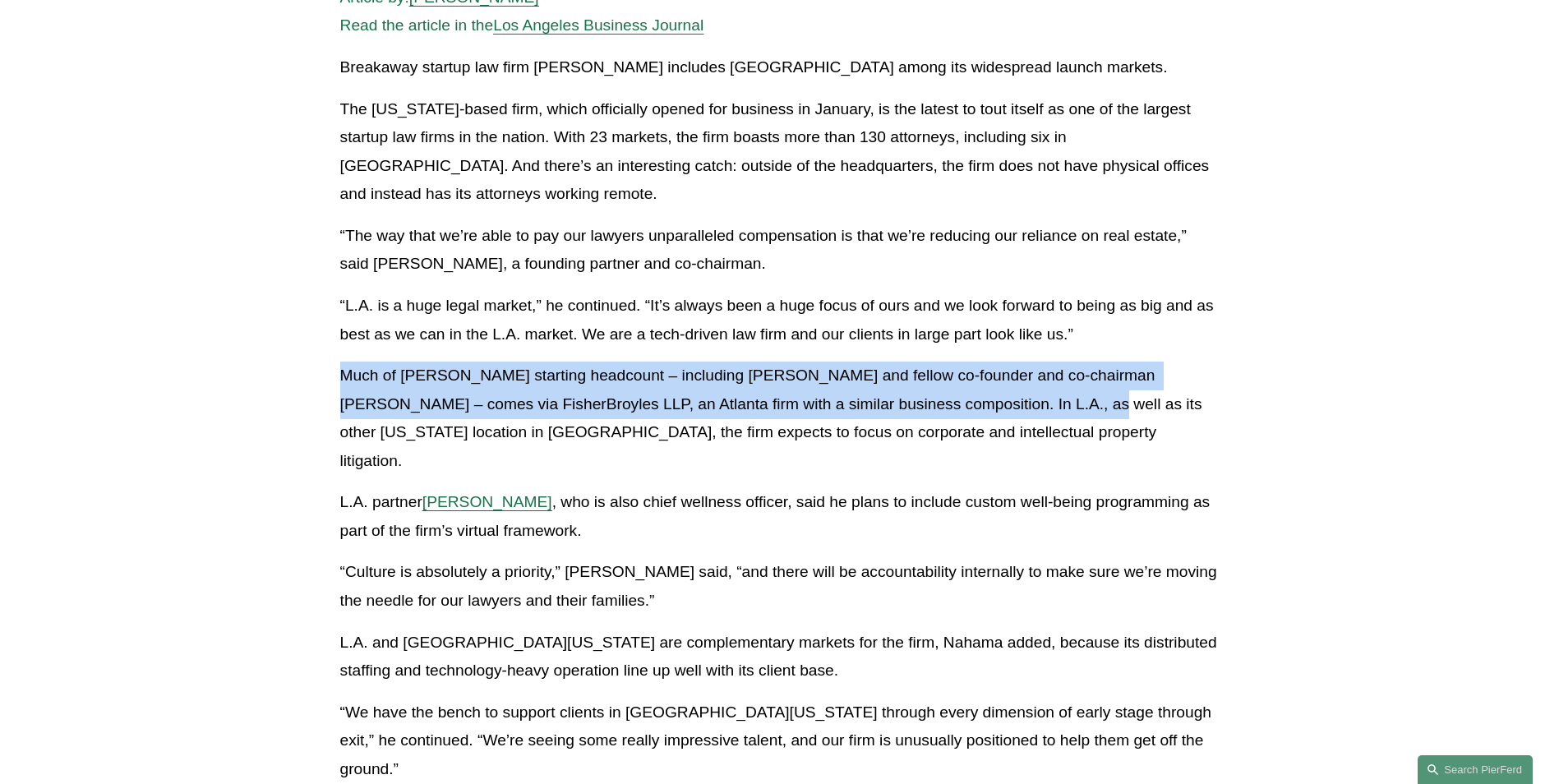
drag, startPoint x: 340, startPoint y: 365, endPoint x: 974, endPoint y: 405, distance: 635.3
click at [974, 405] on p "Much of [PERSON_NAME] starting headcount – including [PERSON_NAME] and fellow c…" at bounding box center [780, 418] width 880 height 113
click at [972, 409] on p "Much of [PERSON_NAME] starting headcount – including [PERSON_NAME] and fellow c…" at bounding box center [780, 418] width 880 height 113
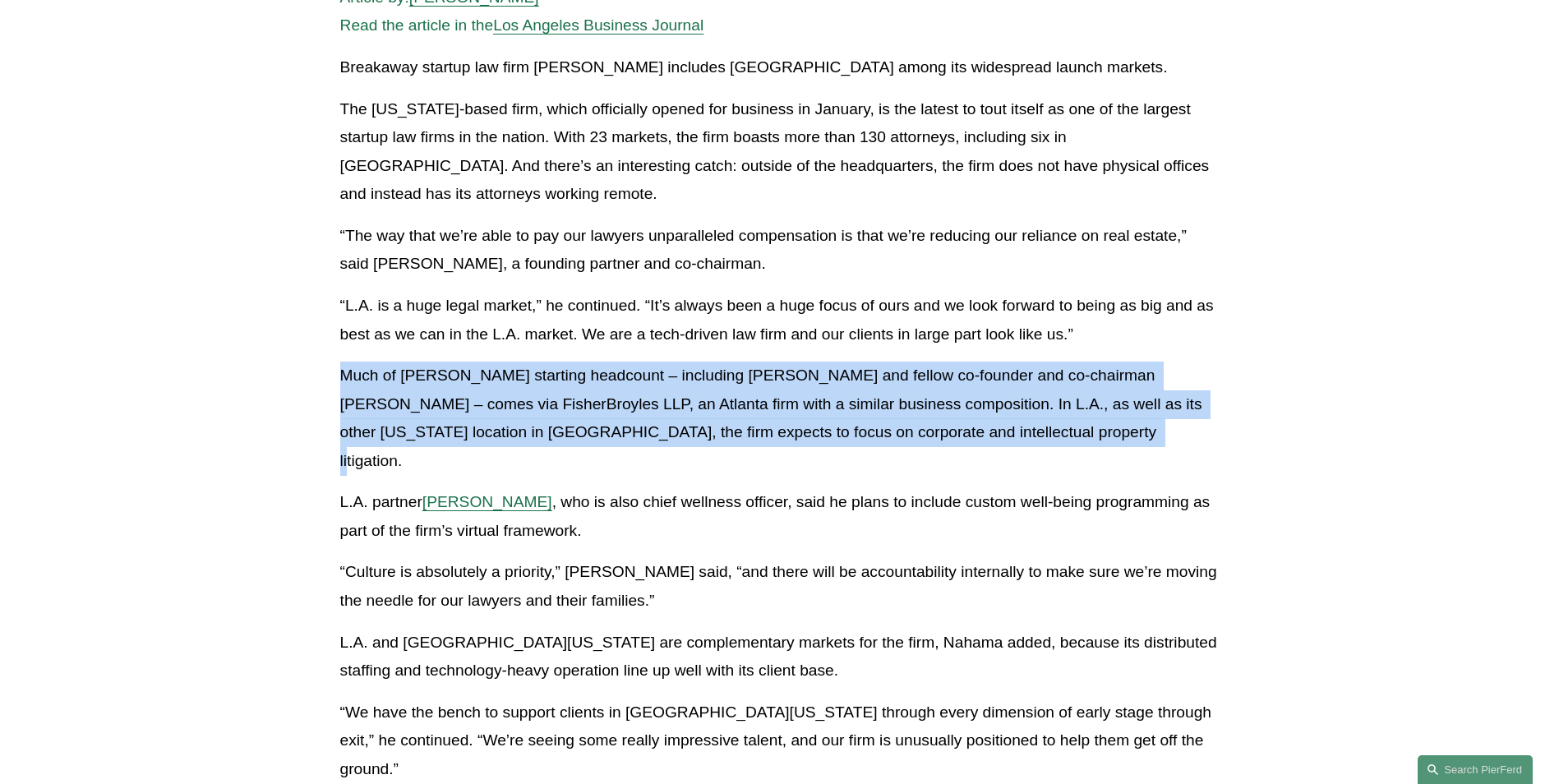
drag, startPoint x: 980, startPoint y: 429, endPoint x: 300, endPoint y: 371, distance: 682.5
click at [300, 371] on article "Back to News & Events Remote Work Powers This Startup Firm News Press [DATE] Wr…" at bounding box center [779, 333] width 1559 height 1206
drag, startPoint x: 300, startPoint y: 371, endPoint x: 308, endPoint y: 390, distance: 20.6
click at [308, 390] on article "Back to News & Events Remote Work Powers This Startup Firm News Press [DATE] Wr…" at bounding box center [779, 333] width 1559 height 1206
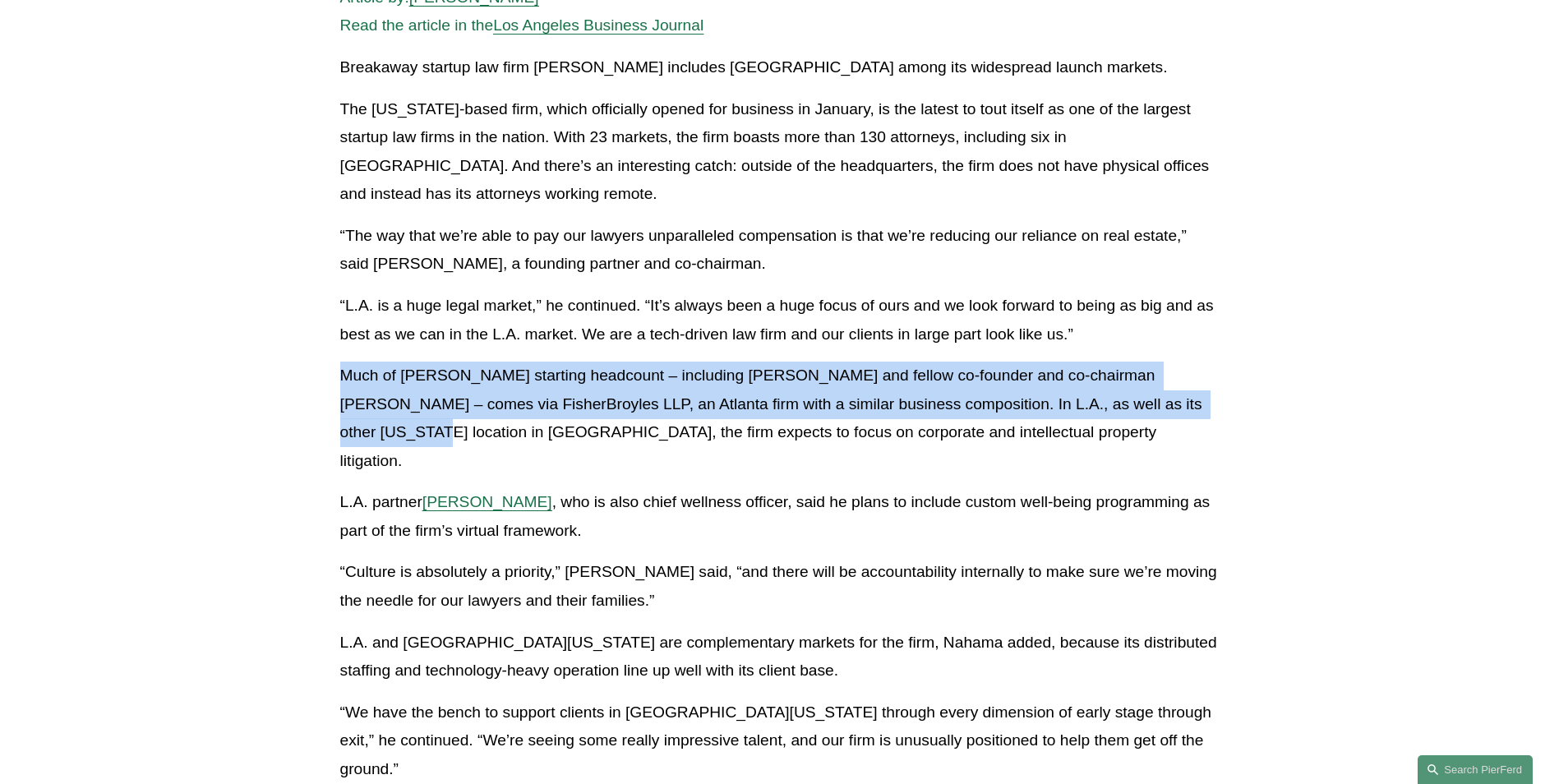
drag, startPoint x: 590, startPoint y: 392, endPoint x: 1144, endPoint y: 402, distance: 554.1
click at [1144, 402] on article "Back to News & Events Remote Work Powers This Startup Firm News Press [DATE] Wr…" at bounding box center [779, 333] width 1559 height 1206
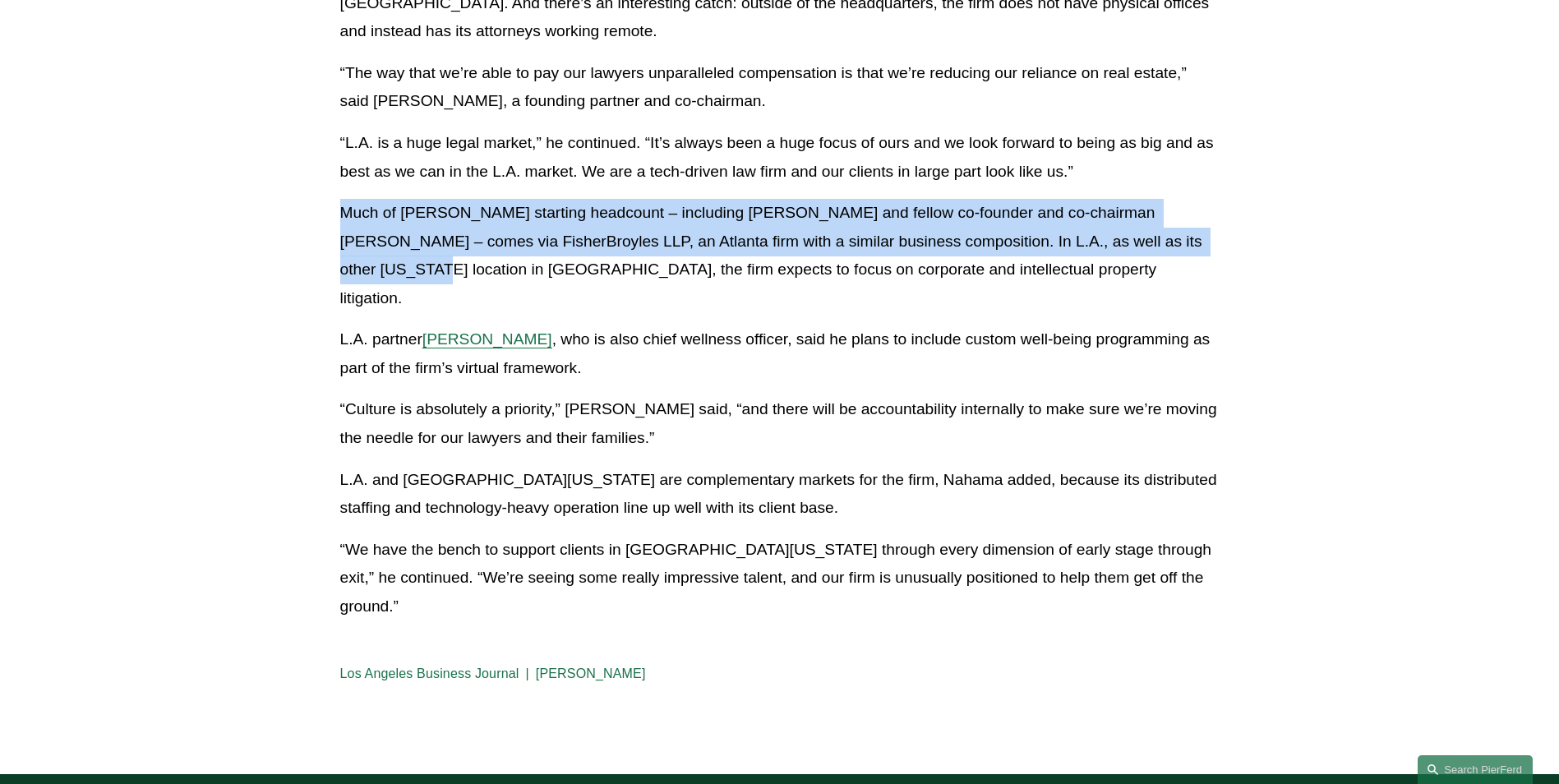
scroll to position [575, 0]
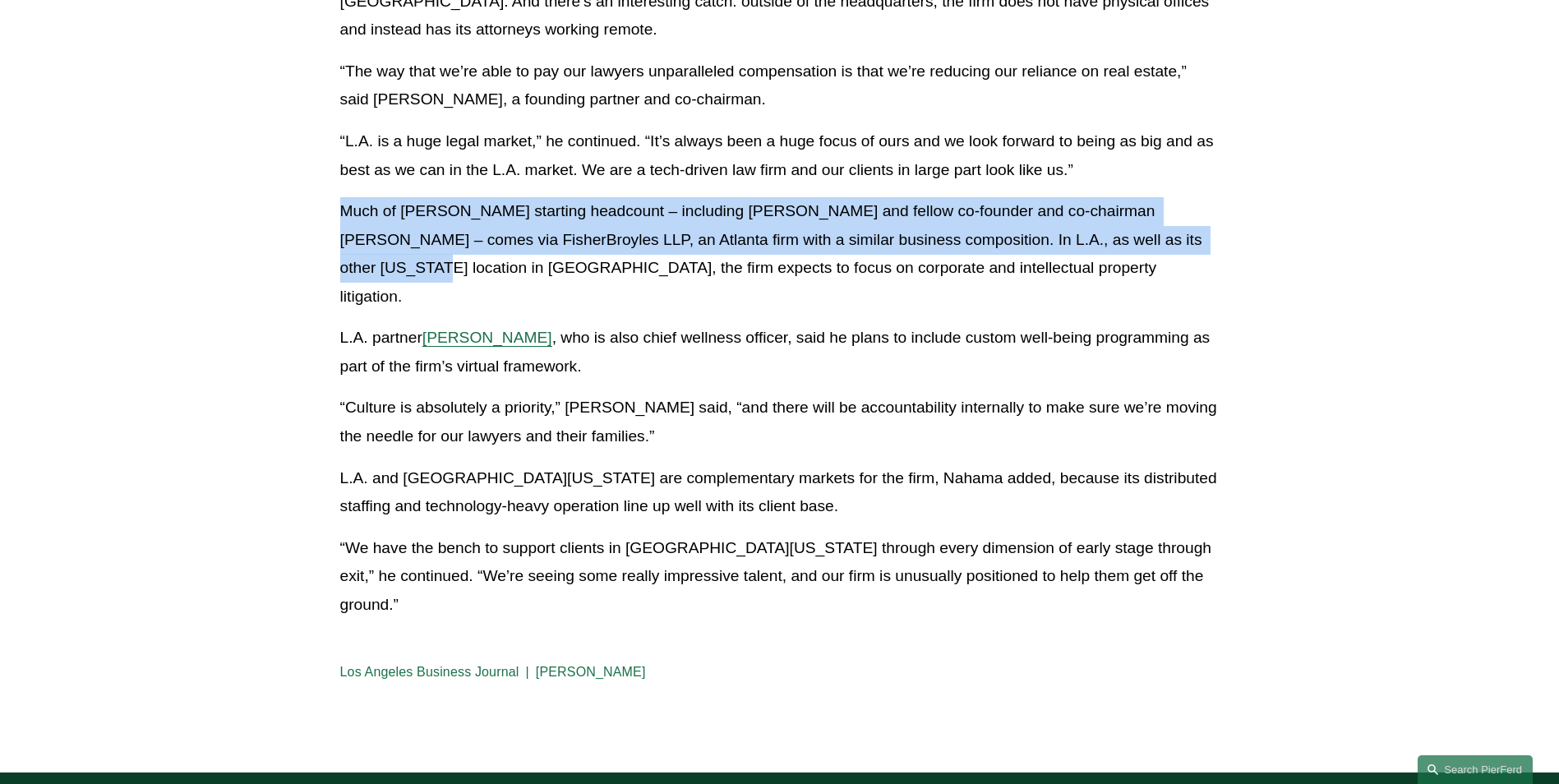
click at [507, 328] on span "[PERSON_NAME]" at bounding box center [487, 337] width 130 height 17
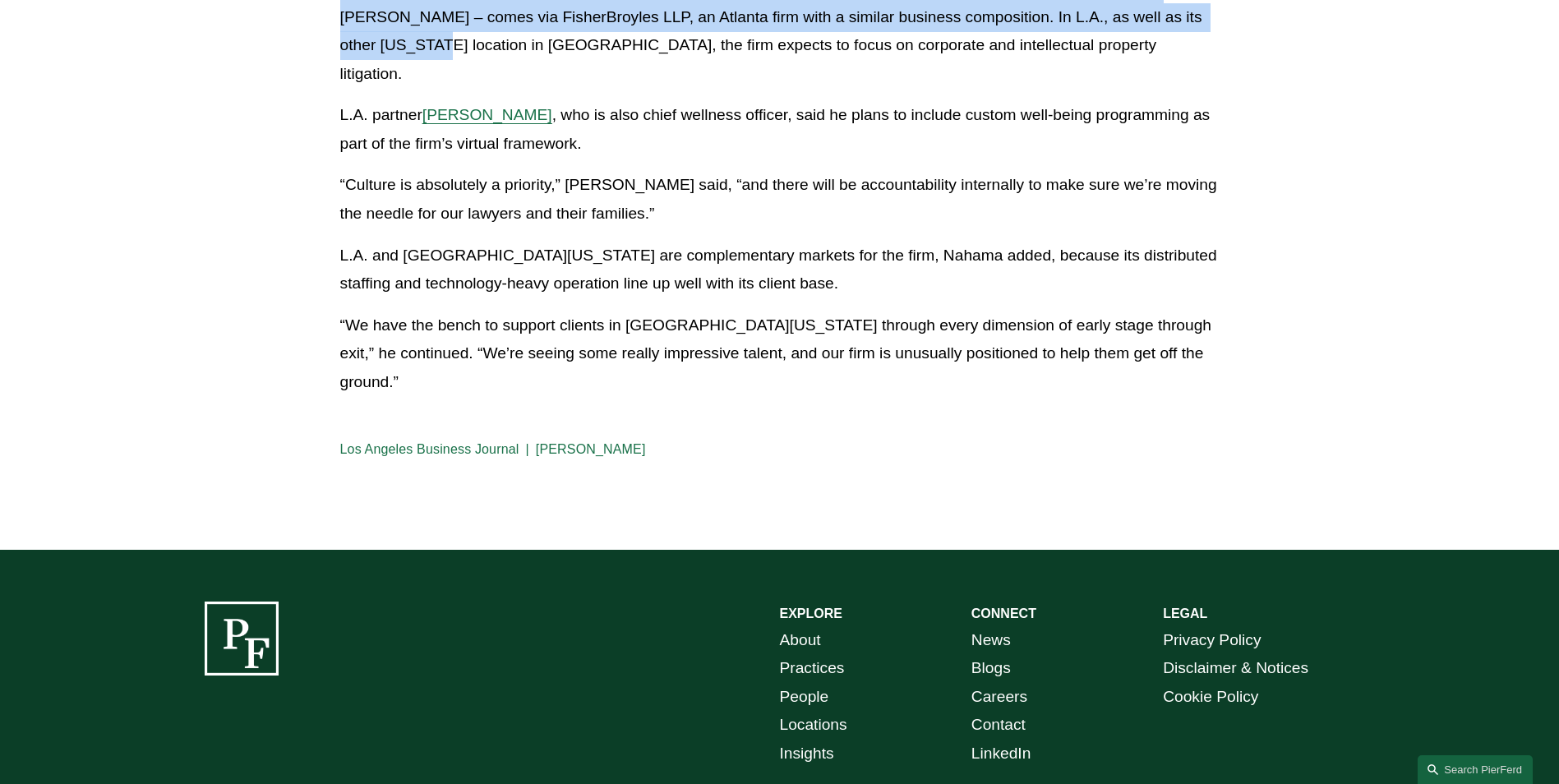
scroll to position [822, 0]
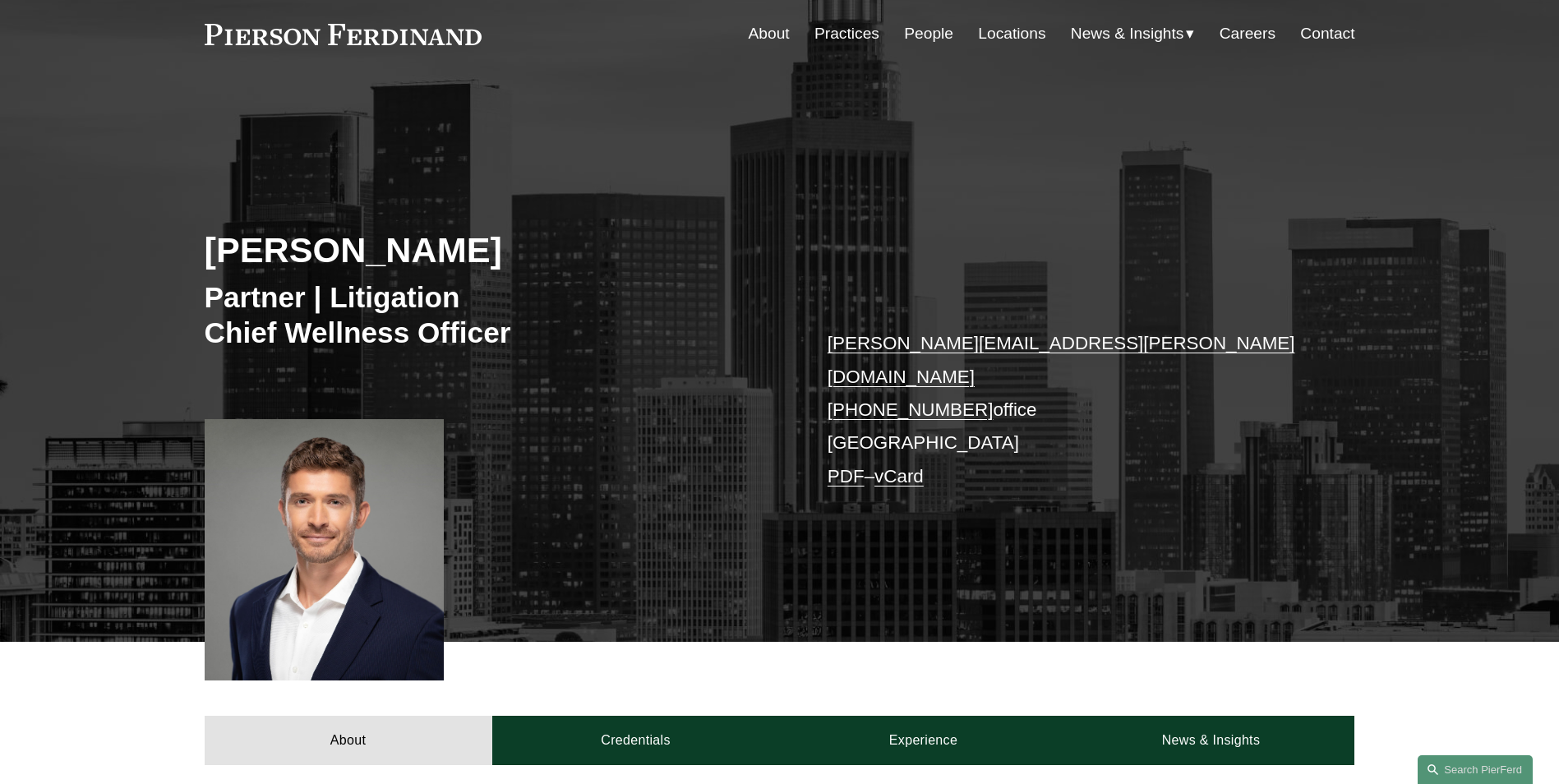
scroll to position [493, 0]
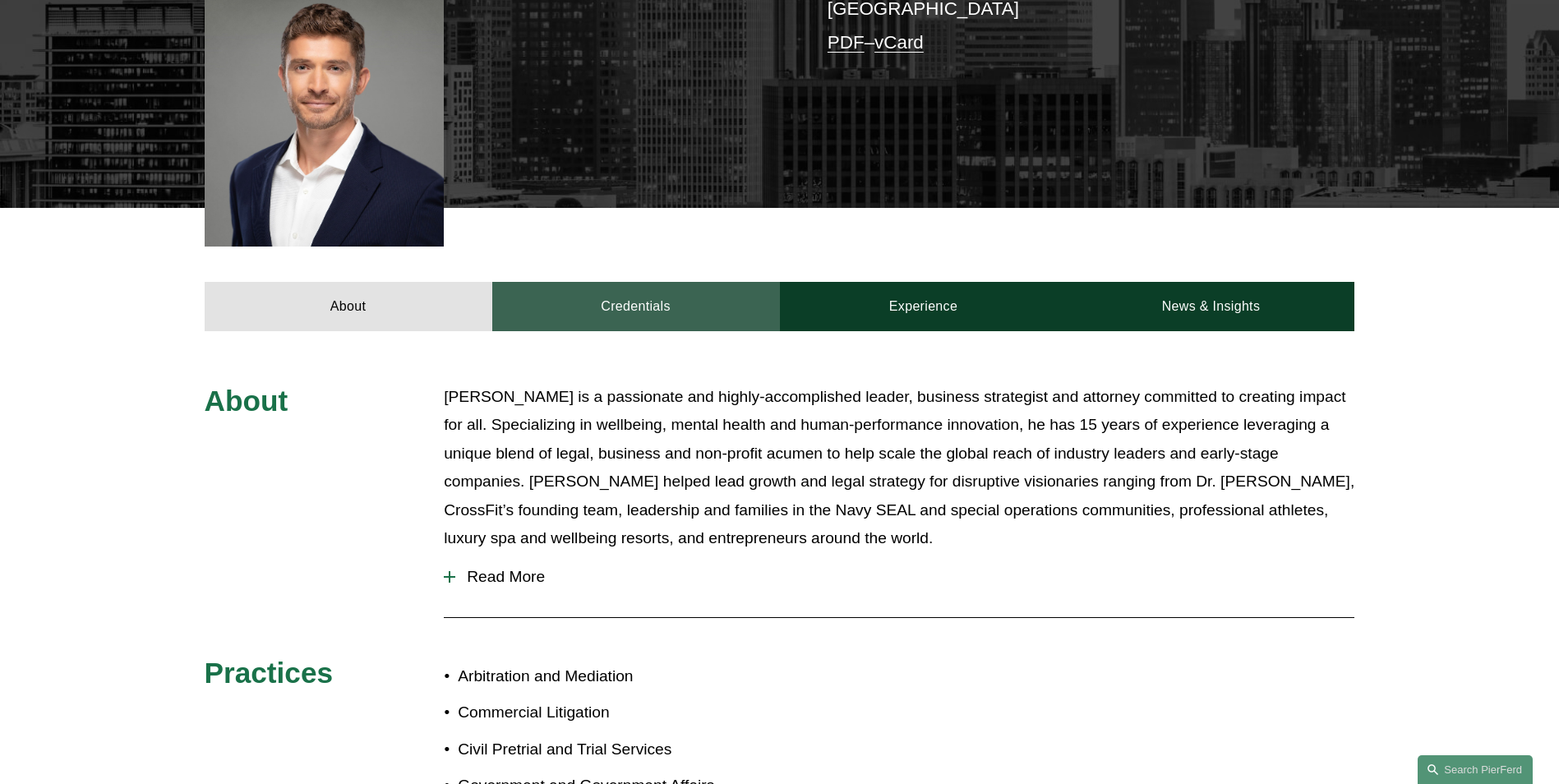
click at [595, 296] on link "Credentials" at bounding box center [635, 307] width 288 height 50
